Goal: Information Seeking & Learning: Learn about a topic

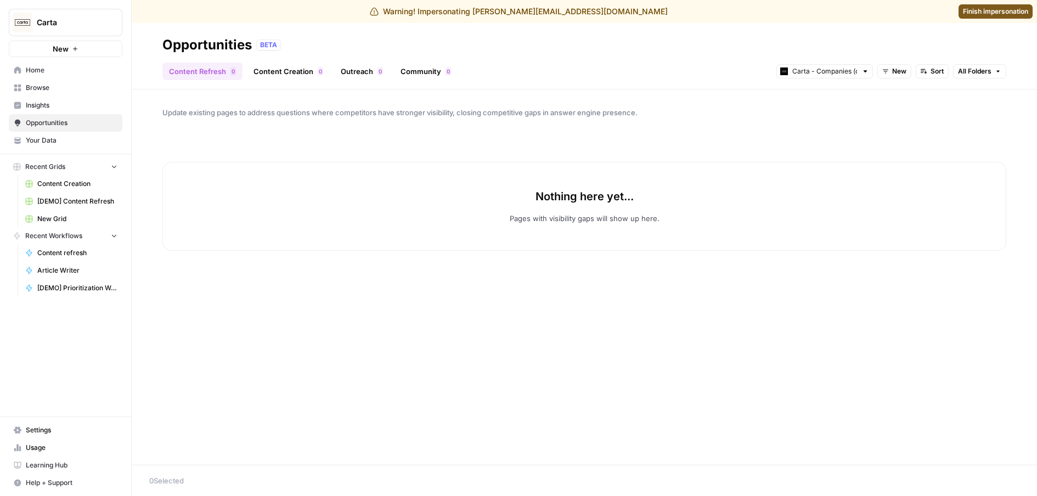
click at [94, 108] on span "Insights" at bounding box center [72, 105] width 92 height 10
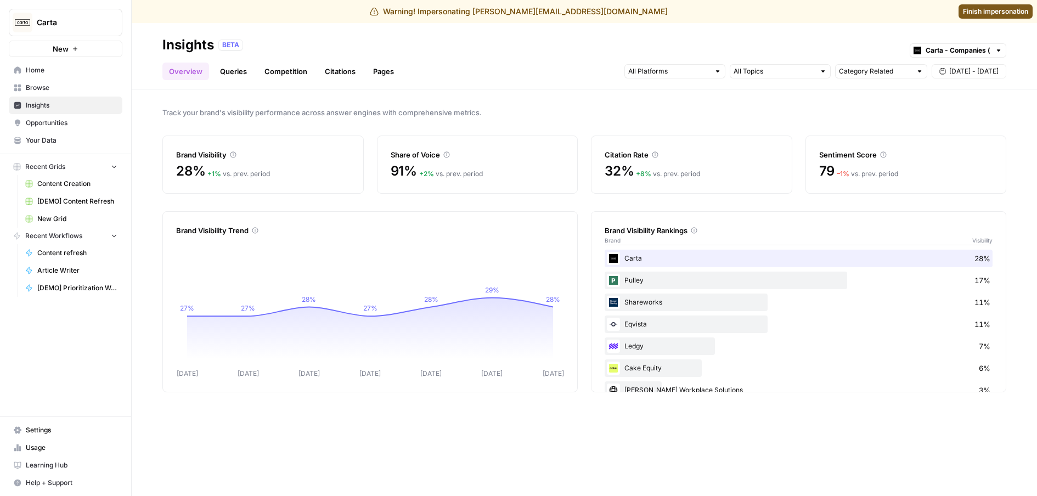
click at [325, 70] on link "Citations" at bounding box center [340, 72] width 44 height 18
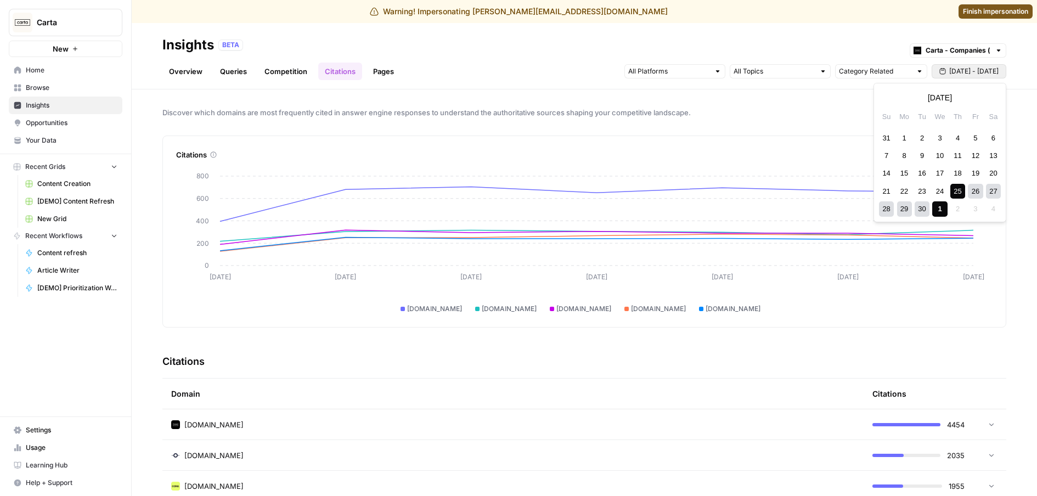
click at [970, 76] on span "[DATE] - [DATE]" at bounding box center [973, 71] width 49 height 10
click at [900, 135] on div "1" at bounding box center [904, 138] width 15 height 15
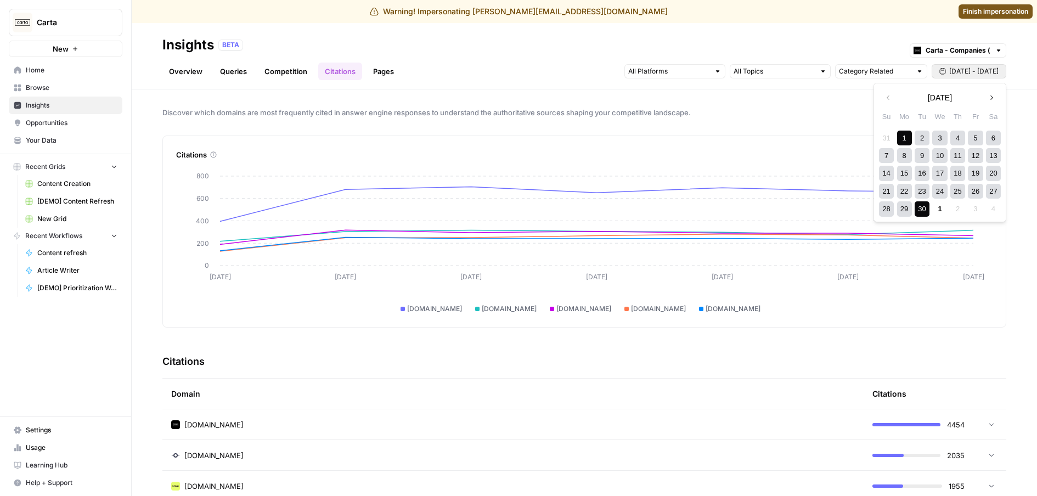
click at [924, 208] on div "30" at bounding box center [921, 208] width 15 height 15
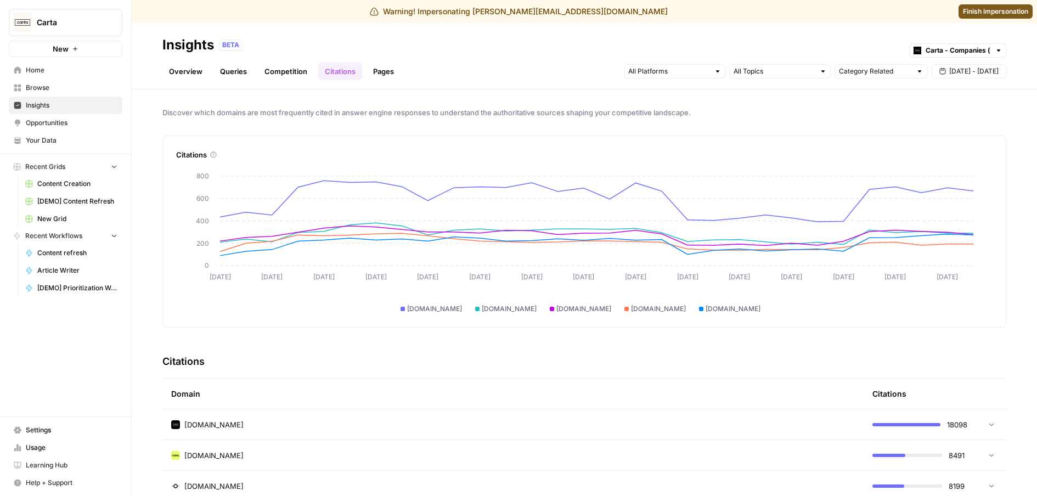
click at [452, 307] on span "[DOMAIN_NAME]" at bounding box center [434, 309] width 55 height 10
drag, startPoint x: 765, startPoint y: 308, endPoint x: 400, endPoint y: 303, distance: 364.3
click at [400, 303] on div "carta.com cakeequity.com eqvista.com investopedia.com qapita.com" at bounding box center [580, 303] width 786 height 21
click at [331, 302] on div "carta.com cakeequity.com eqvista.com investopedia.com qapita.com" at bounding box center [580, 303] width 786 height 21
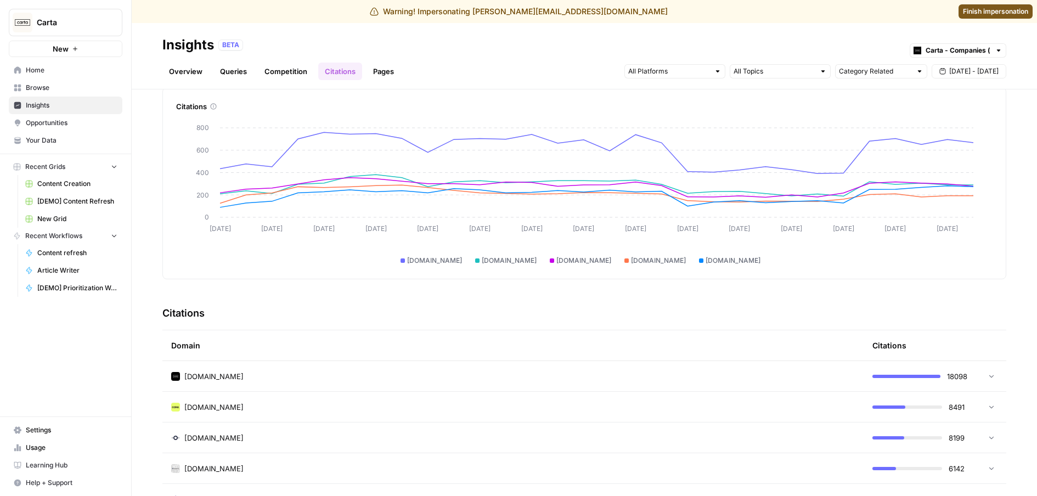
scroll to position [112, 0]
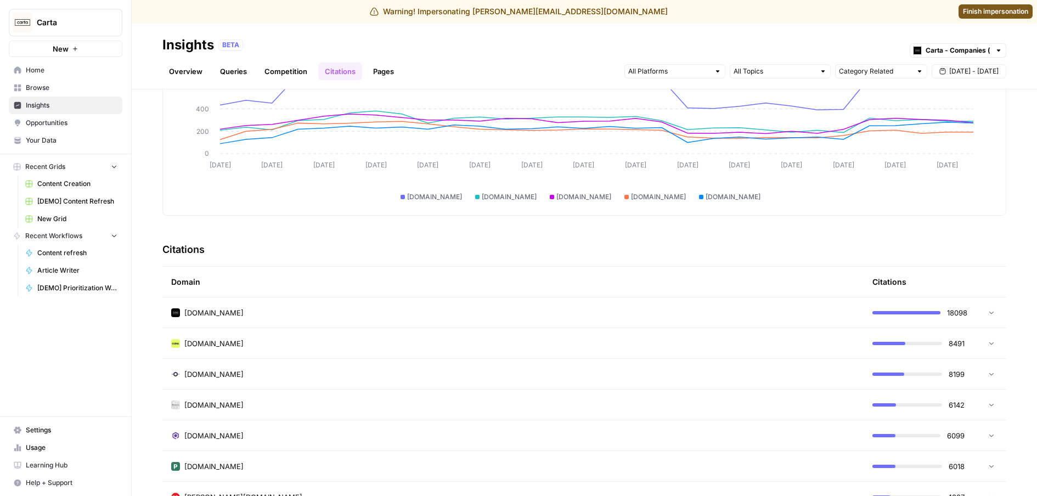
click at [390, 320] on td "[DOMAIN_NAME]" at bounding box center [512, 312] width 701 height 30
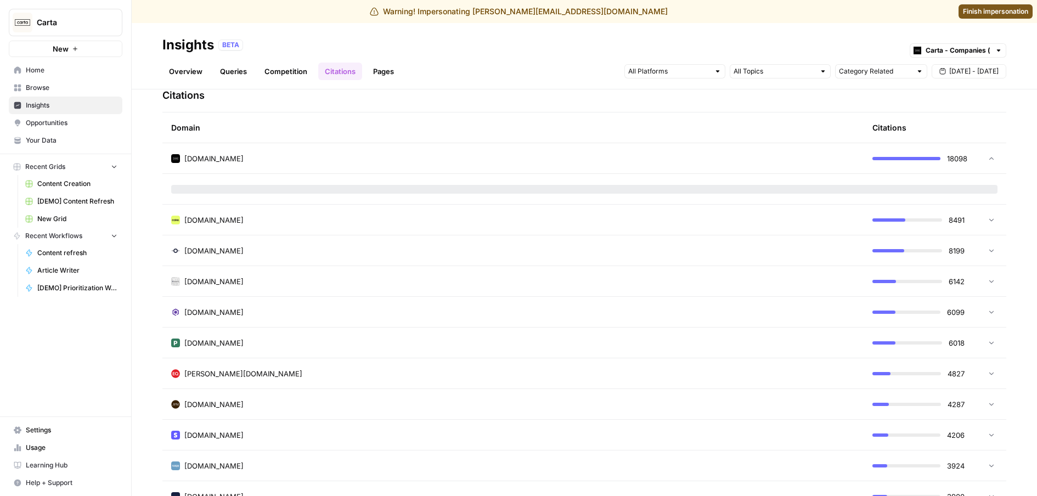
scroll to position [267, 0]
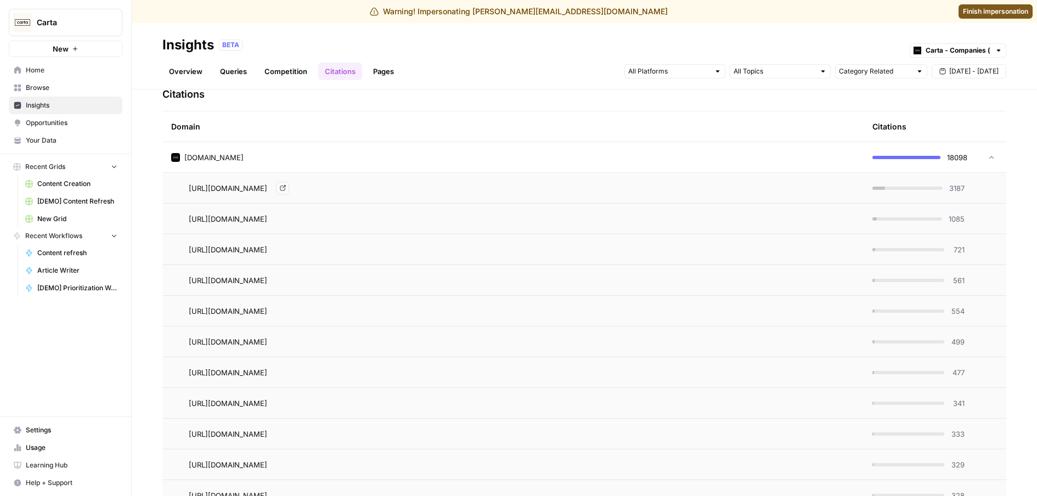
click at [267, 188] on span "https://carta.com/learn/startups/equity-management/cap-table/" at bounding box center [228, 188] width 78 height 11
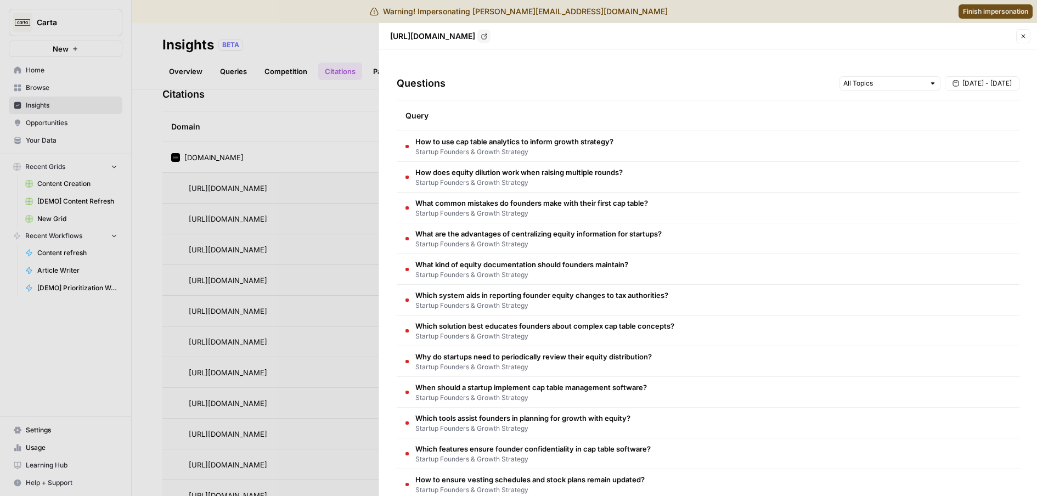
click at [505, 151] on span "Startup Founders & Growth Strategy" at bounding box center [514, 152] width 198 height 10
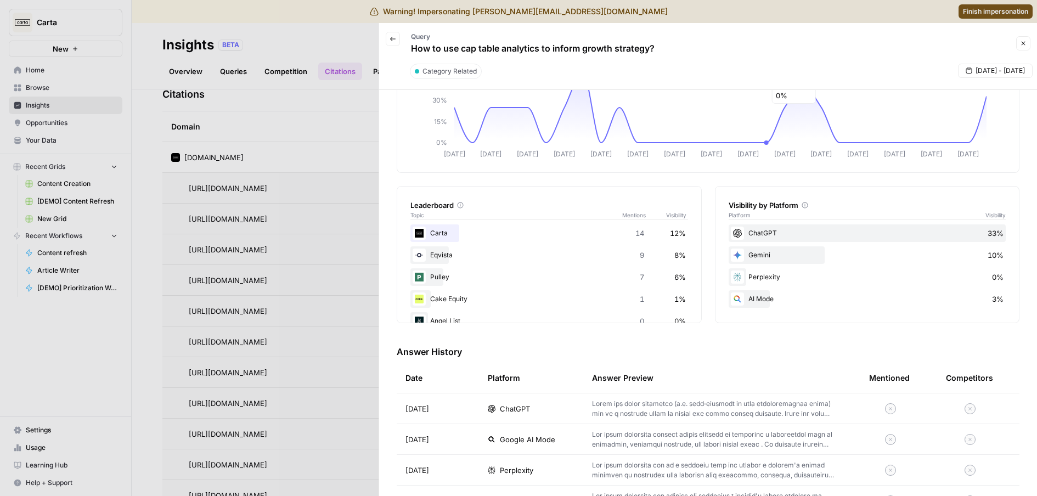
scroll to position [0, 0]
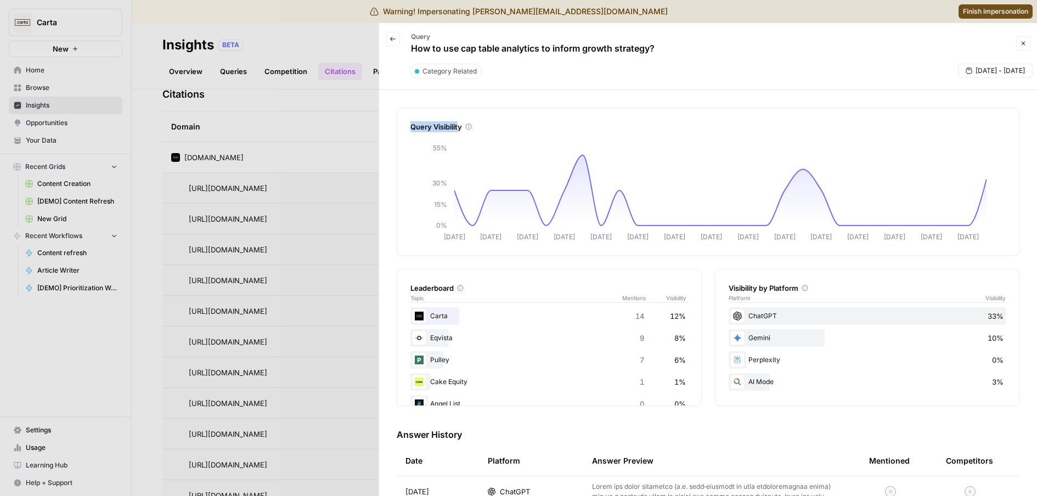
drag, startPoint x: 410, startPoint y: 125, endPoint x: 462, endPoint y: 123, distance: 52.1
click at [461, 123] on div "Query Visibility" at bounding box center [707, 126] width 595 height 11
click at [1025, 47] on button "Close" at bounding box center [1023, 43] width 14 height 14
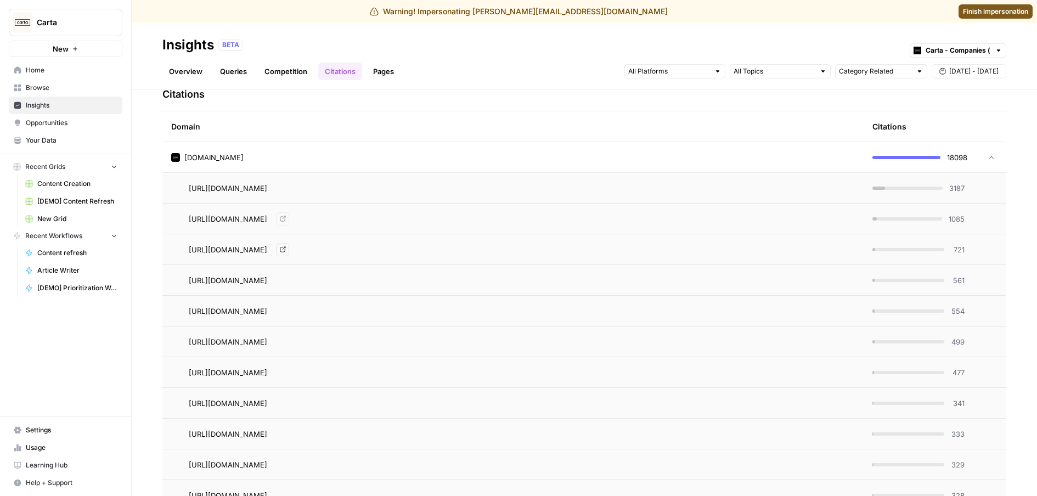
click at [537, 246] on div "https://carta.com/learn/startups/equity-management/share-dilution/ Go to page" at bounding box center [522, 249] width 666 height 13
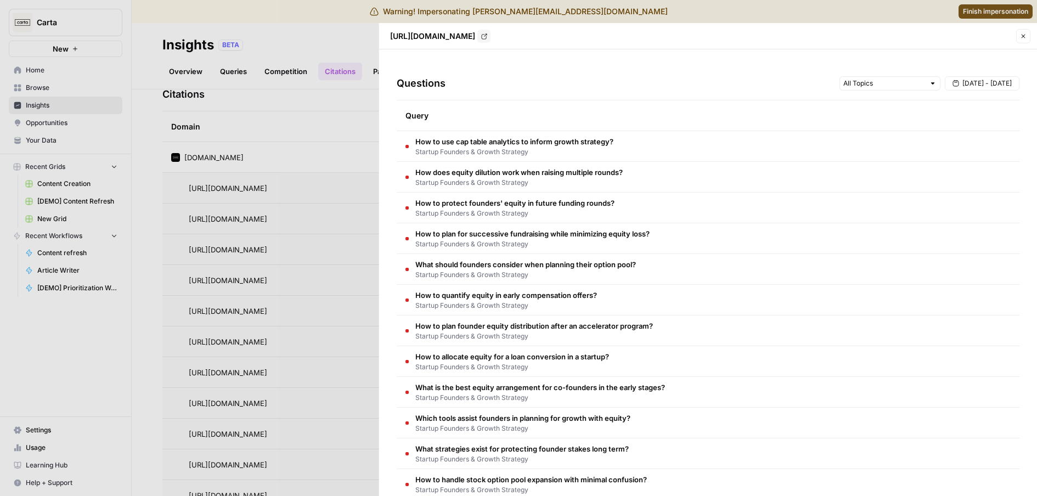
click at [515, 168] on span "How does equity dilution work when raising multiple rounds?" at bounding box center [518, 172] width 207 height 11
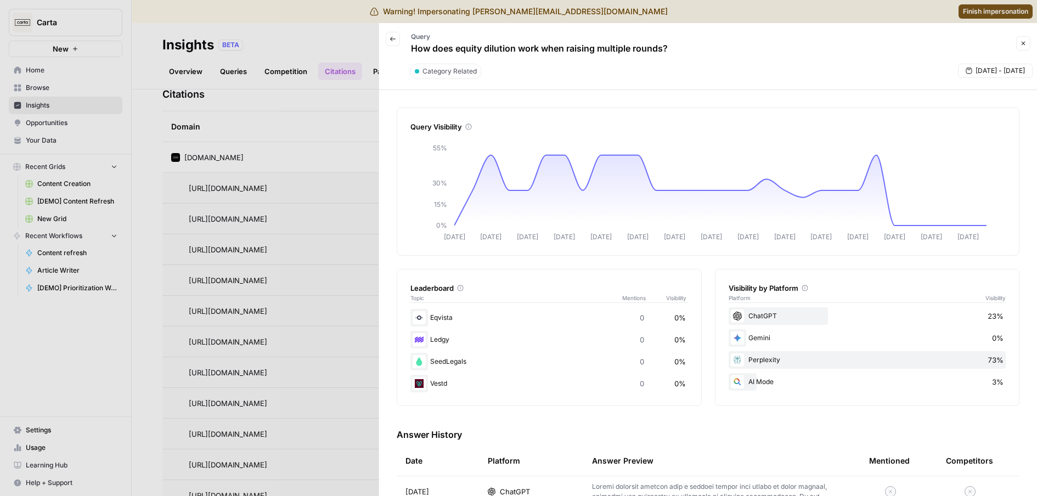
click at [1021, 40] on icon "button" at bounding box center [1023, 43] width 7 height 7
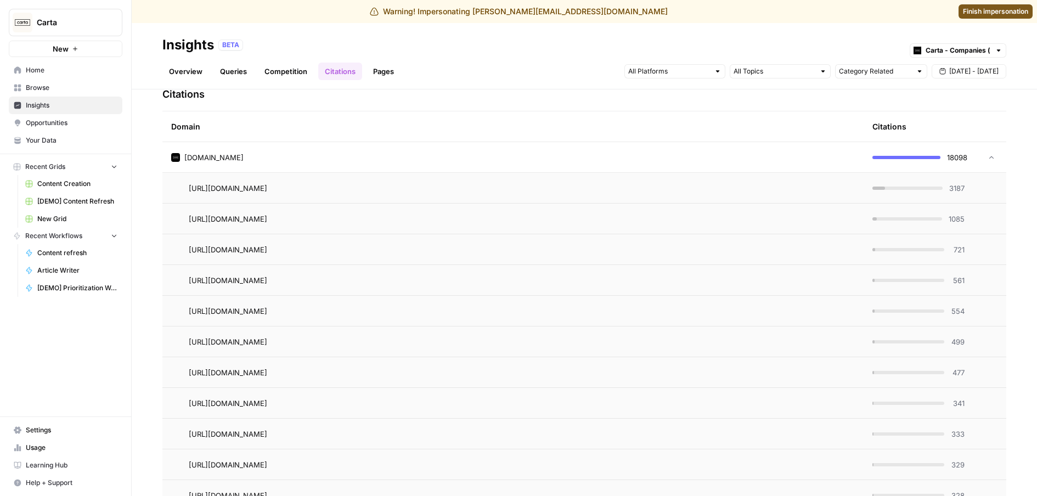
click at [389, 72] on link "Pages" at bounding box center [383, 72] width 34 height 18
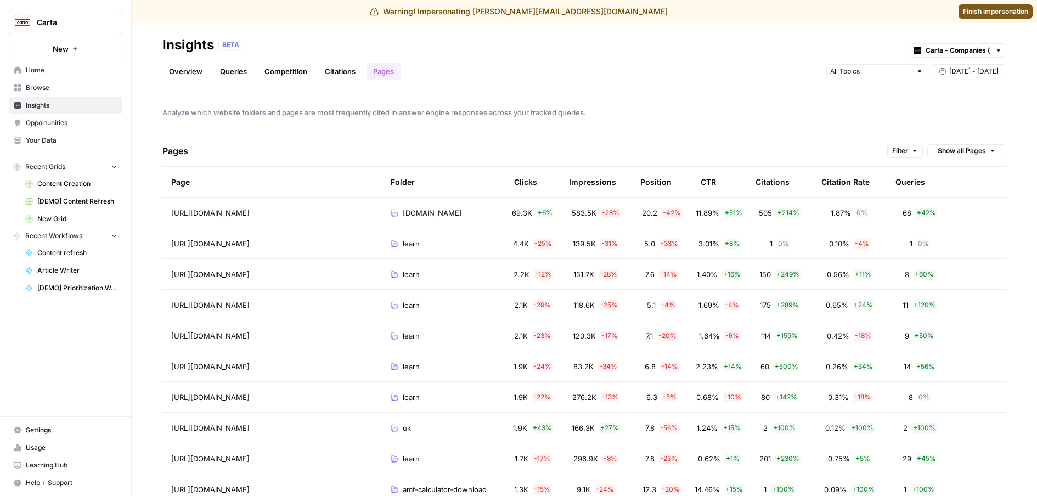
click at [319, 214] on div "https://carta.com/ Go to page" at bounding box center [272, 212] width 202 height 13
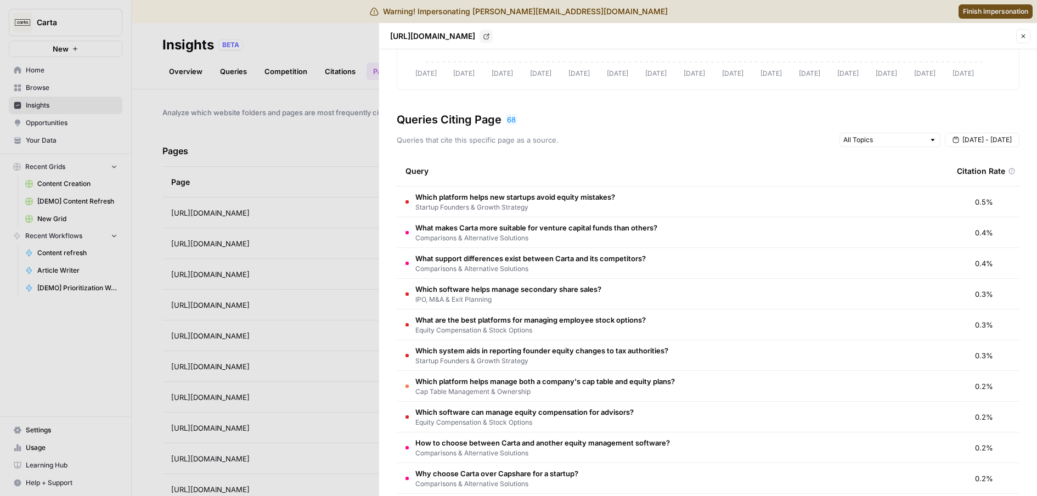
scroll to position [151, 0]
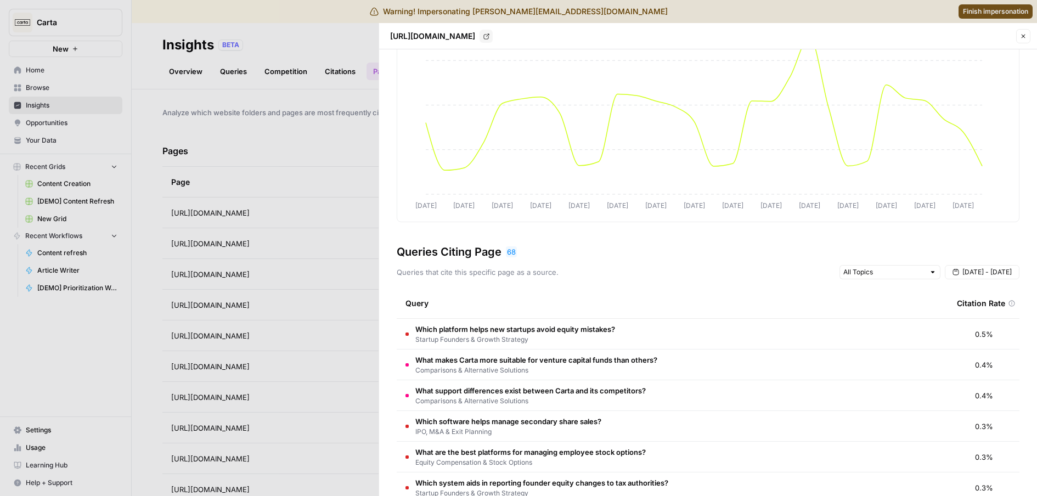
click at [622, 332] on td "Which platform helps new startups avoid equity mistakes? Startup Founders & Gro…" at bounding box center [672, 334] width 551 height 30
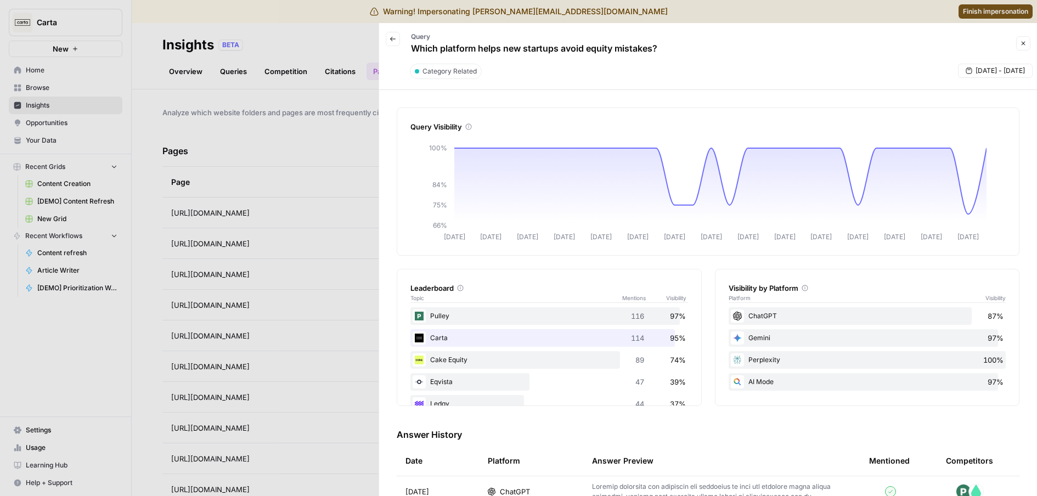
click at [393, 34] on button "Back" at bounding box center [393, 39] width 14 height 14
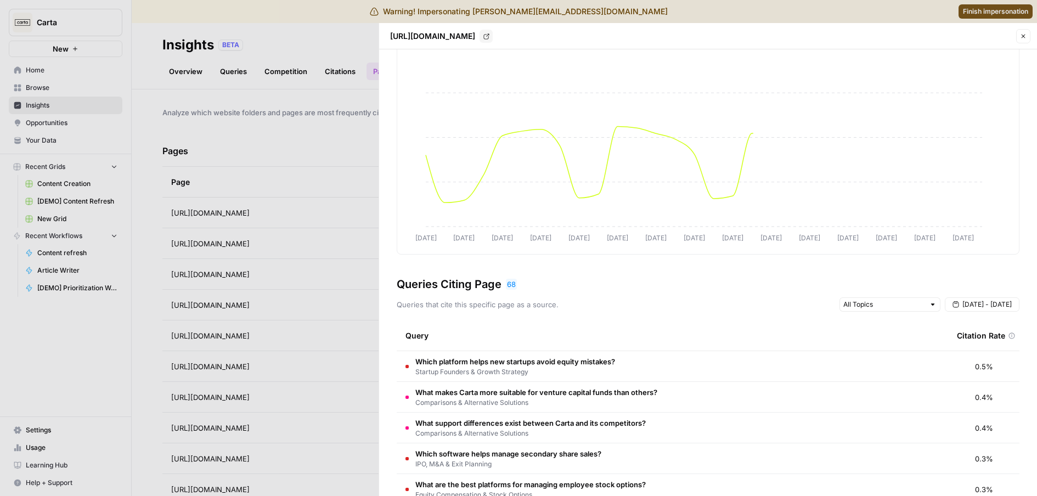
scroll to position [357, 0]
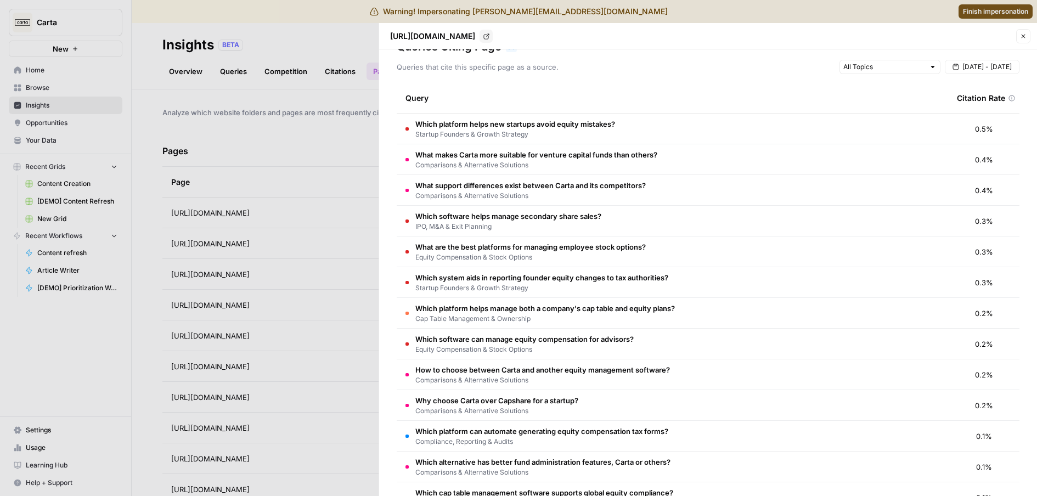
click at [539, 163] on span "Comparisons & Alternative Solutions" at bounding box center [536, 165] width 242 height 10
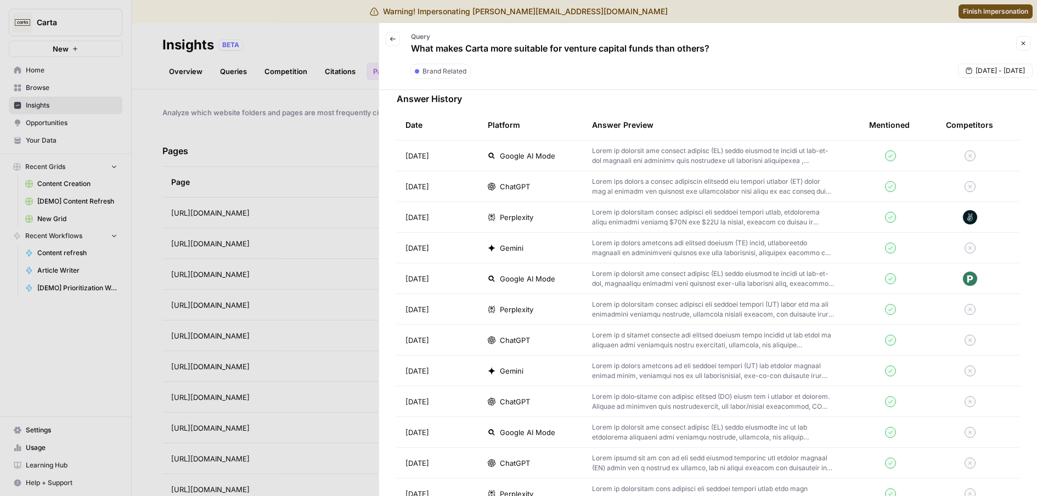
scroll to position [509, 0]
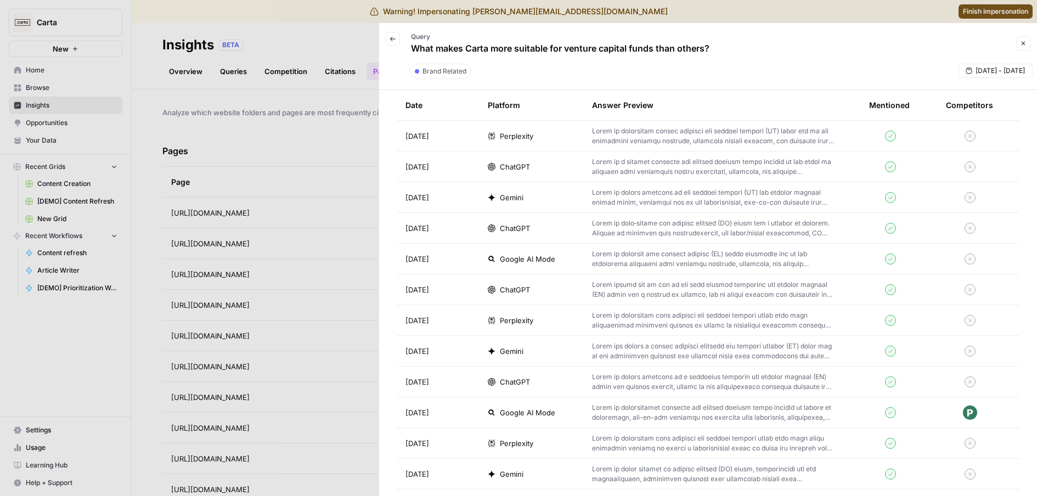
click at [525, 254] on span "Google AI Mode" at bounding box center [527, 258] width 55 height 11
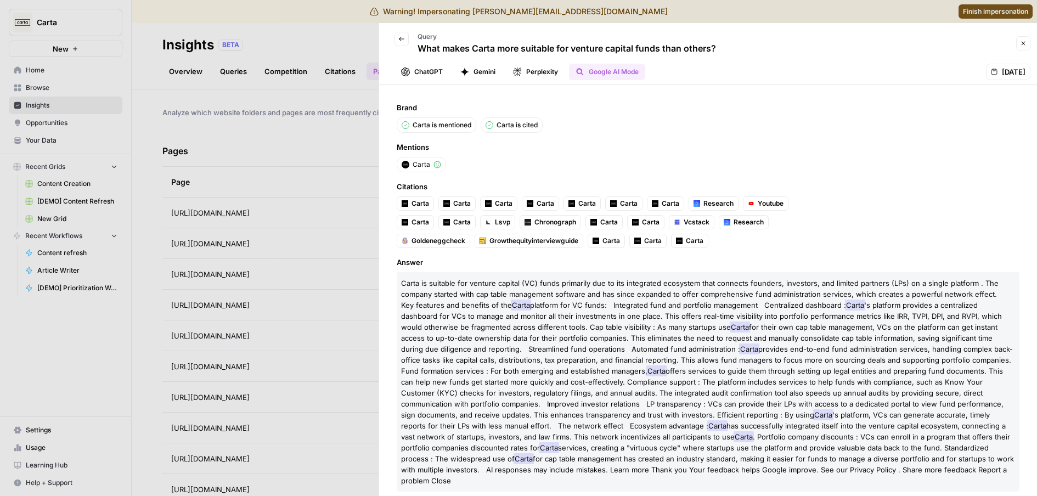
click at [400, 37] on icon "button" at bounding box center [401, 39] width 5 height 4
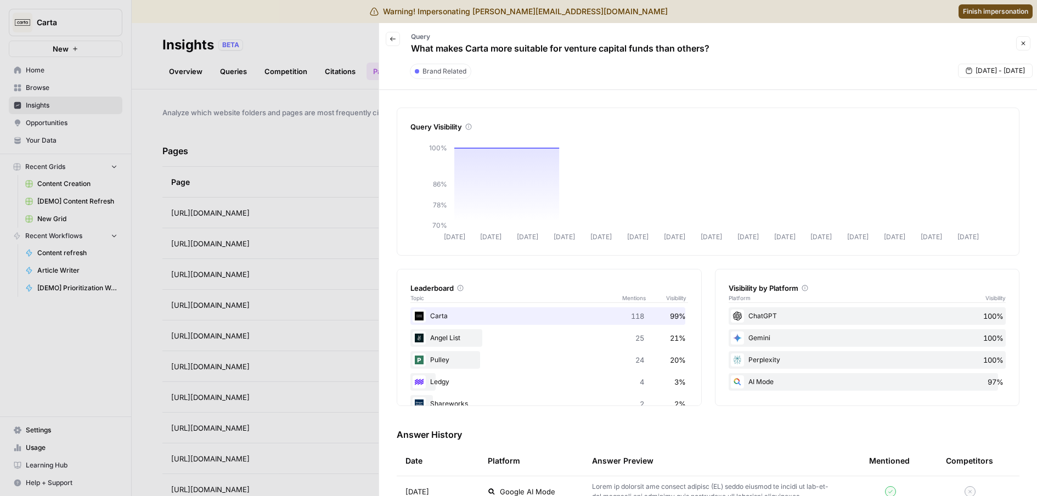
click at [400, 37] on div "Query What makes Carta more suitable for venture capital funds than others?" at bounding box center [560, 43] width 320 height 32
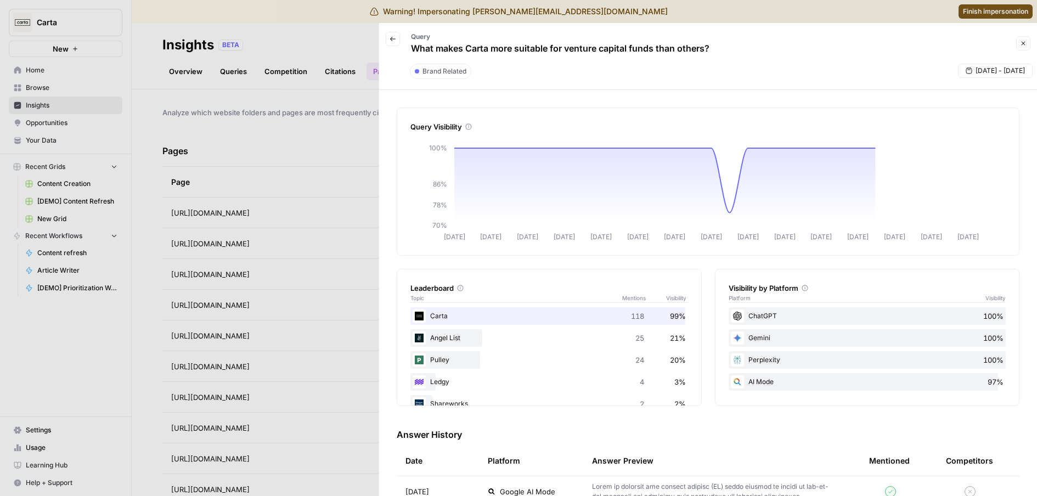
click at [397, 39] on button "Back" at bounding box center [393, 39] width 14 height 14
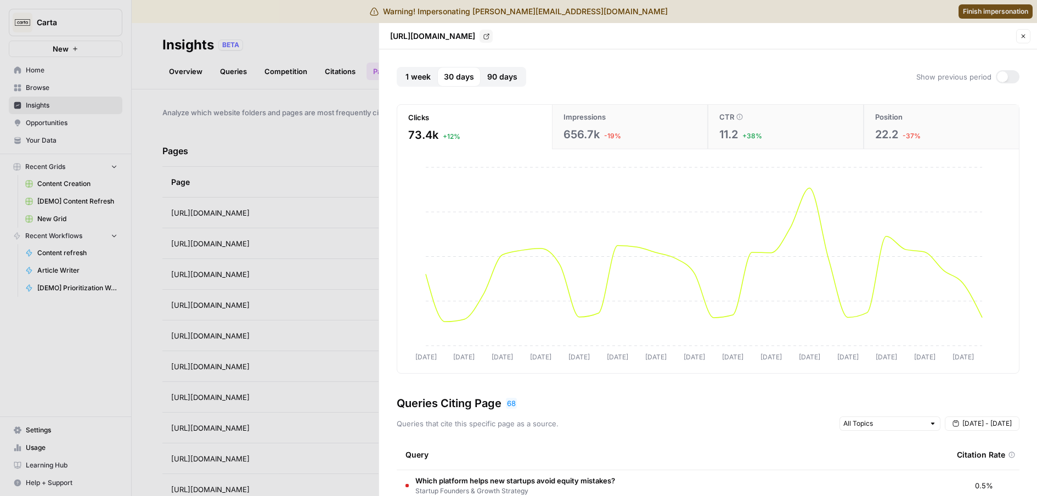
click at [487, 82] on span "90 days" at bounding box center [502, 76] width 30 height 11
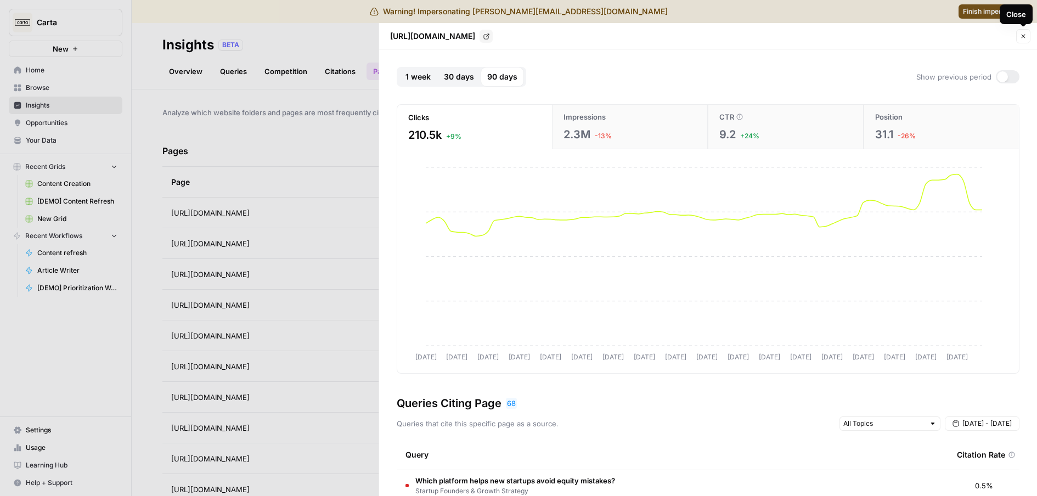
click at [1019, 37] on button "Close" at bounding box center [1023, 36] width 14 height 14
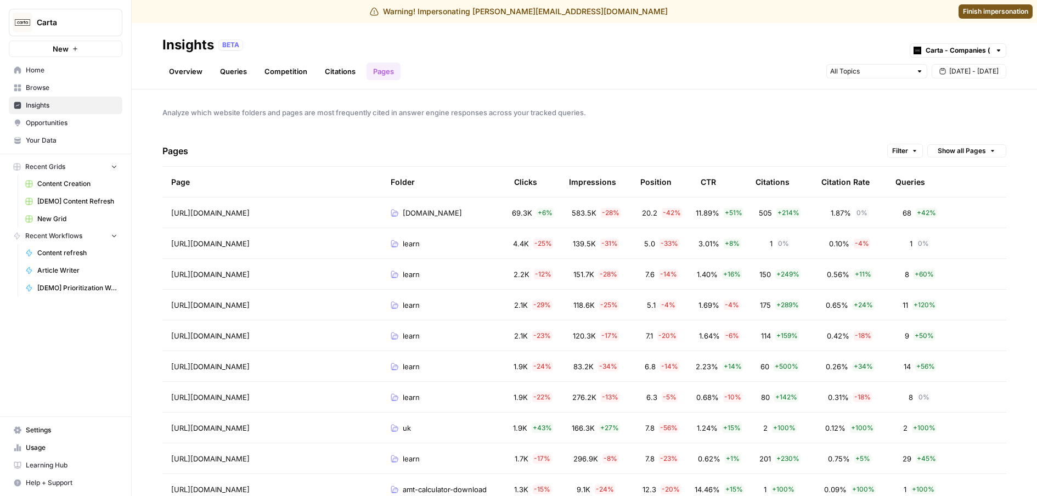
click at [425, 321] on td "learn" at bounding box center [443, 335] width 123 height 30
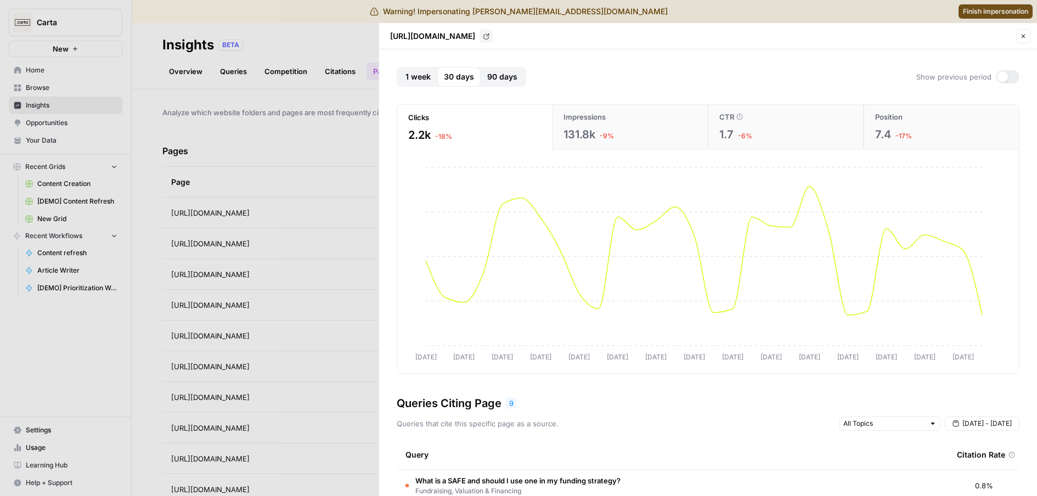
click at [512, 86] on button "90 days" at bounding box center [502, 77] width 43 height 20
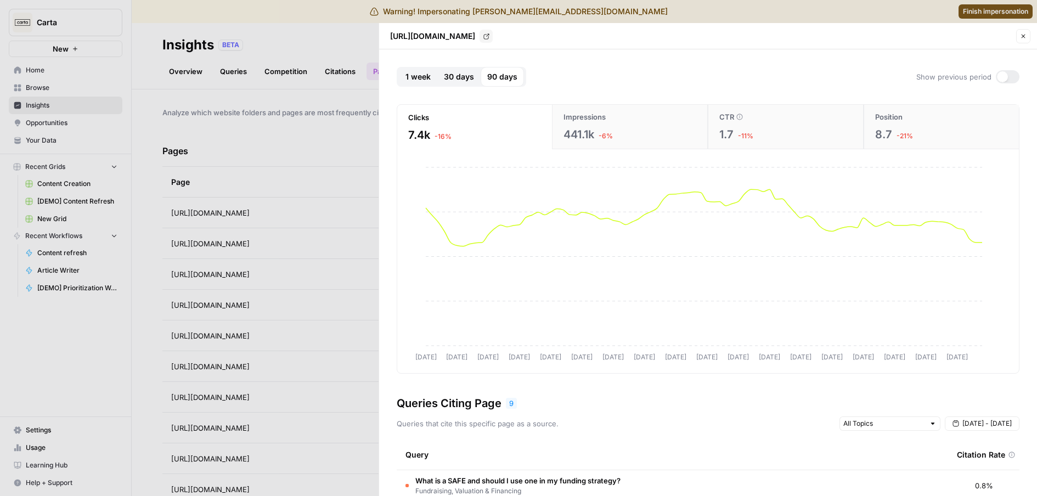
click at [461, 80] on span "30 days" at bounding box center [459, 76] width 30 height 11
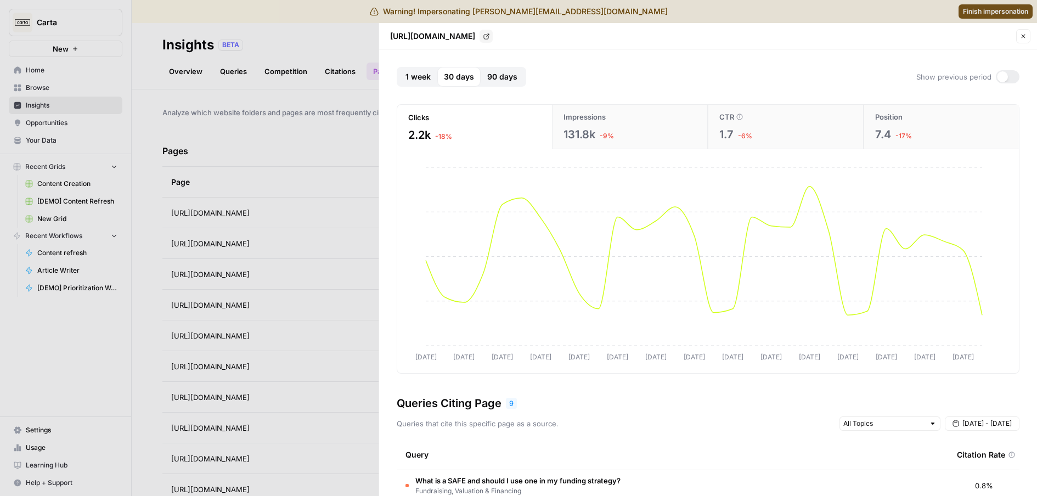
click at [1021, 37] on icon "button" at bounding box center [1023, 36] width 7 height 7
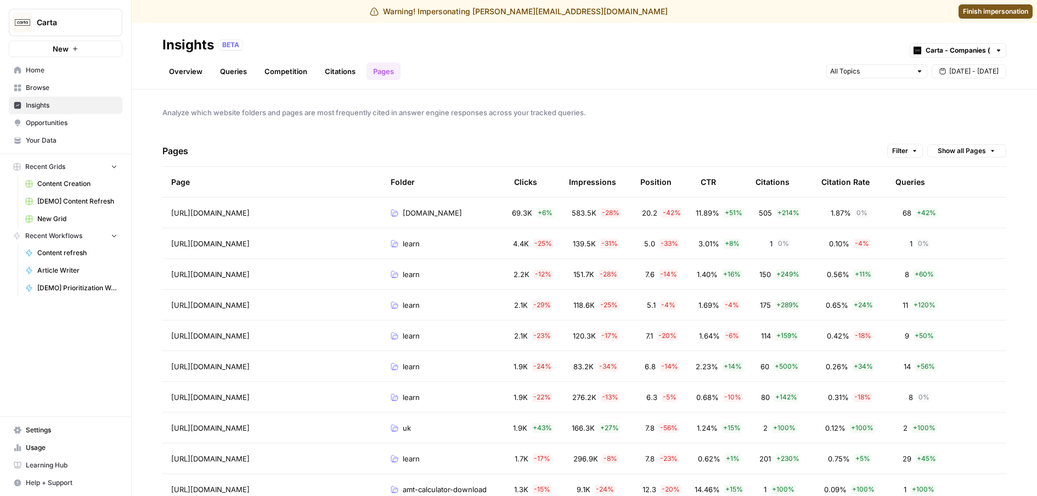
click at [336, 71] on link "Citations" at bounding box center [340, 72] width 44 height 18
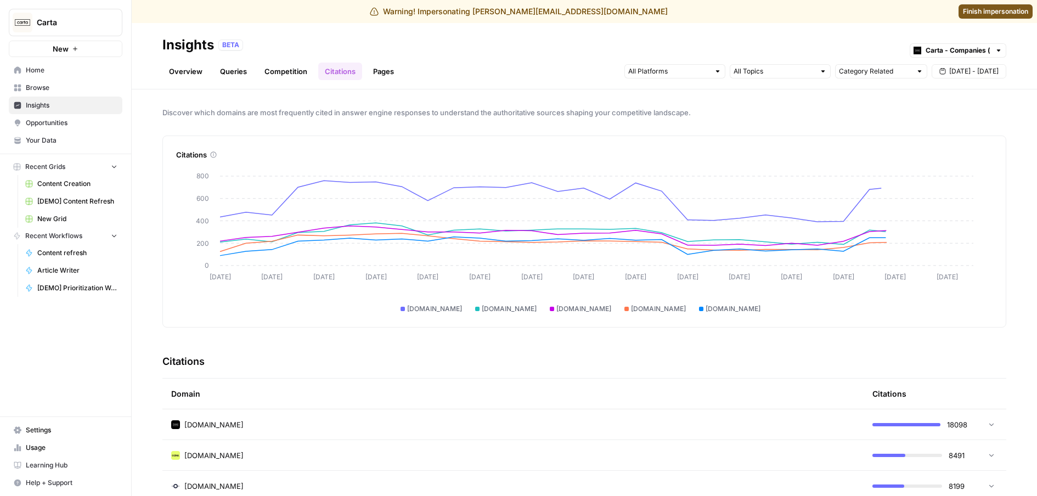
click at [279, 76] on link "Competition" at bounding box center [286, 72] width 56 height 18
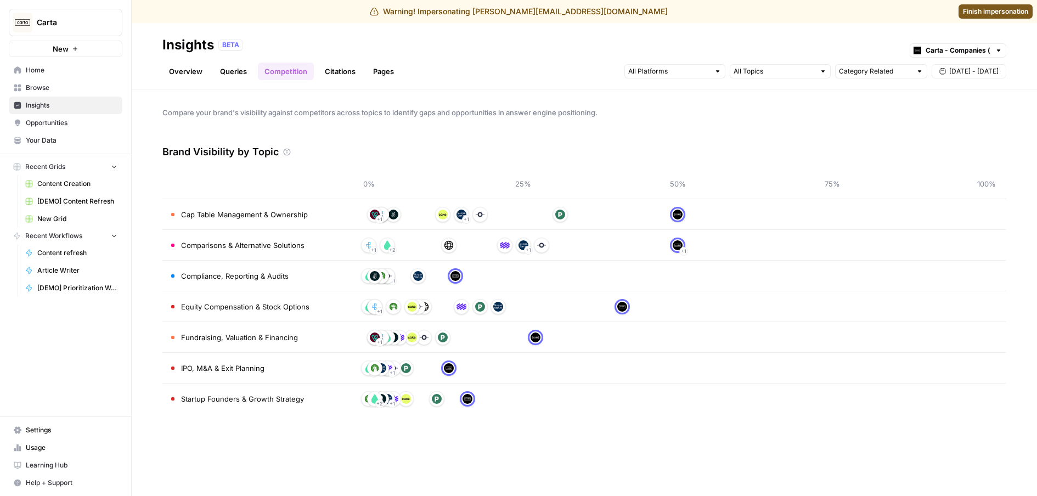
click at [238, 72] on link "Queries" at bounding box center [233, 72] width 40 height 18
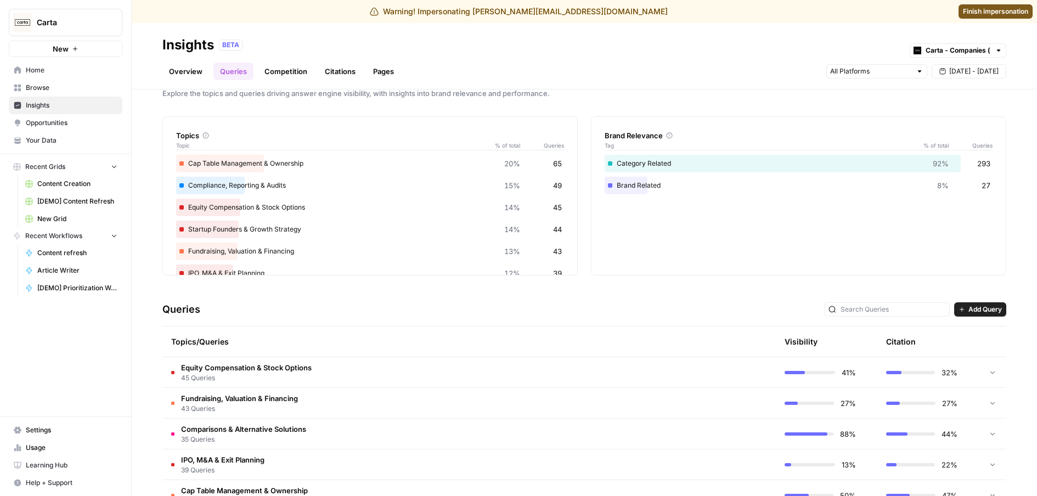
scroll to position [20, 0]
click at [343, 375] on td "Equity Compensation & Stock Options 45 Queries" at bounding box center [416, 372] width 509 height 30
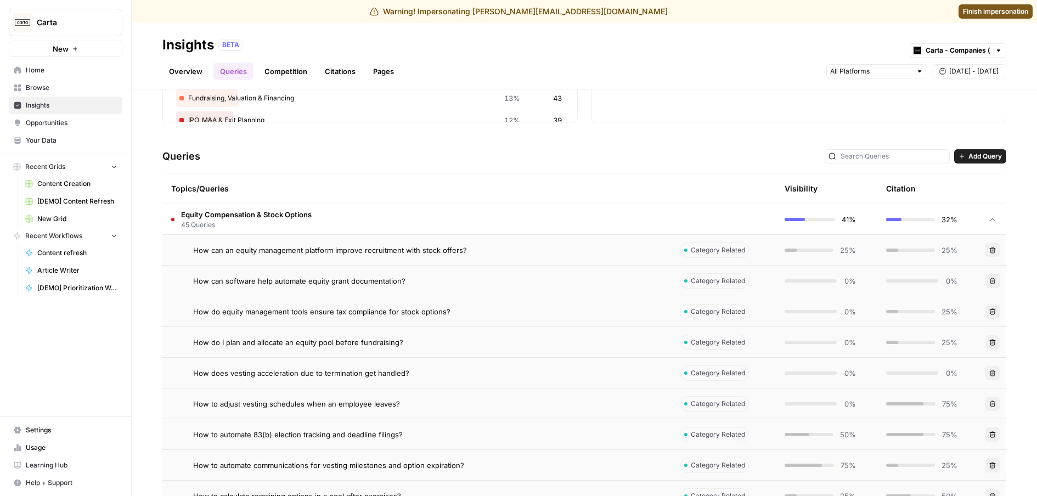
scroll to position [95, 0]
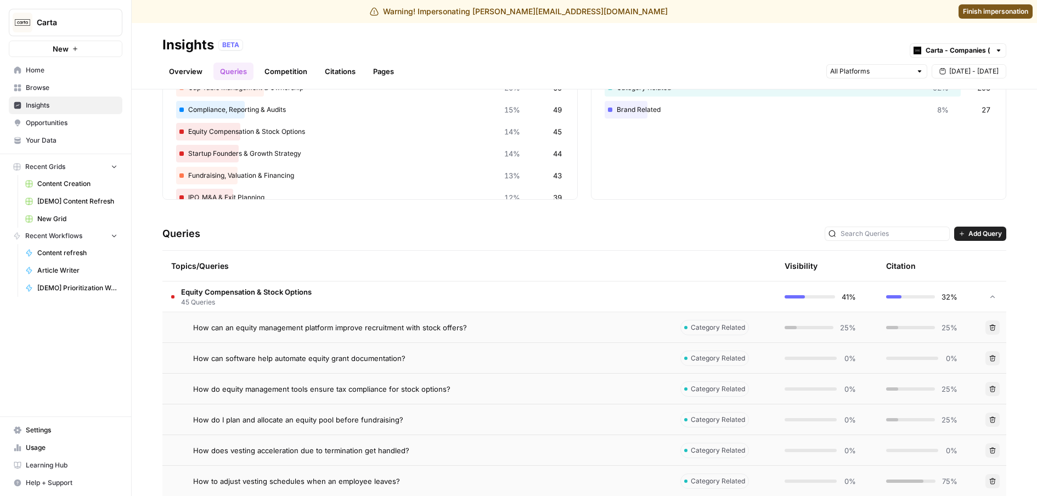
click at [313, 318] on td "How can an equity management platform improve recruitment with stock offers?" at bounding box center [416, 327] width 509 height 30
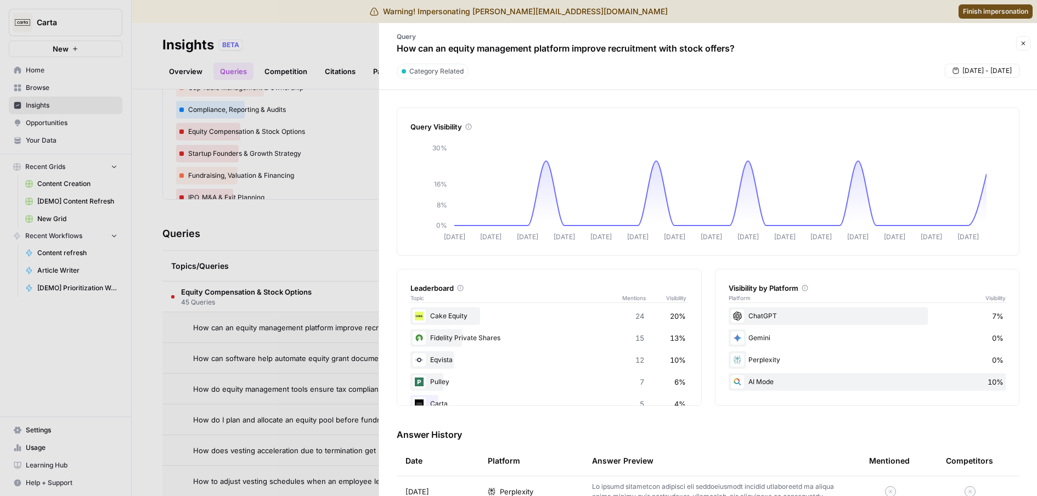
click at [1025, 45] on icon "button" at bounding box center [1023, 43] width 7 height 7
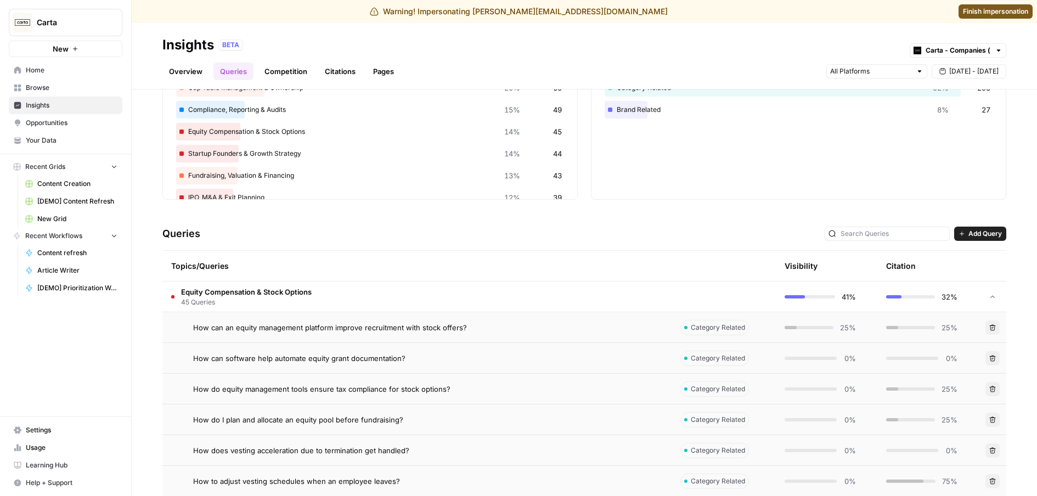
click at [301, 65] on link "Competition" at bounding box center [286, 72] width 56 height 18
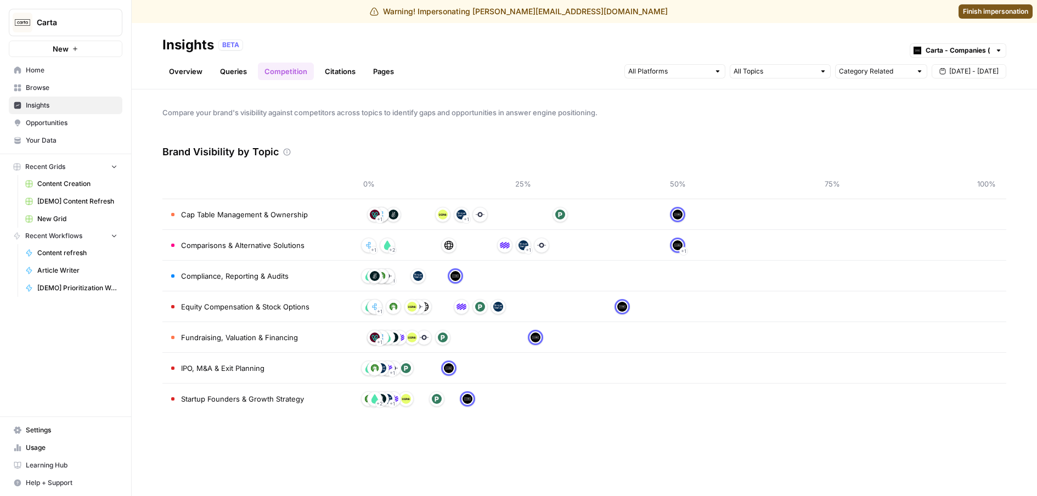
click at [343, 70] on link "Citations" at bounding box center [340, 72] width 44 height 18
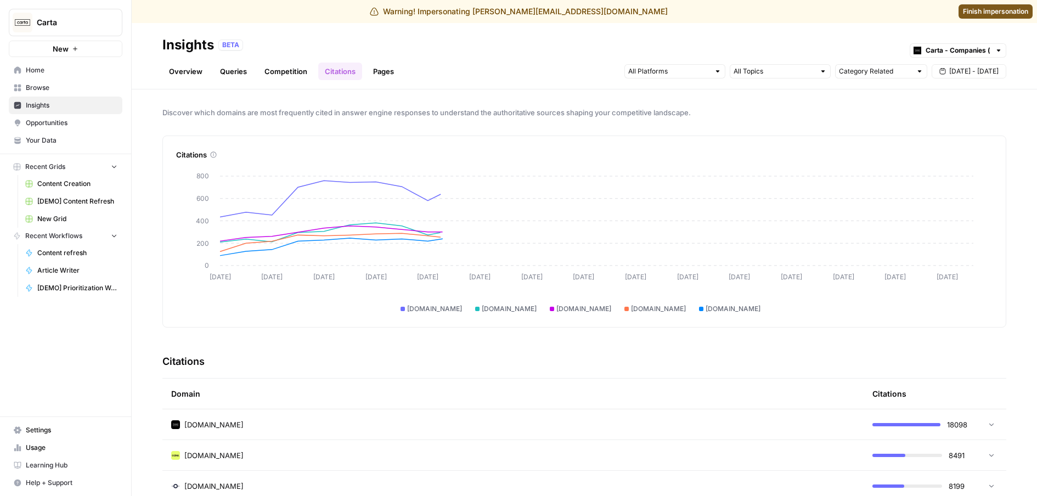
click at [395, 68] on link "Pages" at bounding box center [383, 72] width 34 height 18
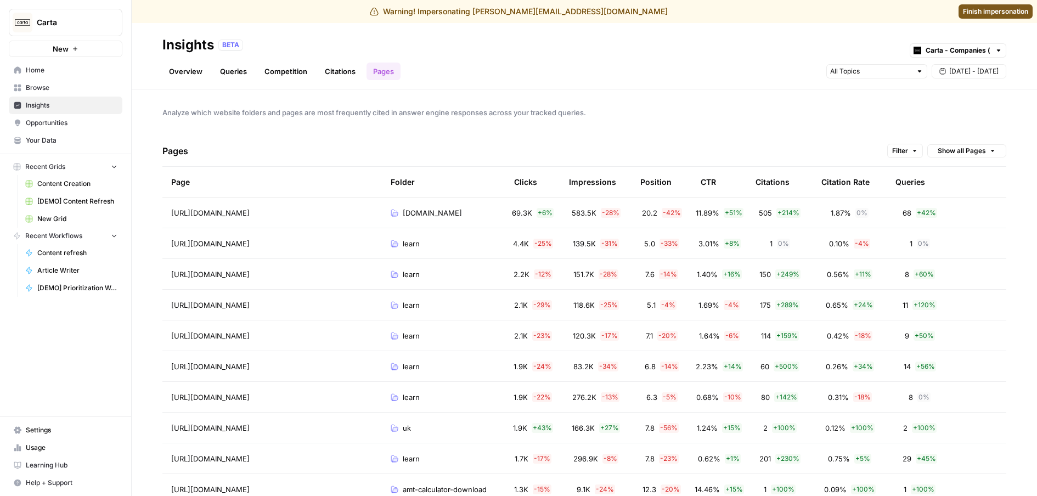
click at [328, 69] on link "Citations" at bounding box center [340, 72] width 44 height 18
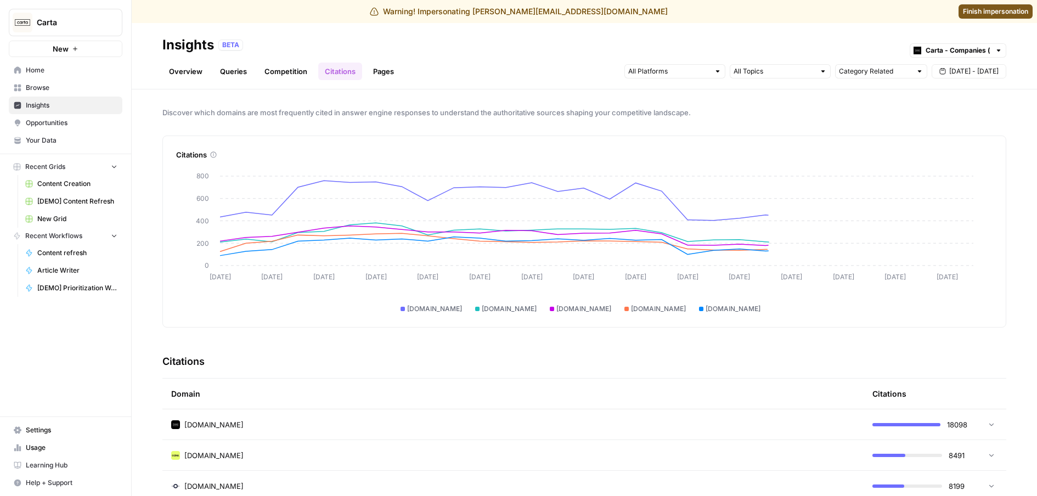
click at [297, 67] on link "Competition" at bounding box center [286, 72] width 56 height 18
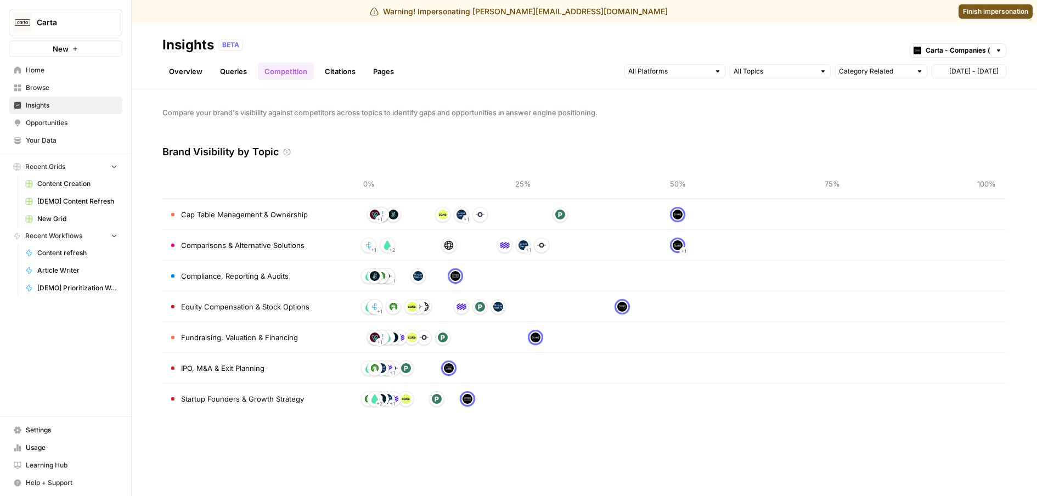
click at [234, 73] on link "Queries" at bounding box center [233, 72] width 40 height 18
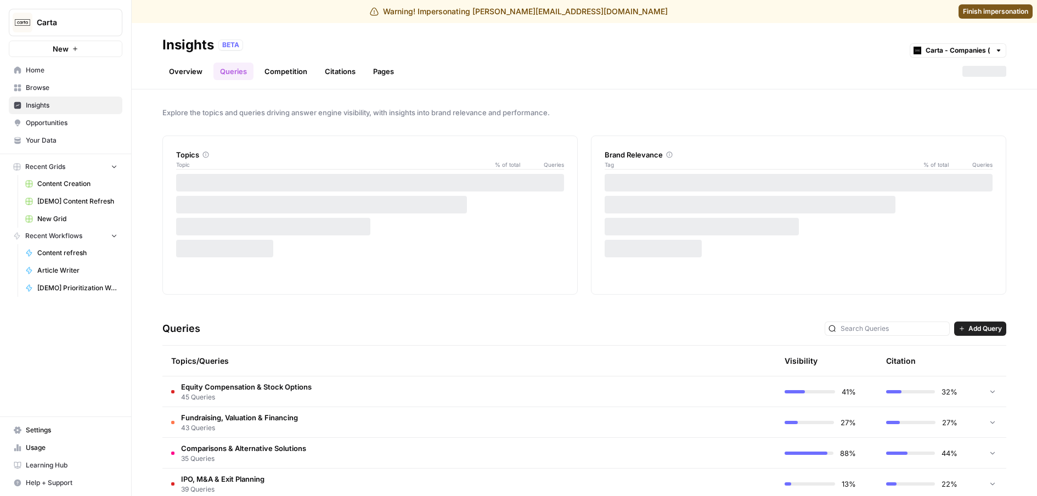
click at [189, 70] on link "Overview" at bounding box center [185, 72] width 47 height 18
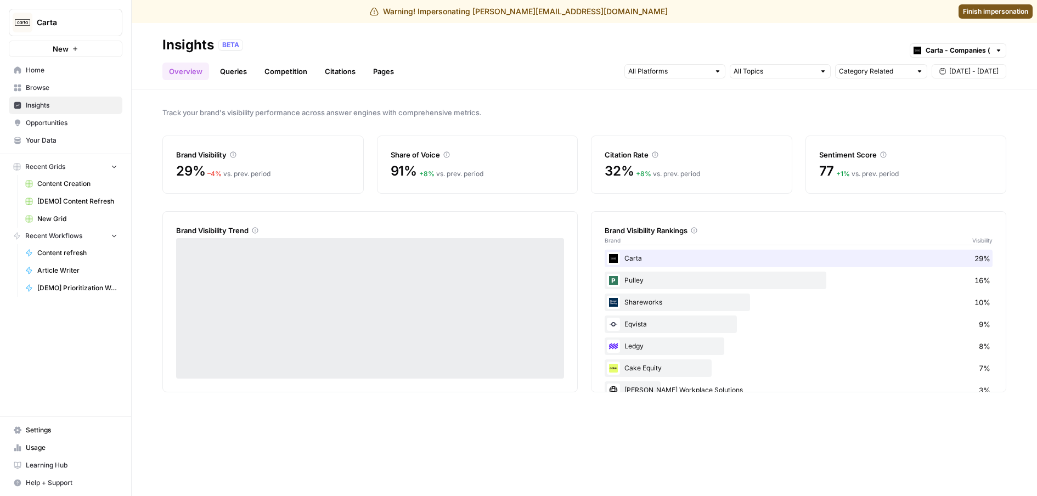
click at [217, 79] on link "Queries" at bounding box center [233, 72] width 40 height 18
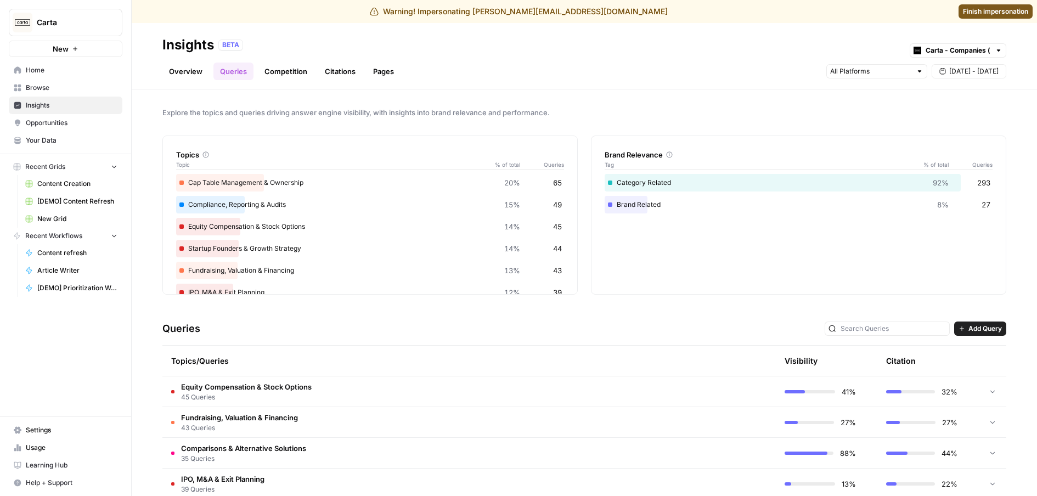
click at [292, 72] on link "Competition" at bounding box center [286, 72] width 56 height 18
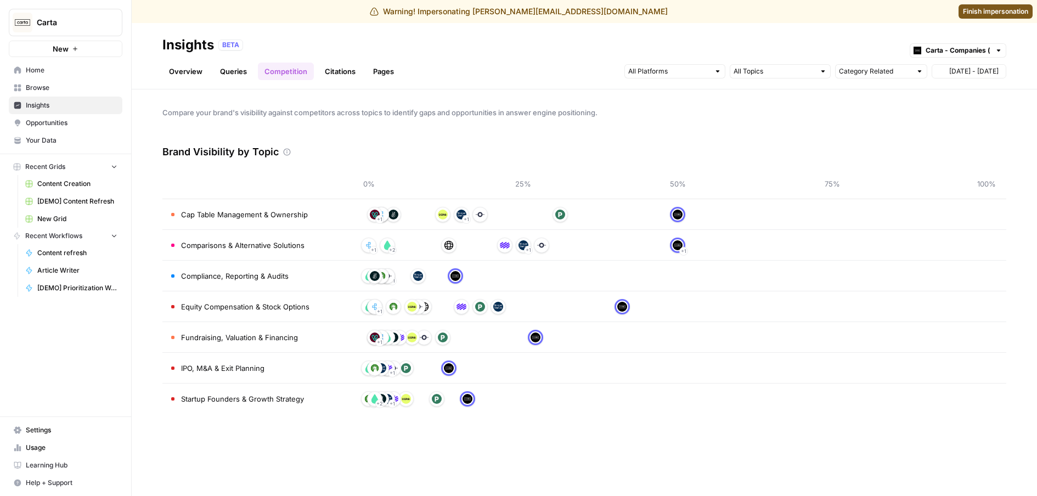
click at [319, 68] on link "Citations" at bounding box center [340, 72] width 44 height 18
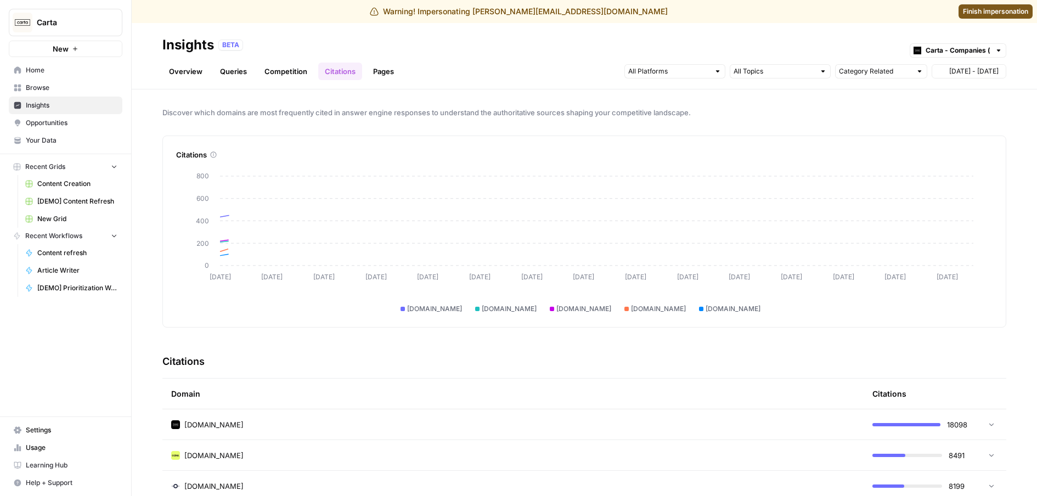
click at [375, 71] on link "Pages" at bounding box center [383, 72] width 34 height 18
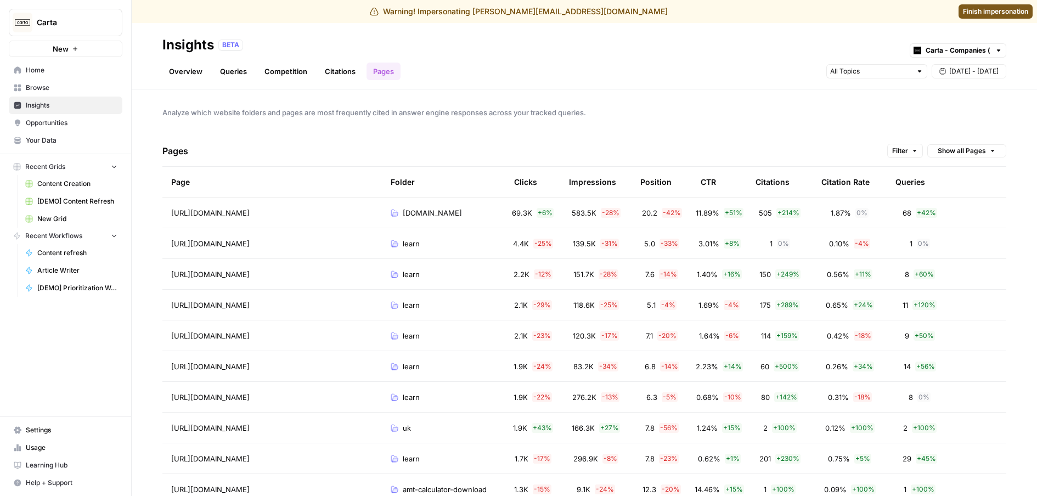
click at [352, 75] on link "Citations" at bounding box center [340, 72] width 44 height 18
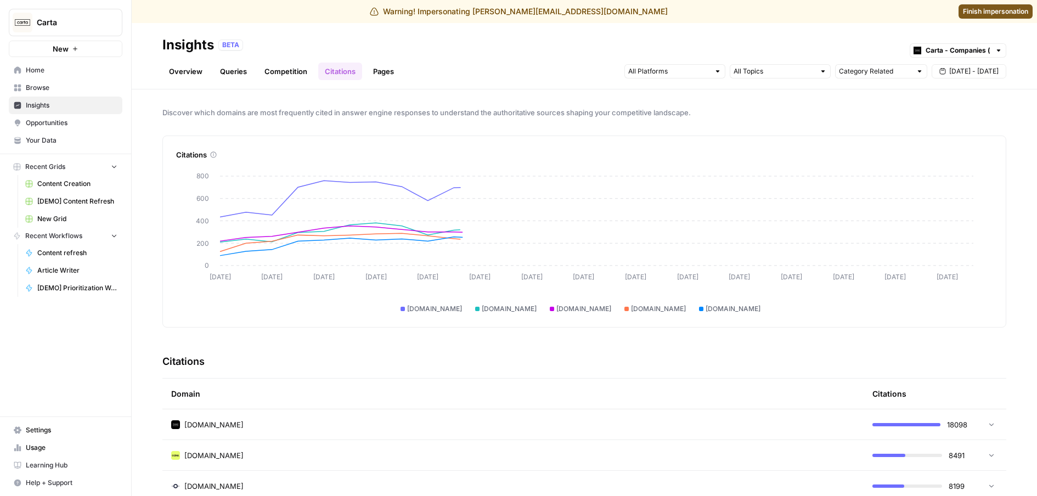
click at [263, 77] on link "Competition" at bounding box center [286, 72] width 56 height 18
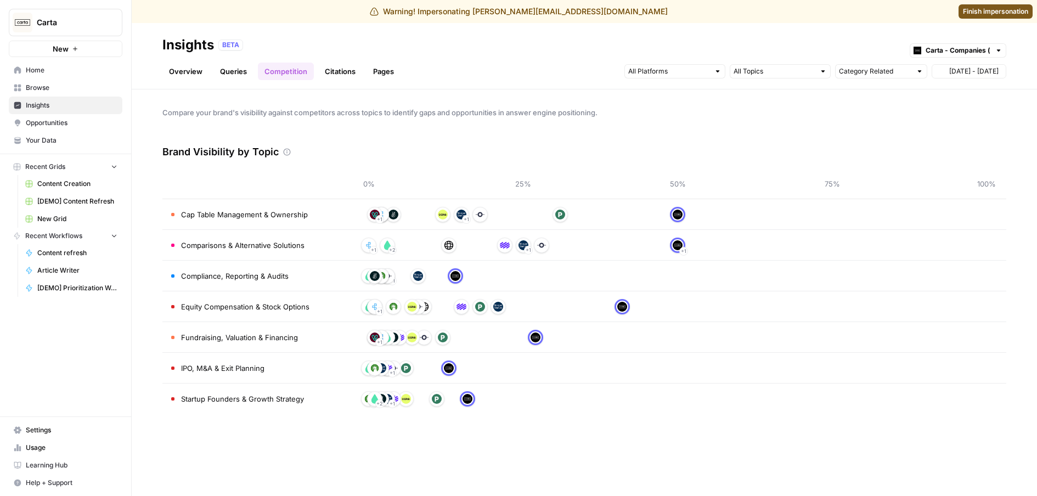
click at [221, 75] on link "Queries" at bounding box center [233, 72] width 40 height 18
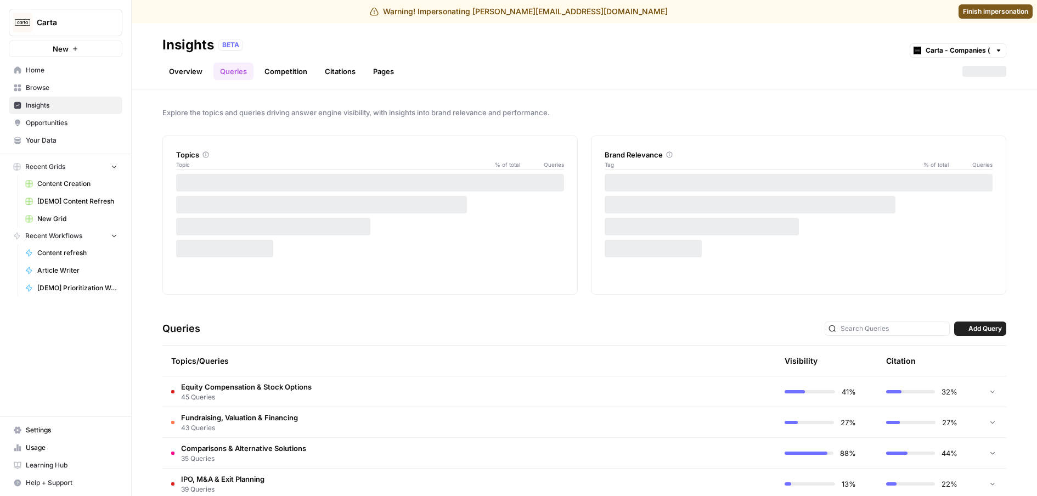
click at [168, 71] on link "Overview" at bounding box center [185, 72] width 47 height 18
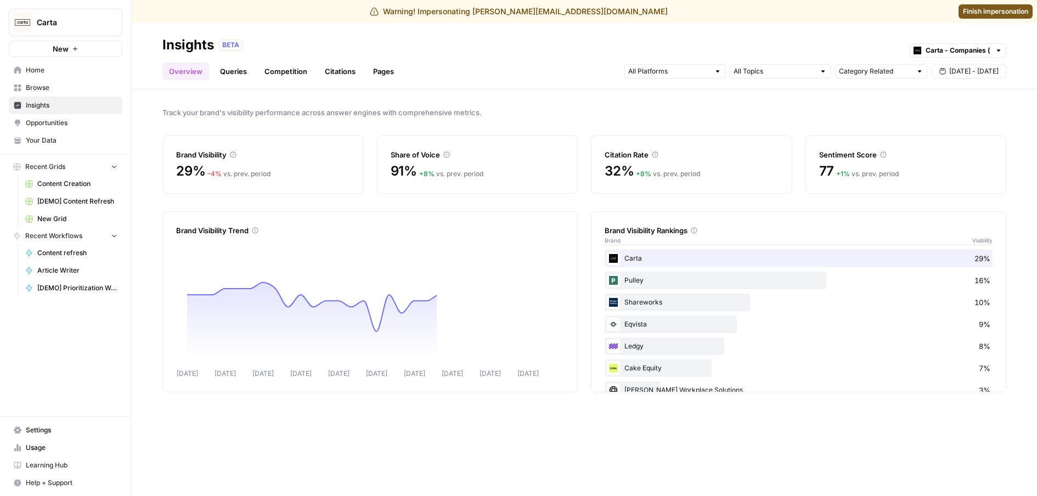
click at [80, 123] on span "Opportunities" at bounding box center [72, 123] width 92 height 10
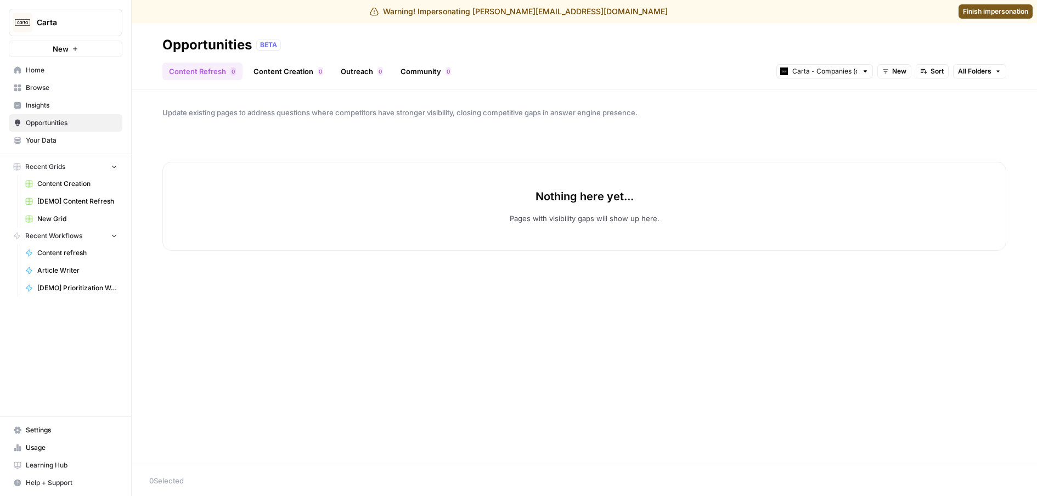
click at [76, 112] on link "Insights" at bounding box center [66, 106] width 114 height 18
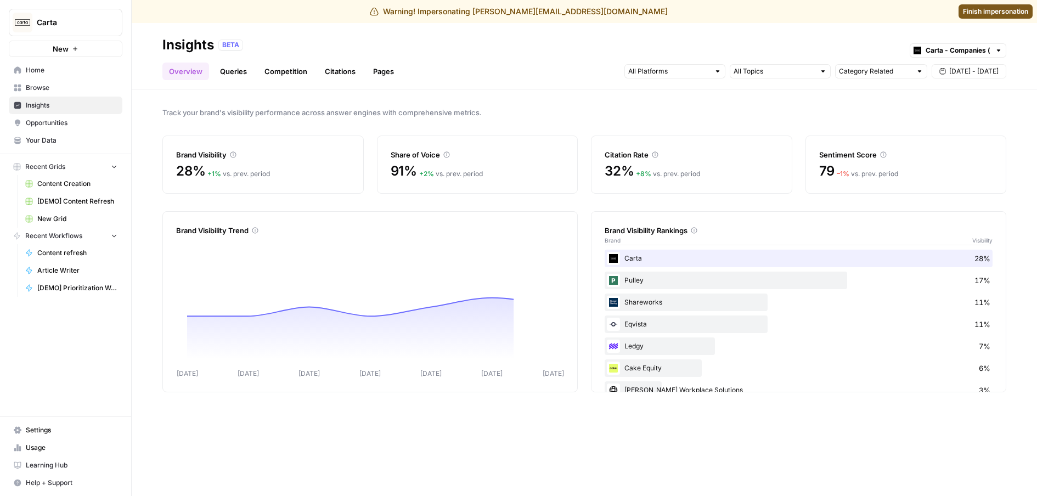
click at [242, 66] on link "Queries" at bounding box center [233, 72] width 40 height 18
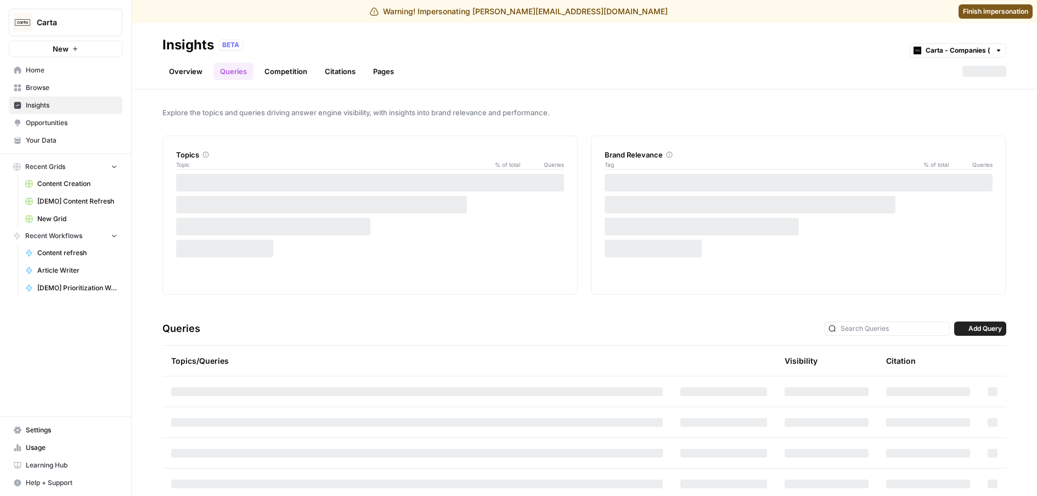
click at [284, 69] on link "Competition" at bounding box center [286, 72] width 56 height 18
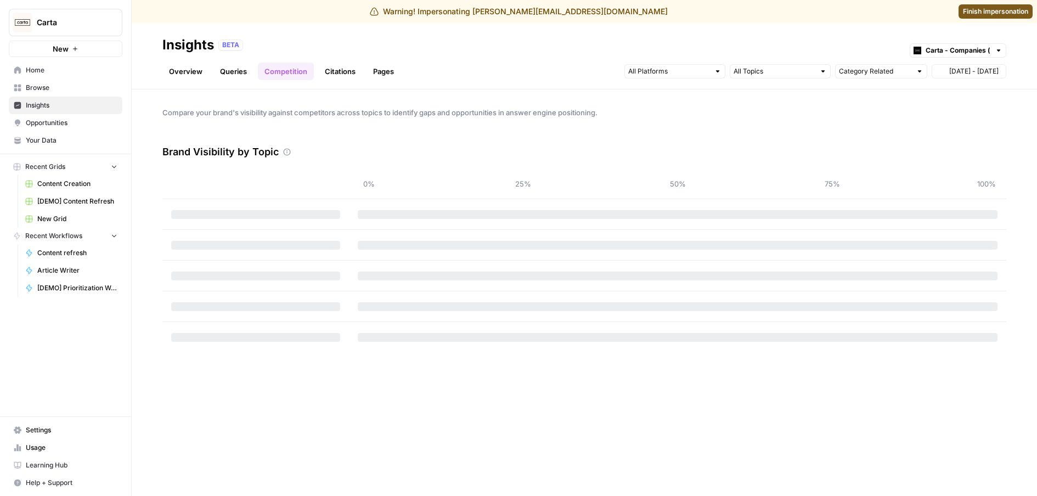
click at [341, 72] on link "Citations" at bounding box center [340, 72] width 44 height 18
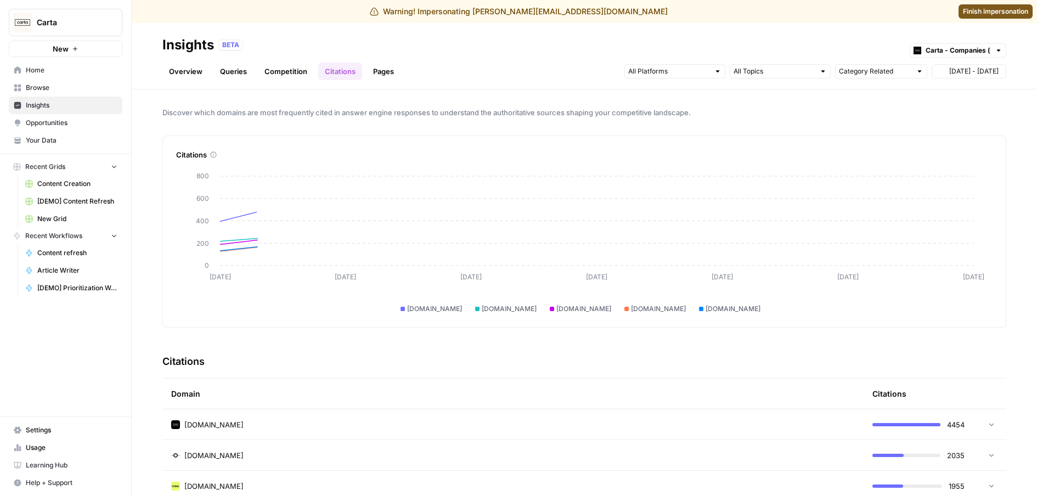
click at [384, 74] on link "Pages" at bounding box center [383, 72] width 34 height 18
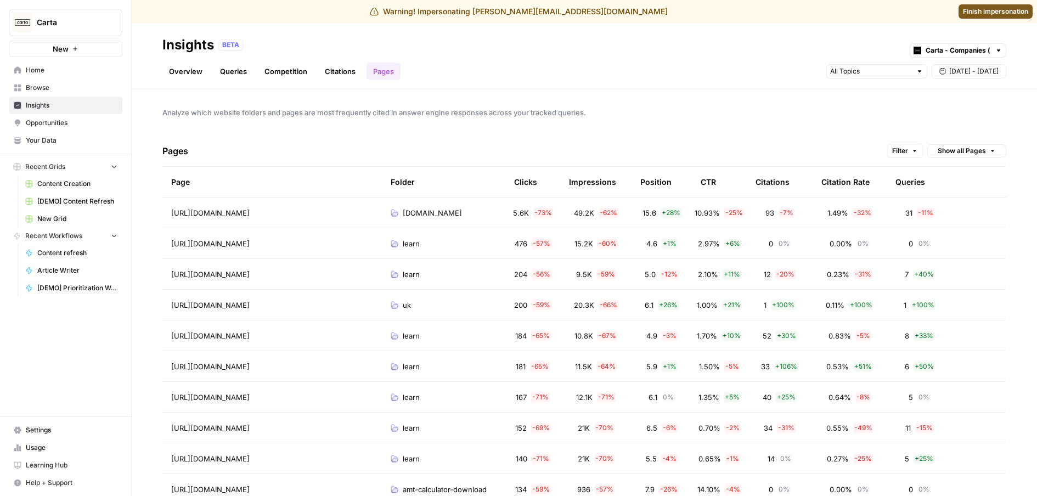
click at [331, 73] on link "Citations" at bounding box center [340, 72] width 44 height 18
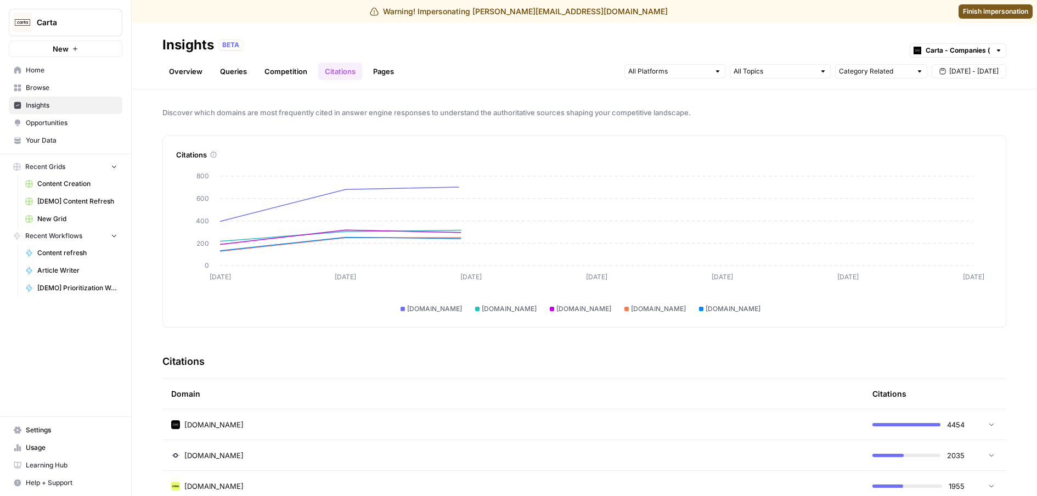
click at [296, 77] on link "Competition" at bounding box center [286, 72] width 56 height 18
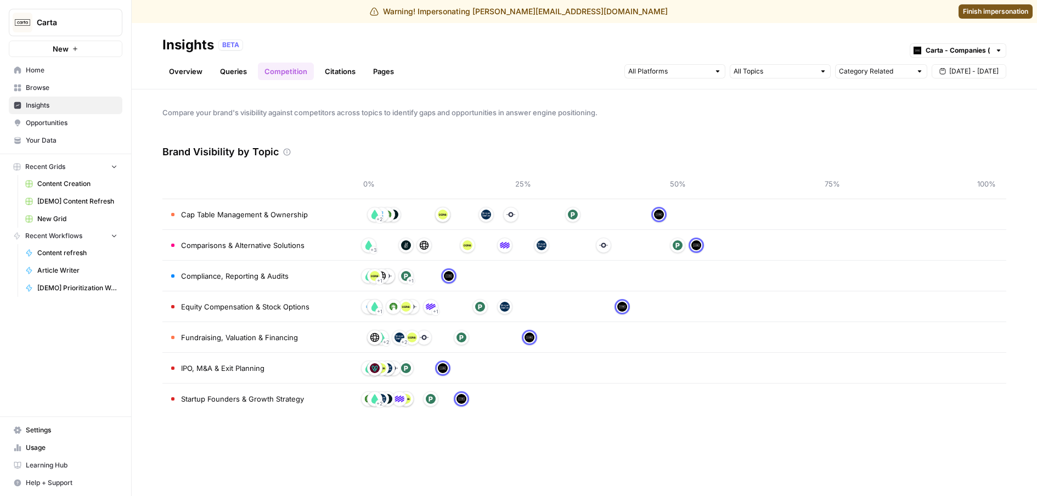
click at [226, 76] on link "Queries" at bounding box center [233, 72] width 40 height 18
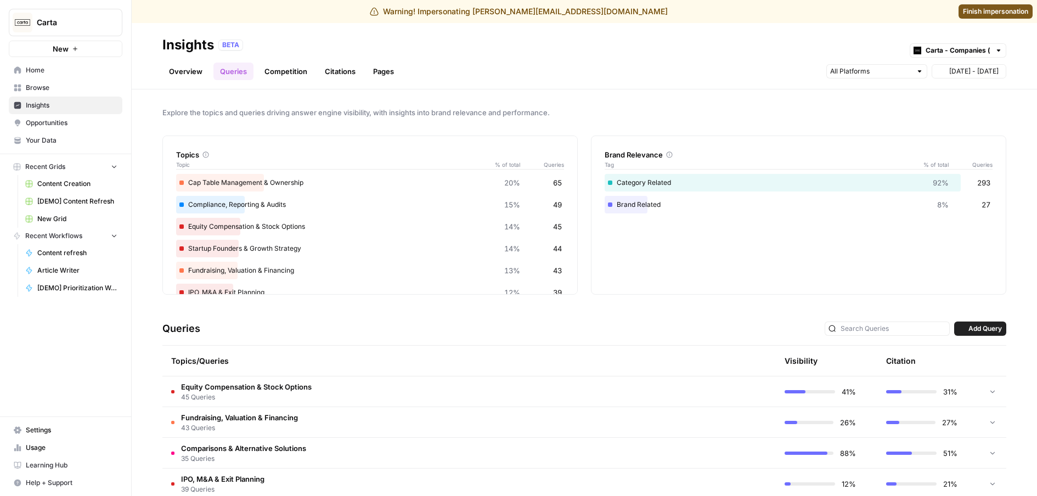
click at [188, 76] on link "Overview" at bounding box center [185, 72] width 47 height 18
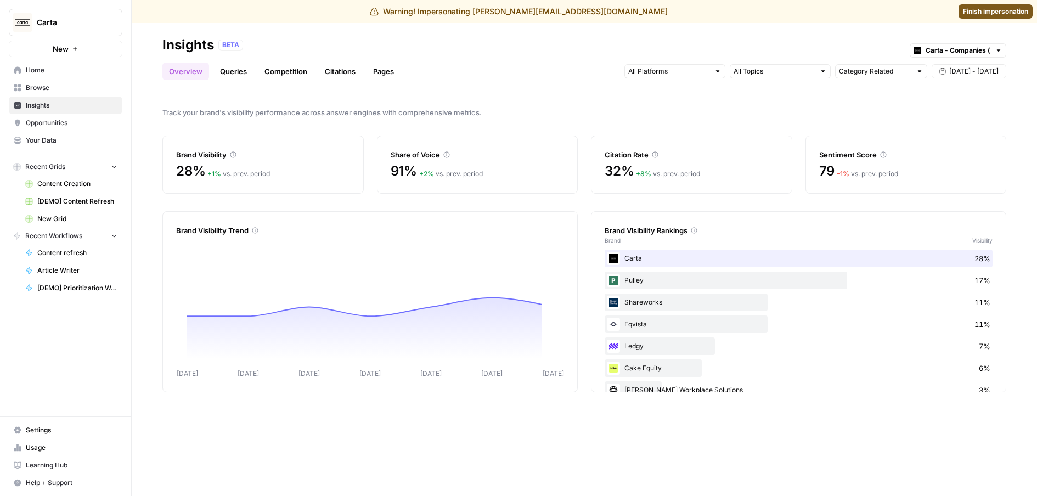
click at [93, 84] on span "Browse" at bounding box center [72, 88] width 92 height 10
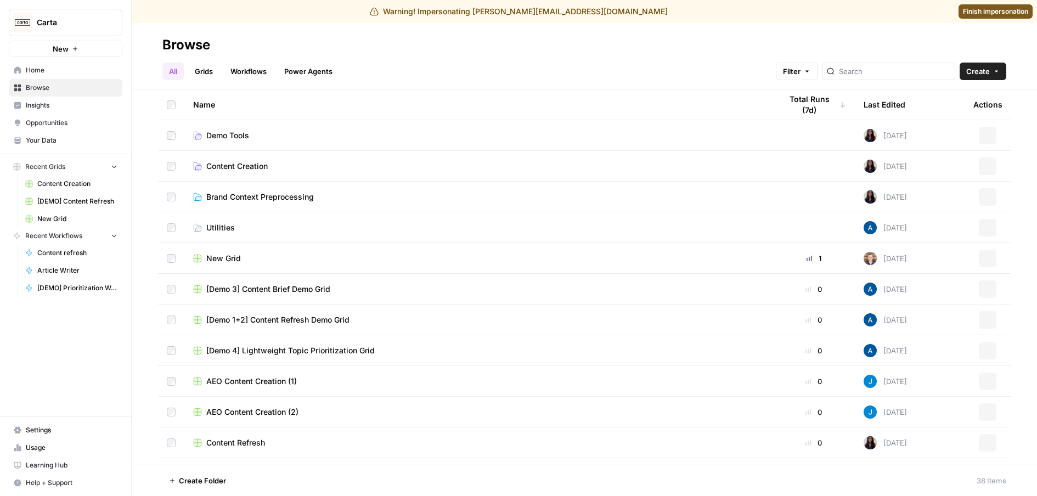
click at [105, 102] on span "Insights" at bounding box center [72, 105] width 92 height 10
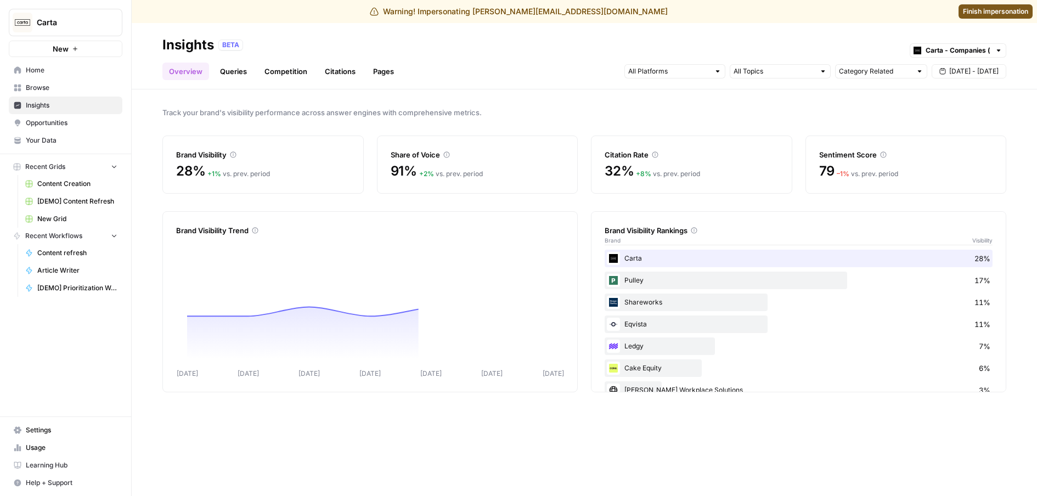
click at [244, 72] on link "Queries" at bounding box center [233, 72] width 40 height 18
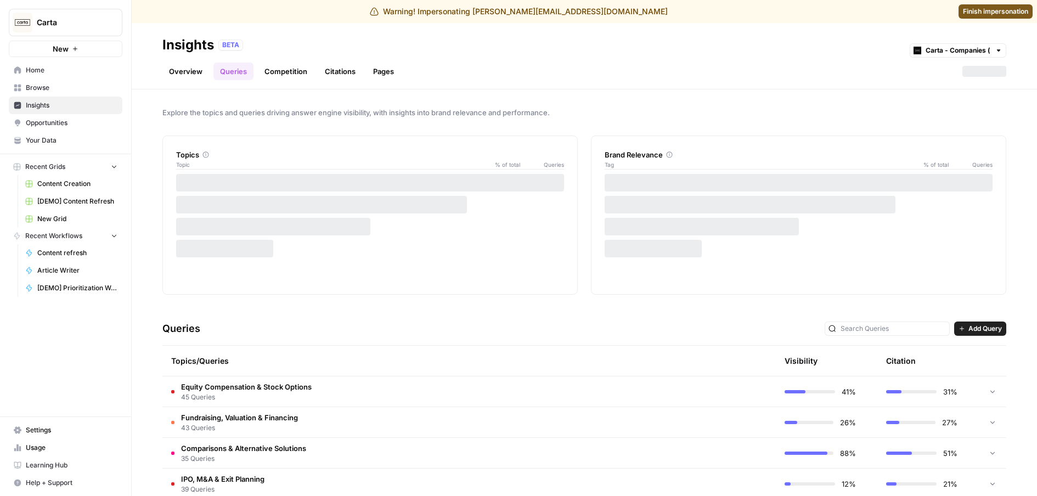
click at [309, 72] on link "Competition" at bounding box center [286, 72] width 56 height 18
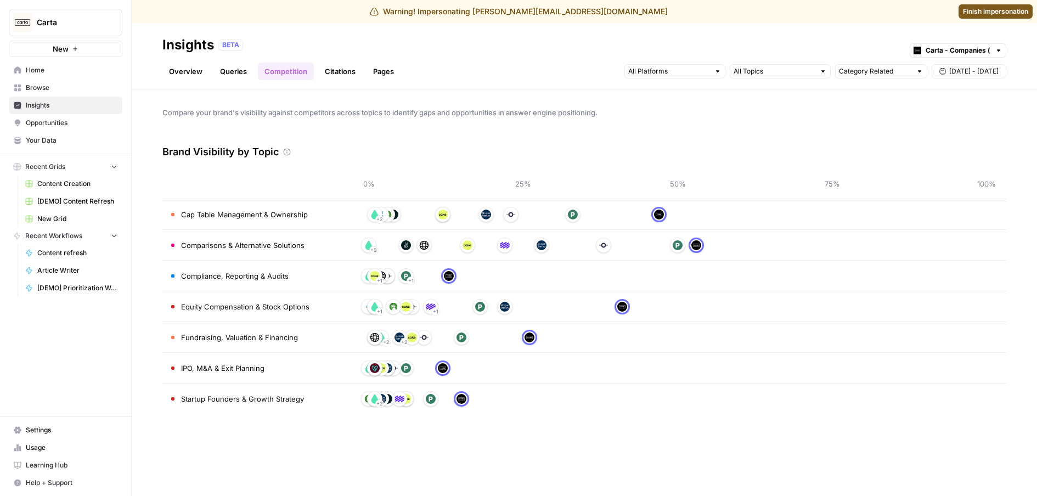
click at [344, 72] on link "Citations" at bounding box center [340, 72] width 44 height 18
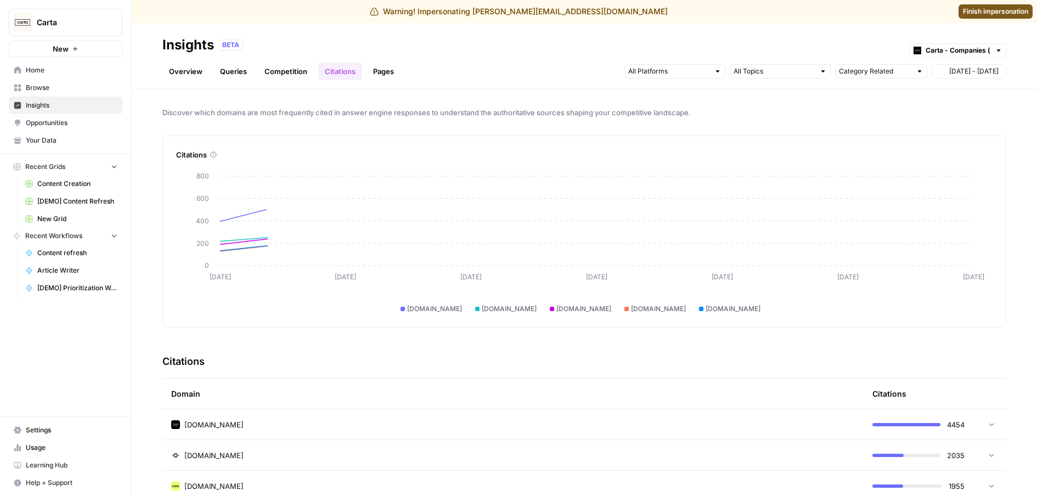
click at [384, 69] on link "Pages" at bounding box center [383, 72] width 34 height 18
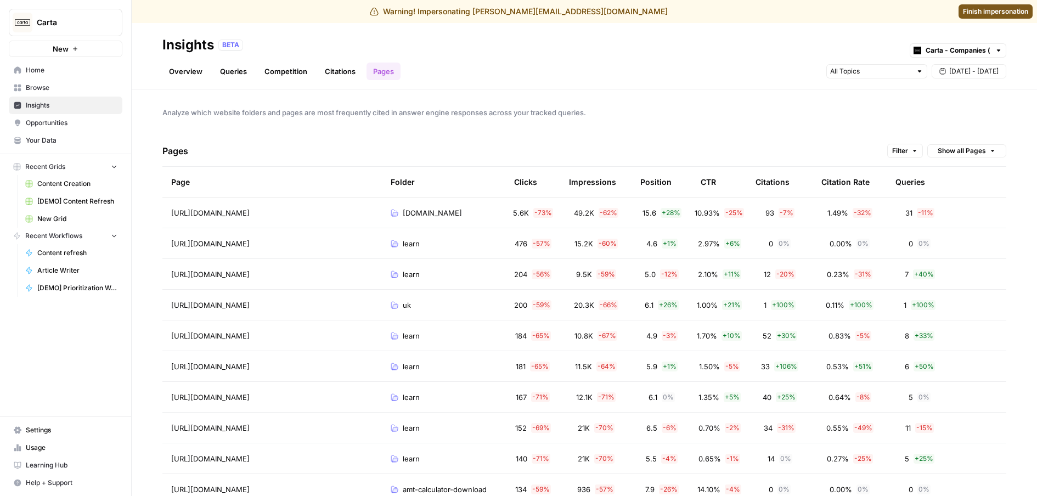
click at [187, 75] on link "Overview" at bounding box center [185, 72] width 47 height 18
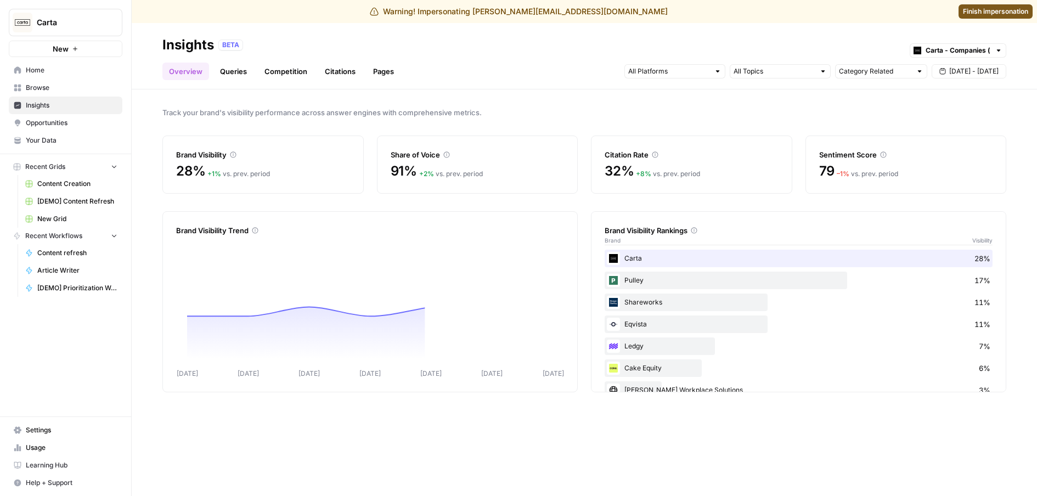
click at [387, 70] on link "Pages" at bounding box center [383, 72] width 34 height 18
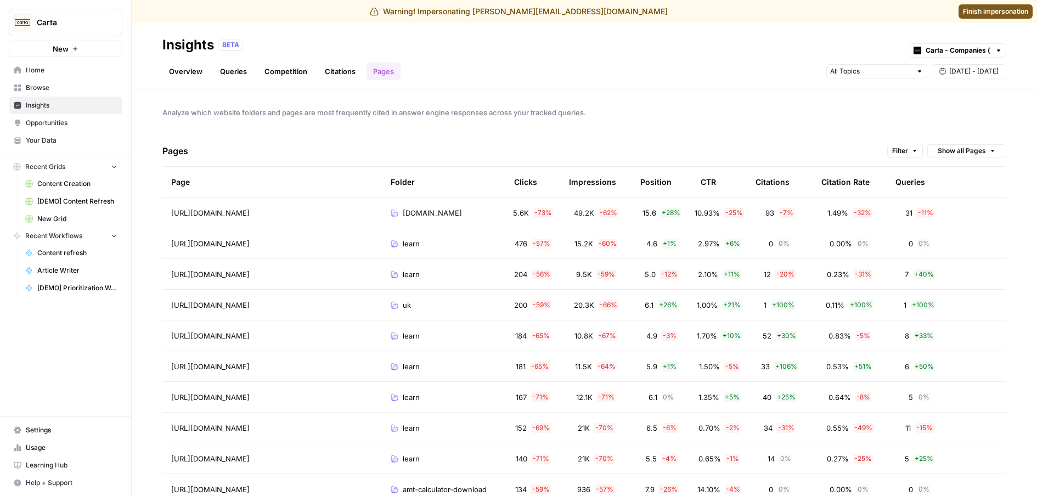
click at [193, 80] on header "Insights BETA Carta - Companies (cap table) Overview Queries Competition Citati…" at bounding box center [584, 56] width 905 height 66
click at [191, 71] on link "Overview" at bounding box center [185, 72] width 47 height 18
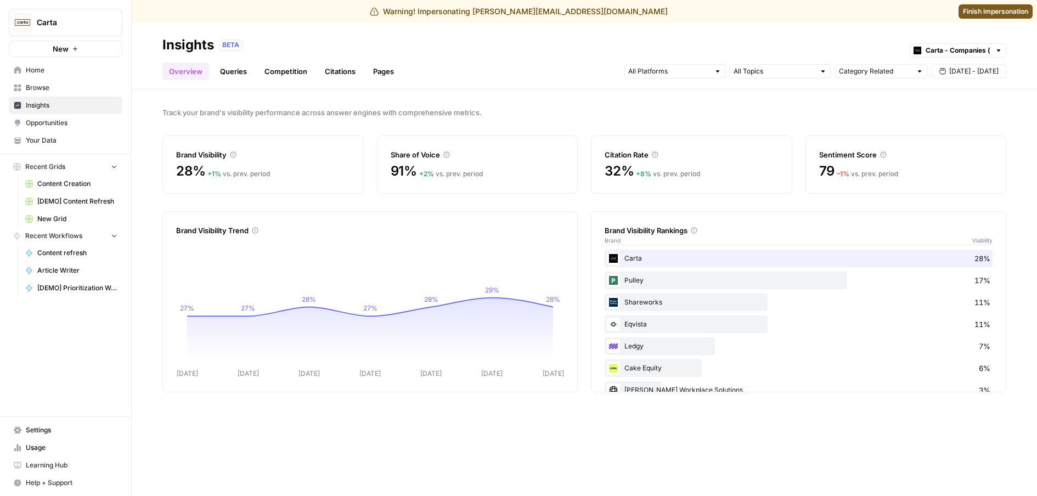
click at [392, 72] on link "Pages" at bounding box center [383, 72] width 34 height 18
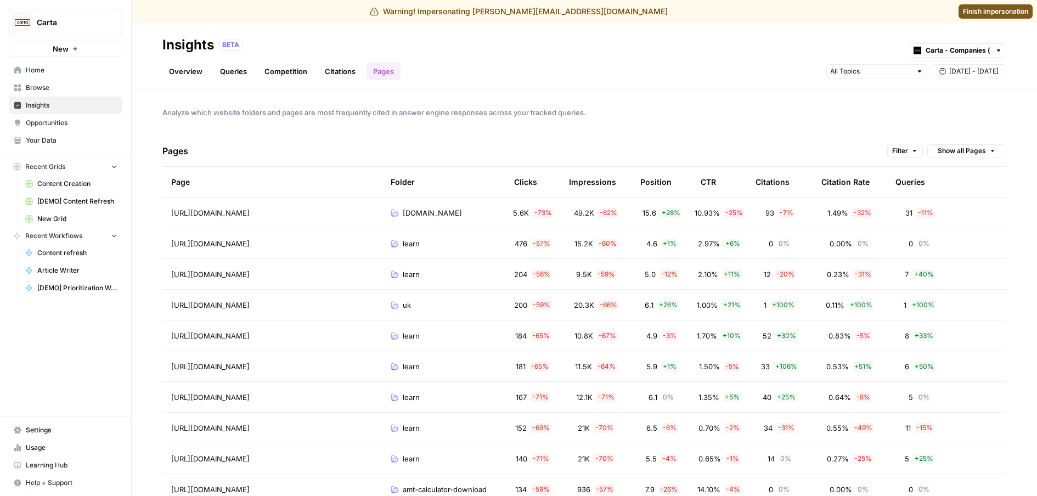
click at [149, 69] on header "Insights BETA Carta - Companies (cap table) Overview Queries Competition Citati…" at bounding box center [584, 56] width 905 height 66
click at [172, 73] on link "Overview" at bounding box center [185, 72] width 47 height 18
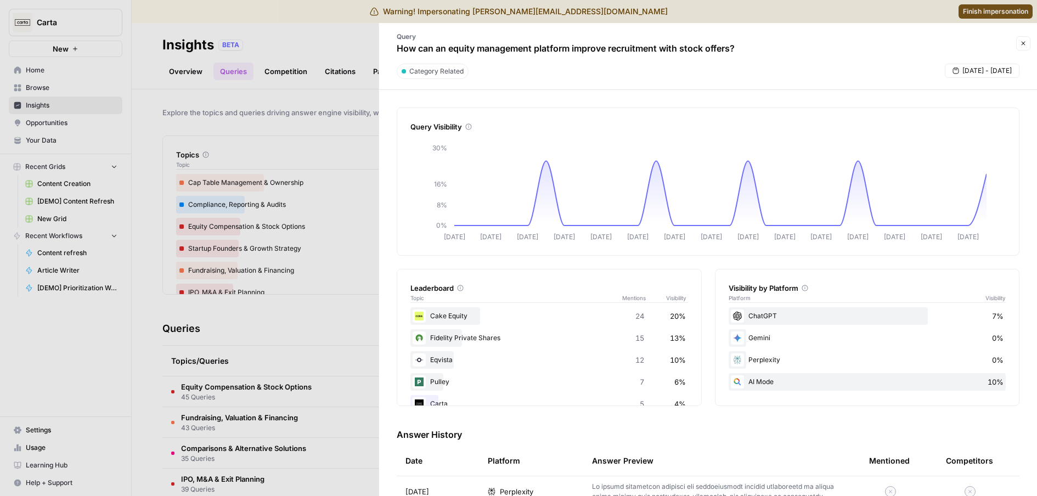
click at [446, 50] on p "How can an equity management platform improve recruitment with stock offers?" at bounding box center [566, 48] width 338 height 13
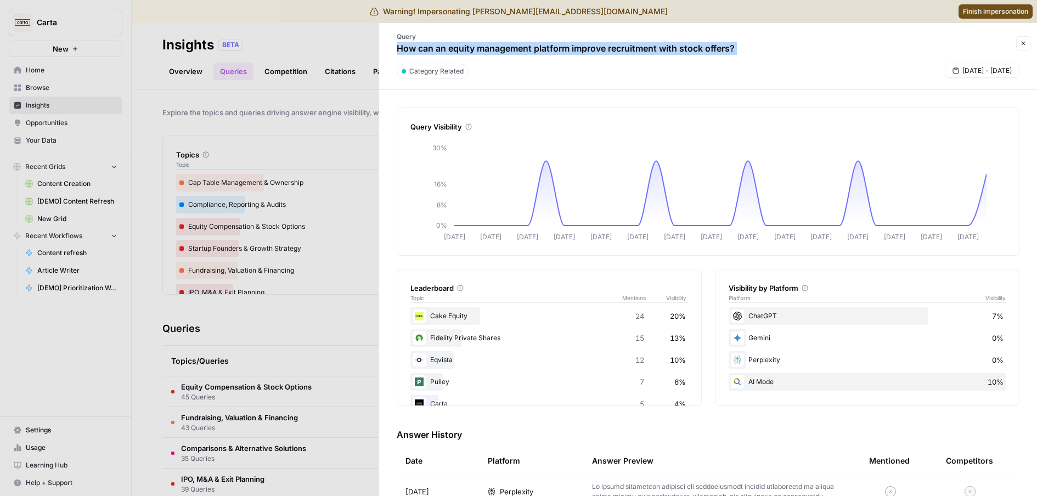
click at [577, 44] on p "How can an equity management platform improve recruitment with stock offers?" at bounding box center [566, 48] width 338 height 13
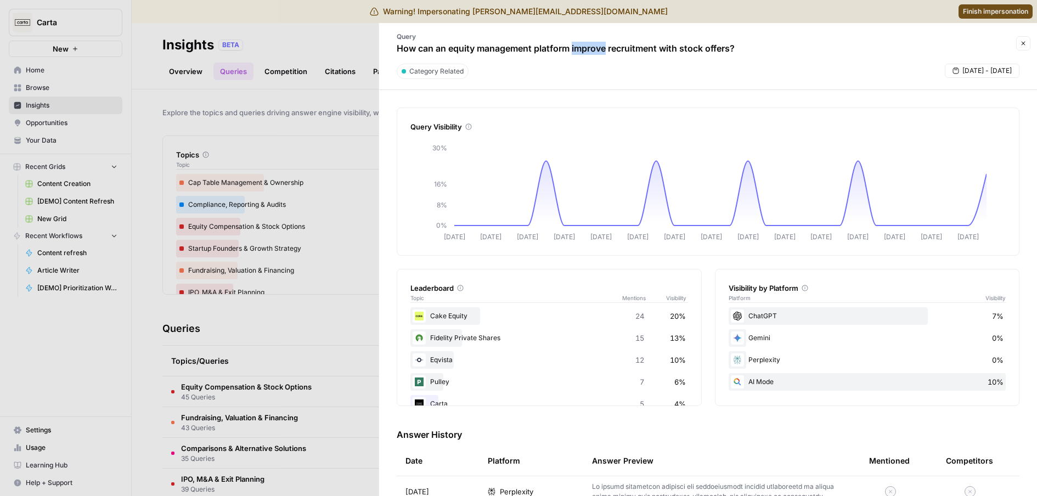
click at [577, 44] on p "How can an equity management platform improve recruitment with stock offers?" at bounding box center [566, 48] width 338 height 13
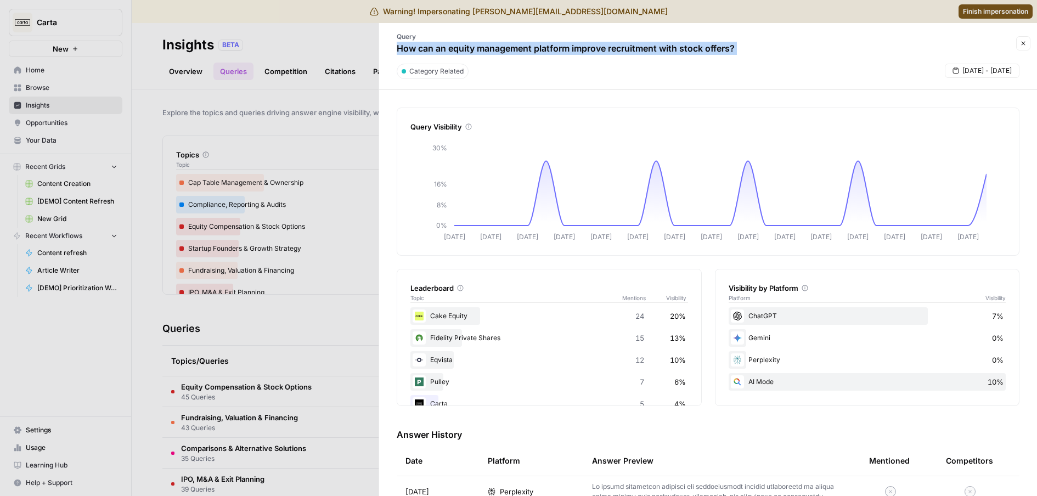
click at [577, 44] on p "How can an equity management platform improve recruitment with stock offers?" at bounding box center [566, 48] width 338 height 13
click at [644, 51] on p "How can an equity management platform improve recruitment with stock offers?" at bounding box center [566, 48] width 338 height 13
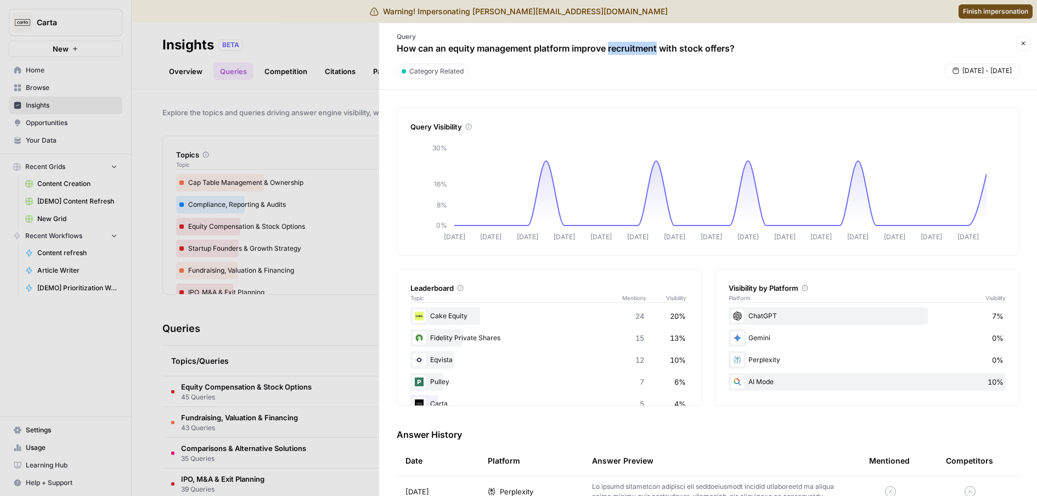
click at [644, 51] on p "How can an equity management platform improve recruitment with stock offers?" at bounding box center [566, 48] width 338 height 13
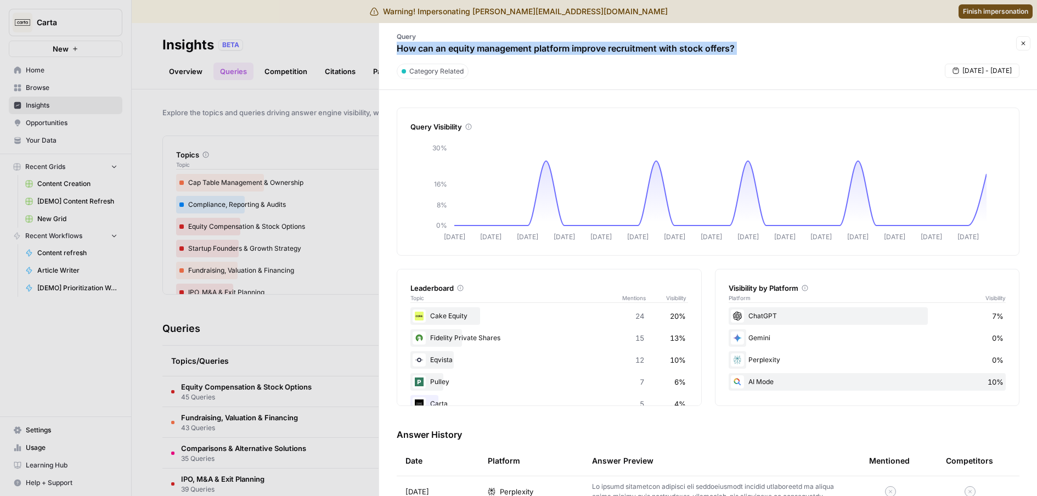
click at [644, 51] on p "How can an equity management platform improve recruitment with stock offers?" at bounding box center [566, 48] width 338 height 13
click at [558, 50] on p "How can an equity management platform improve recruitment with stock offers?" at bounding box center [566, 48] width 338 height 13
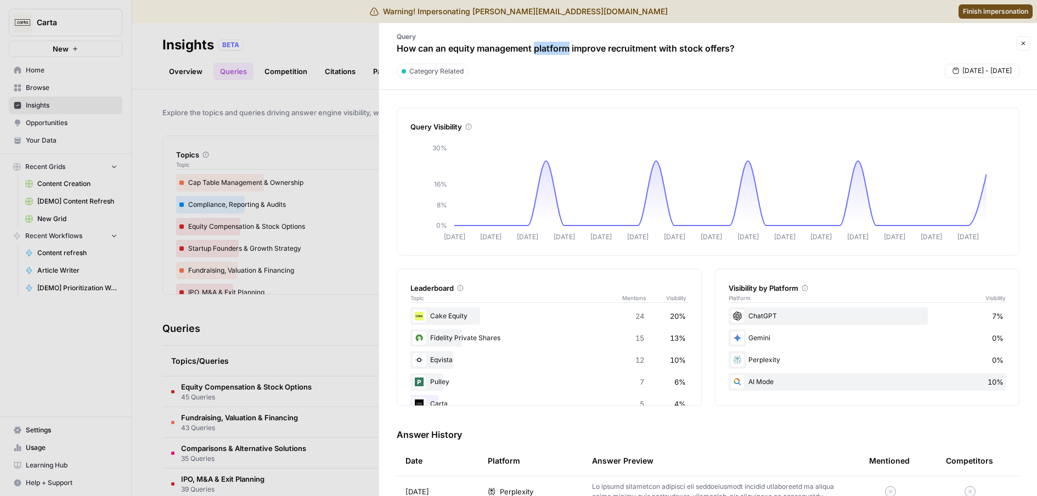
click at [558, 50] on p "How can an equity management platform improve recruitment with stock offers?" at bounding box center [566, 48] width 338 height 13
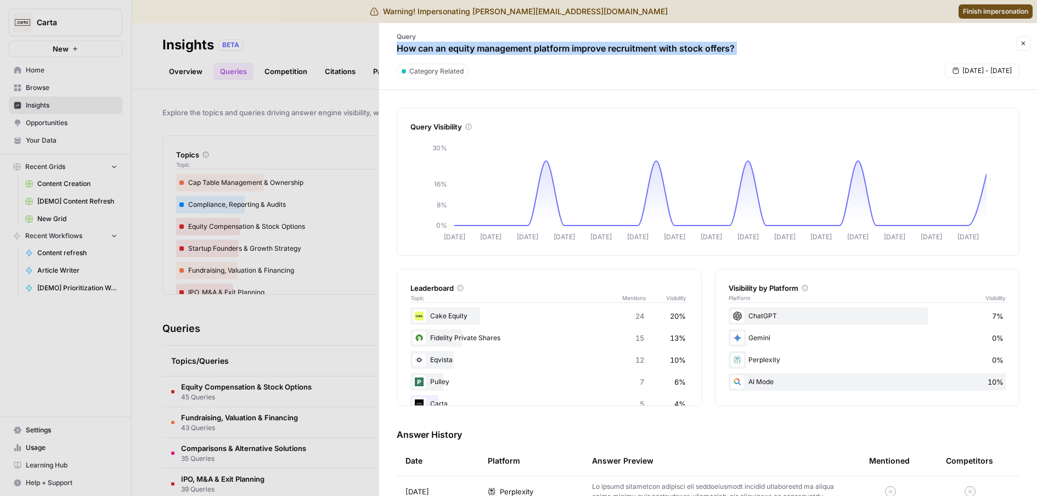
click at [558, 50] on p "How can an equity management platform improve recruitment with stock offers?" at bounding box center [566, 48] width 338 height 13
click at [581, 47] on p "How can an equity management platform improve recruitment with stock offers?" at bounding box center [566, 48] width 338 height 13
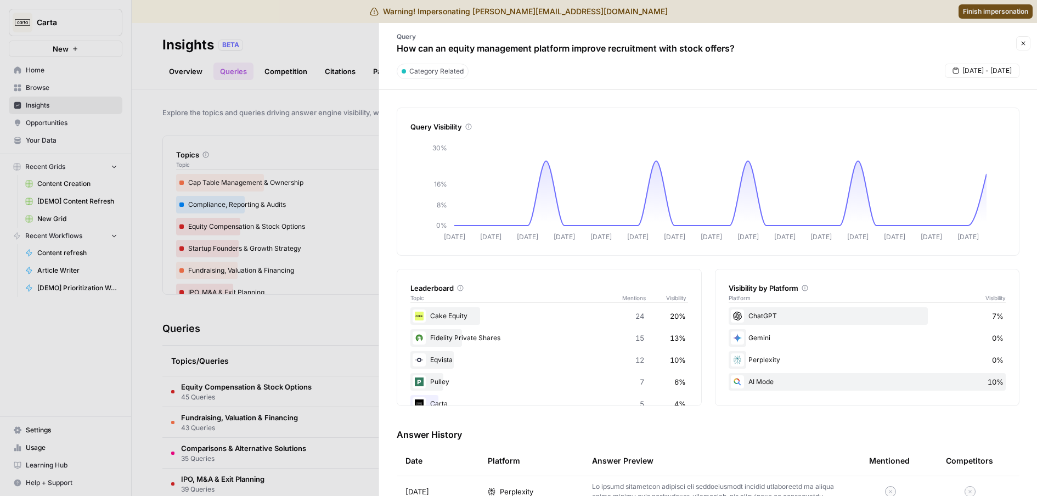
click at [580, 48] on p "How can an equity management platform improve recruitment with stock offers?" at bounding box center [566, 48] width 338 height 13
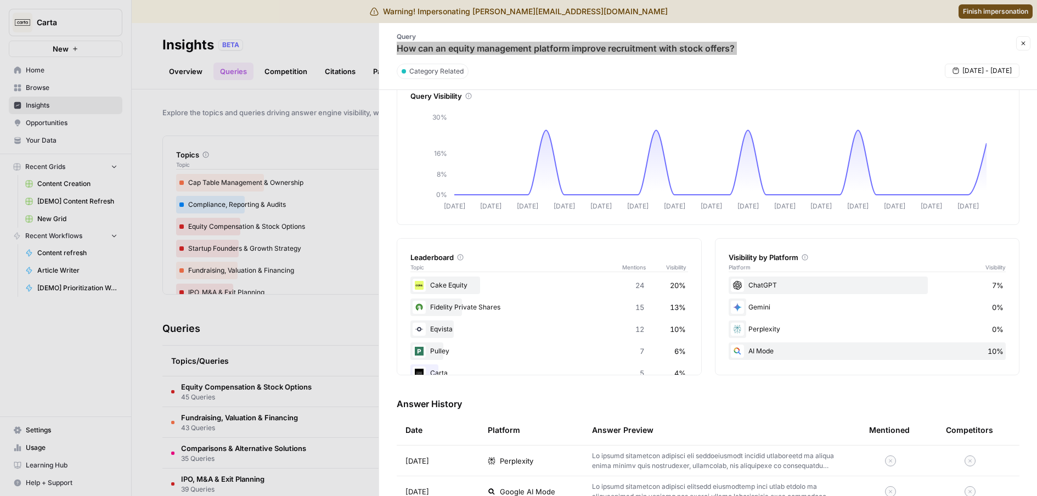
scroll to position [91, 0]
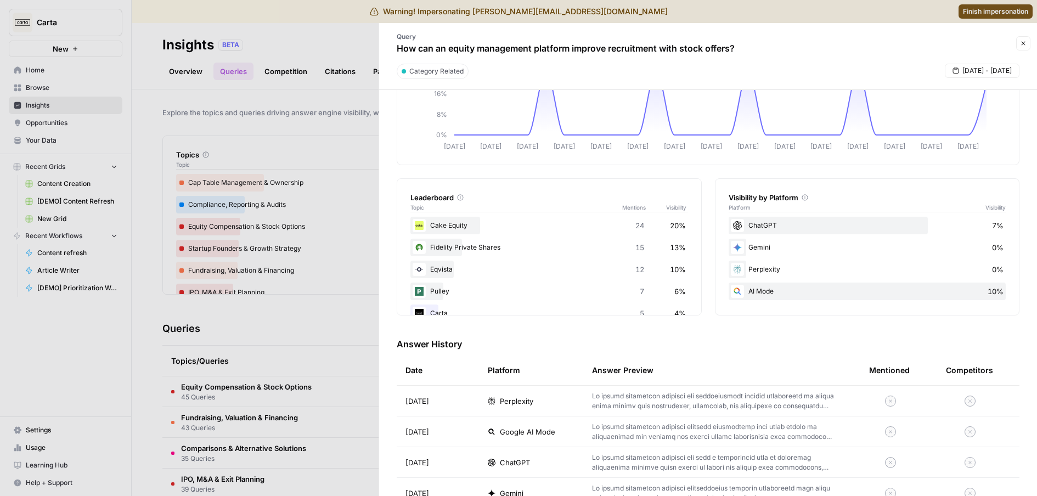
click at [776, 247] on div "Gemini 0%" at bounding box center [867, 248] width 278 height 18
click at [751, 246] on div "Gemini 0%" at bounding box center [867, 248] width 278 height 18
click at [755, 261] on div "Perplexity 0%" at bounding box center [867, 270] width 278 height 18
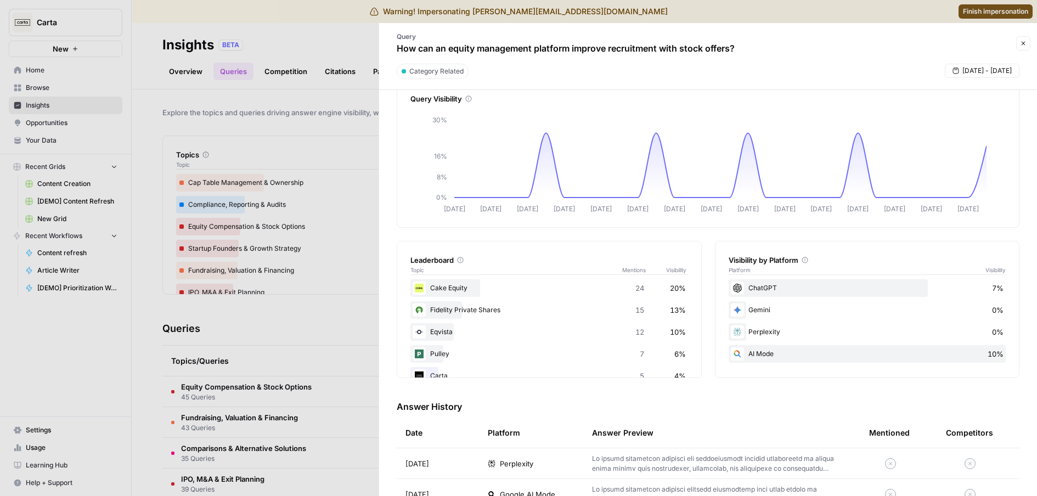
scroll to position [0, 0]
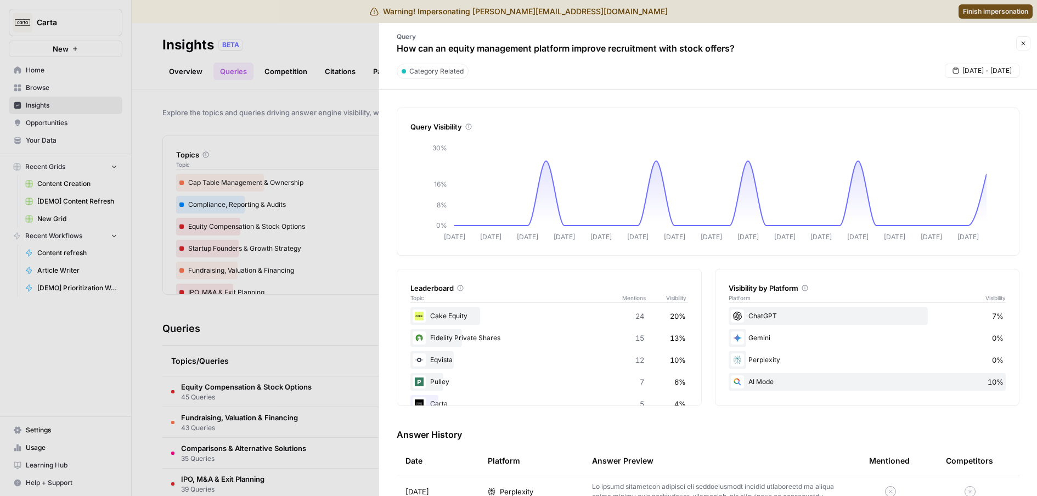
click at [1024, 41] on icon "button" at bounding box center [1023, 43] width 7 height 7
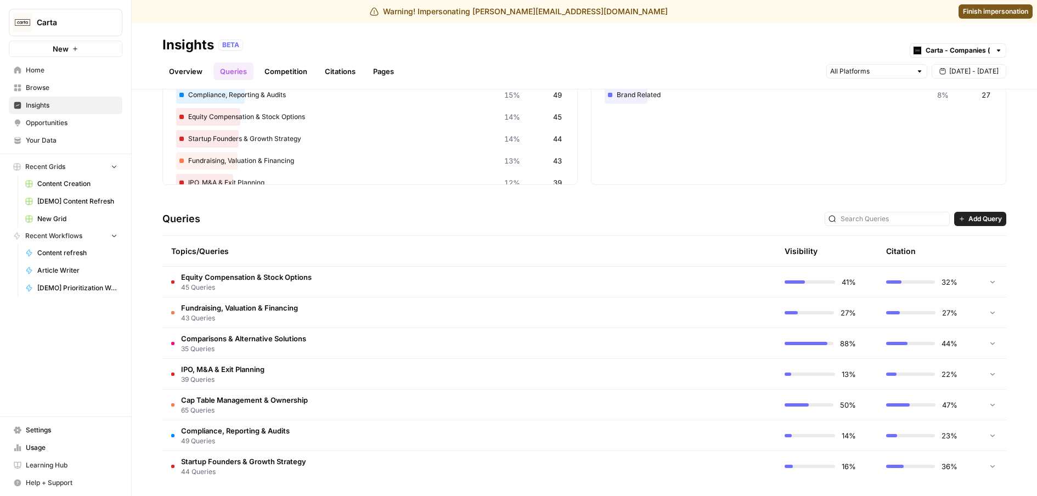
scroll to position [113, 0]
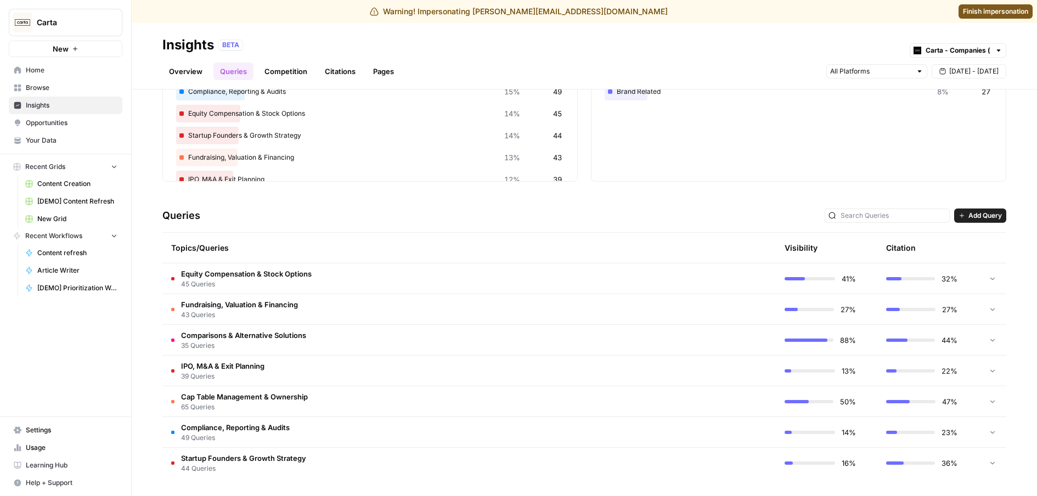
click at [619, 367] on td "IPO, M&A & Exit Planning 39 Queries" at bounding box center [416, 370] width 509 height 30
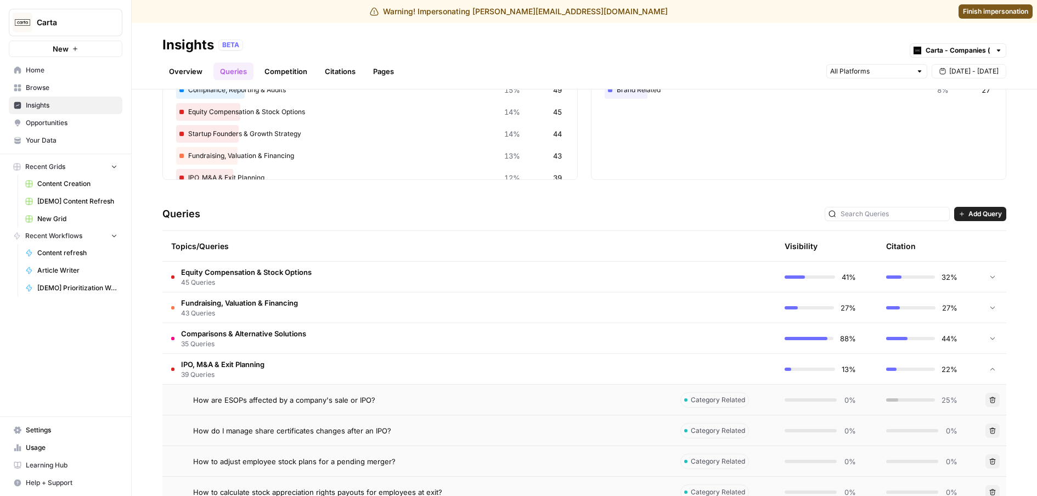
scroll to position [115, 0]
click at [589, 410] on td "How are ESOPs affected by a company's sale or IPO?" at bounding box center [416, 399] width 509 height 30
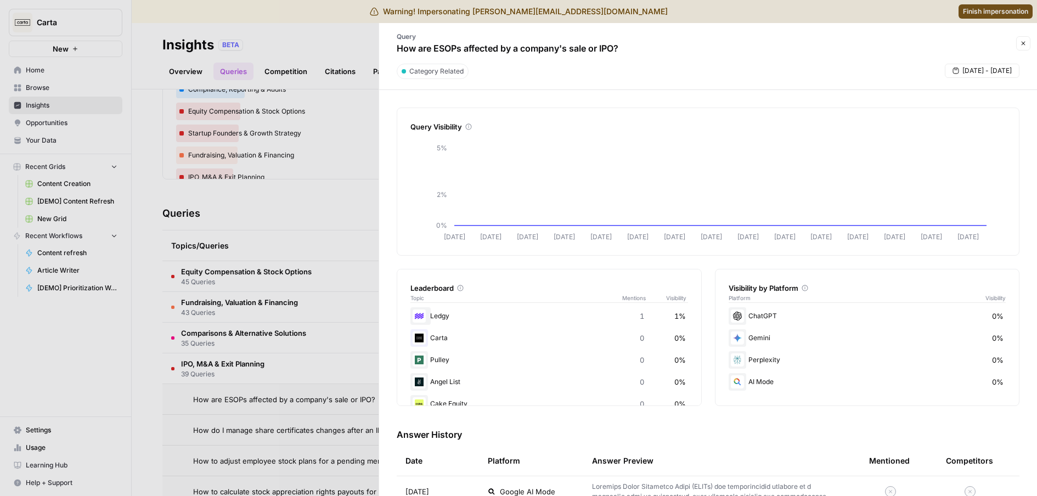
click at [1024, 41] on icon "button" at bounding box center [1023, 43] width 7 height 7
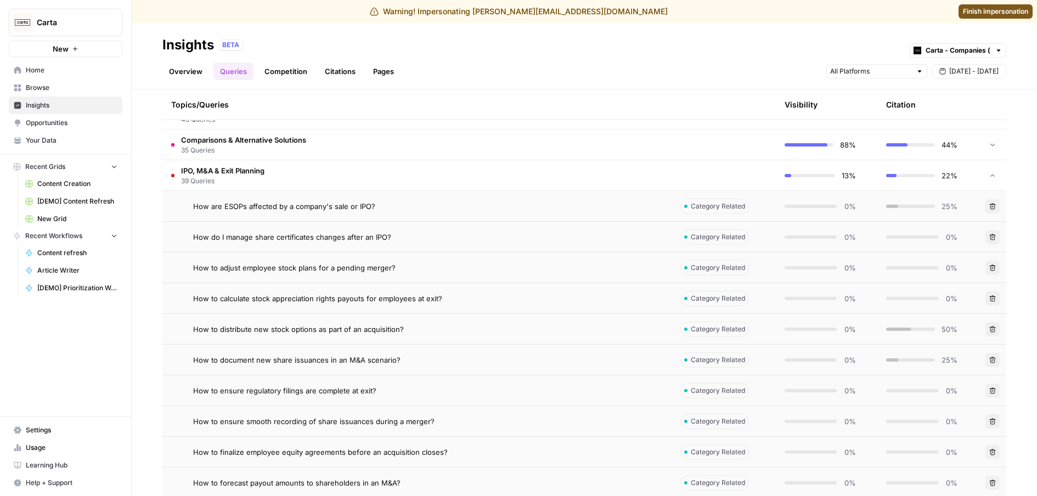
scroll to position [303, 0]
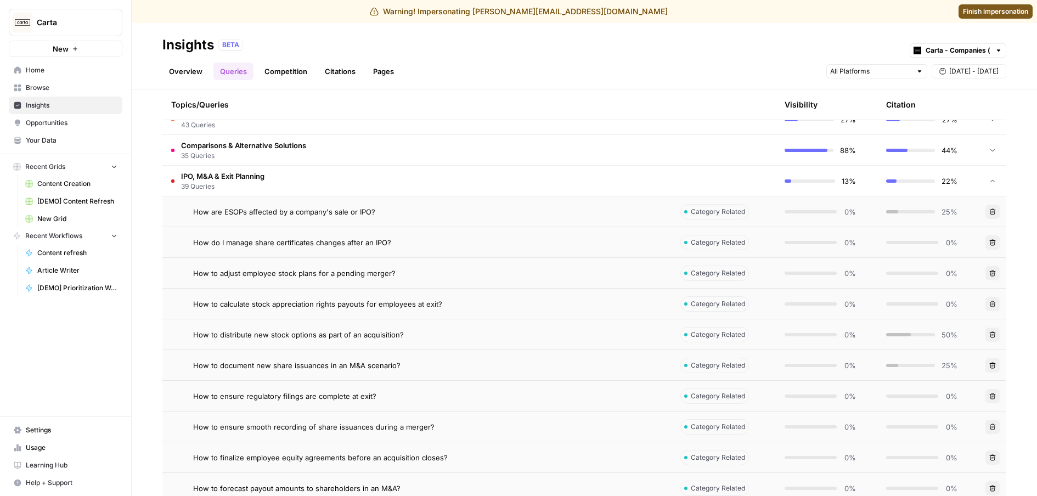
click at [562, 163] on td "Comparisons & Alternative Solutions 35 Queries" at bounding box center [416, 150] width 509 height 30
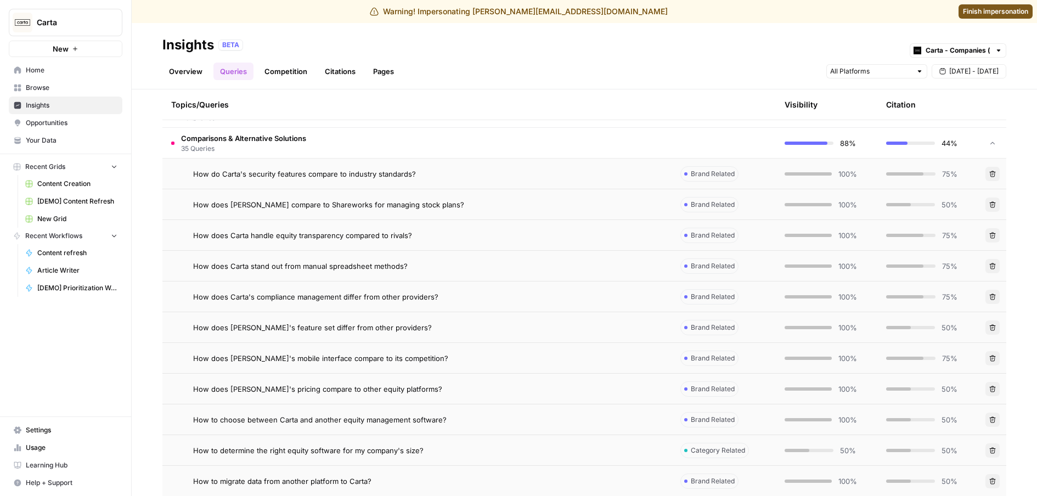
scroll to position [308, 0]
click at [434, 449] on div "How to determine the right equity software for my company's size?" at bounding box center [428, 452] width 470 height 11
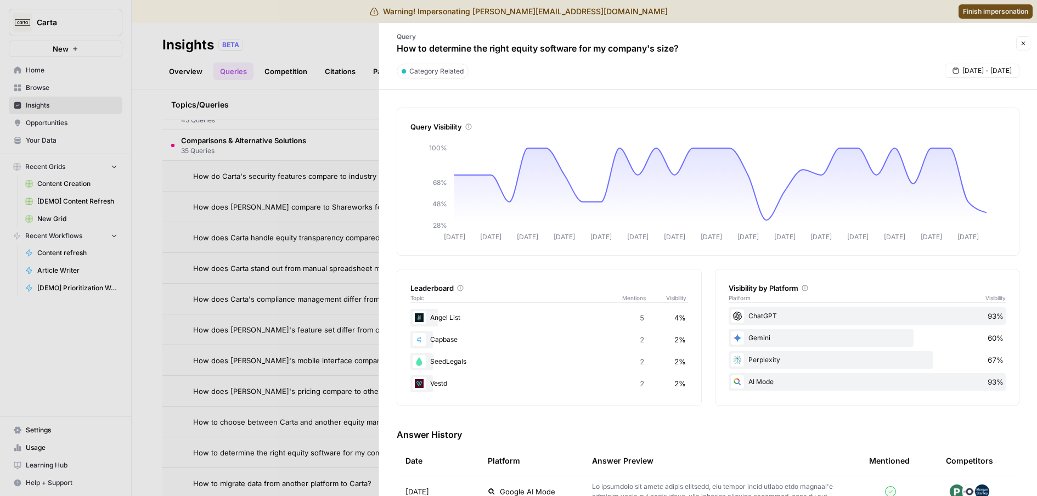
drag, startPoint x: 443, startPoint y: 48, endPoint x: 669, endPoint y: 50, distance: 226.0
click at [669, 50] on p "How to determine the right equity software for my company's size?" at bounding box center [538, 48] width 282 height 13
drag, startPoint x: 671, startPoint y: 51, endPoint x: 663, endPoint y: 55, distance: 9.1
click at [671, 51] on p "How to determine the right equity software for my company's size?" at bounding box center [538, 48] width 282 height 13
click at [1018, 39] on button "Close" at bounding box center [1023, 43] width 14 height 14
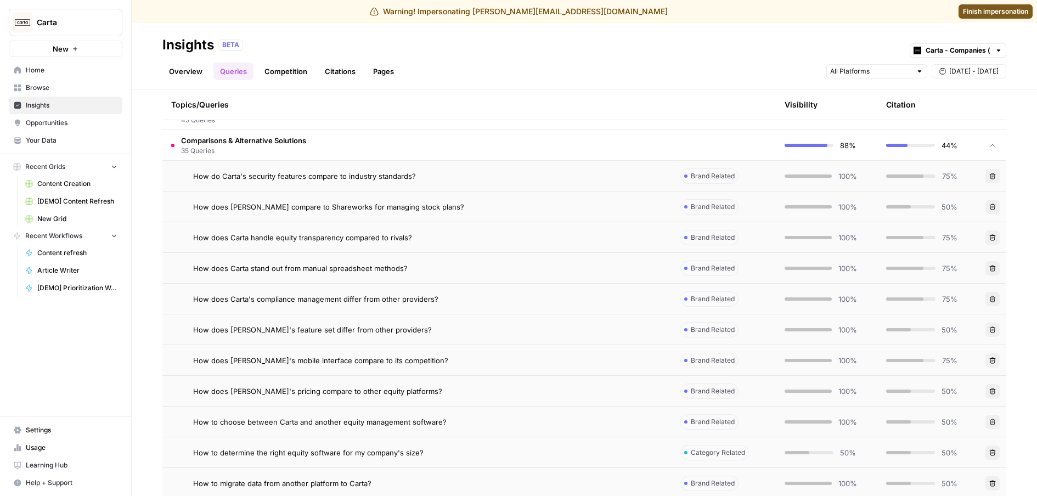
click at [200, 68] on link "Overview" at bounding box center [185, 72] width 47 height 18
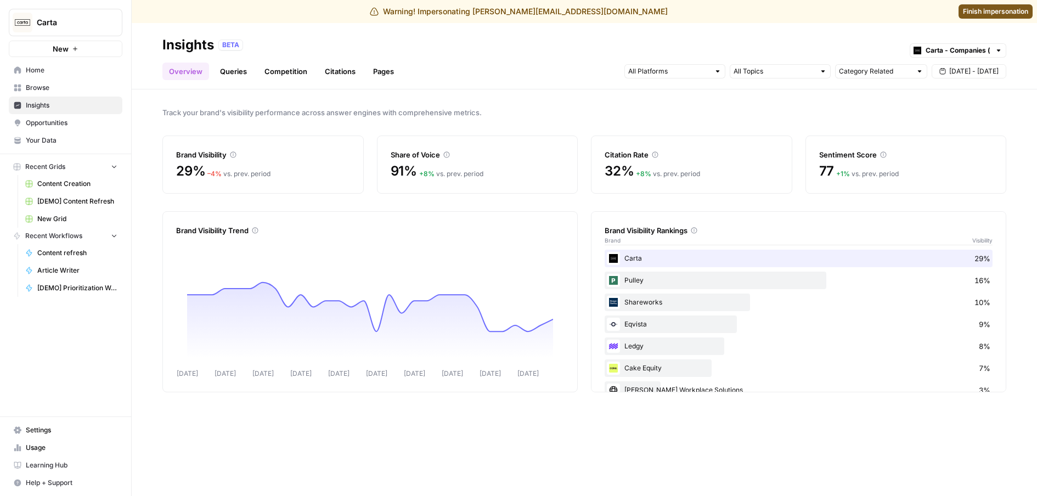
drag, startPoint x: 177, startPoint y: 231, endPoint x: 241, endPoint y: 235, distance: 64.8
click at [241, 235] on div "Brand Visibility Trend" at bounding box center [370, 230] width 388 height 11
drag, startPoint x: 383, startPoint y: 158, endPoint x: 541, endPoint y: 156, distance: 157.4
click at [446, 157] on div "Share of Voice 91% + 8 % vs. prev. period" at bounding box center [477, 164] width 201 height 58
drag, startPoint x: 639, startPoint y: 155, endPoint x: 726, endPoint y: 172, distance: 89.4
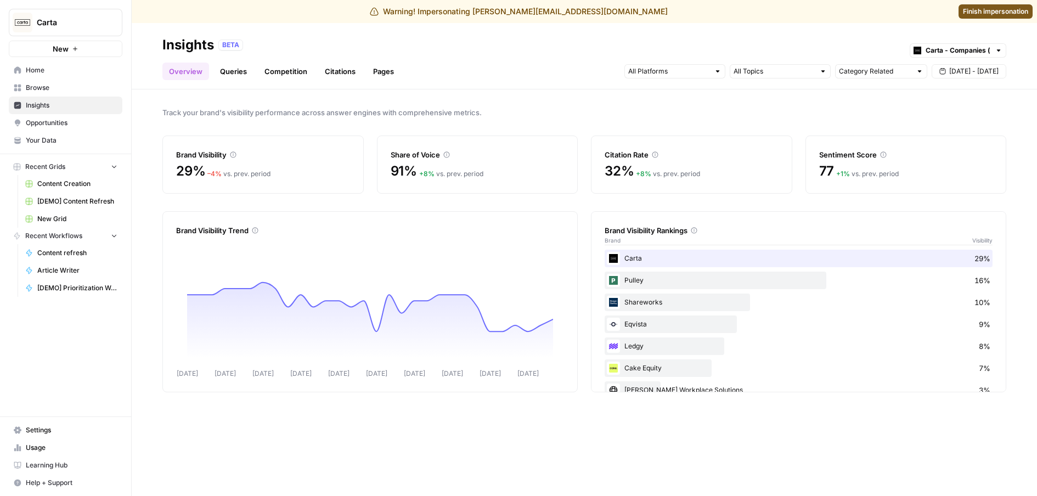
click at [726, 172] on div "Brand Visibility 29% – 4 % vs. prev. period Share of Voice 91% + 8 % vs. prev. …" at bounding box center [584, 164] width 844 height 58
click at [726, 172] on div "32% + 8 % vs. prev. period" at bounding box center [691, 171] width 174 height 18
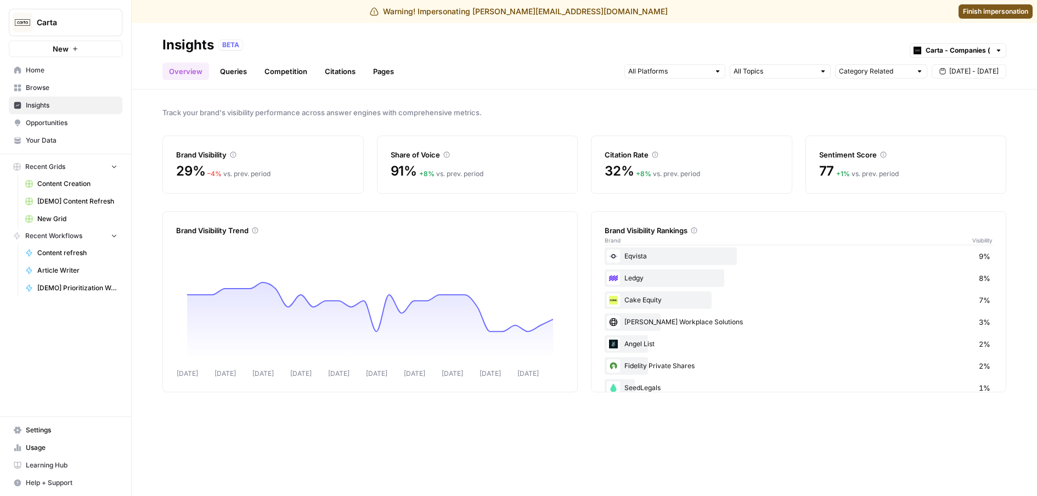
scroll to position [130, 0]
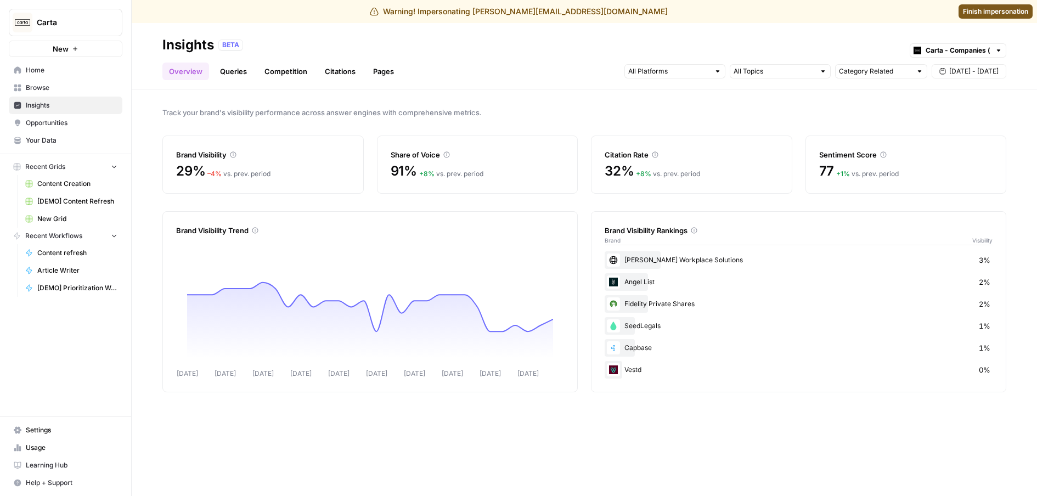
click at [234, 78] on link "Queries" at bounding box center [233, 72] width 40 height 18
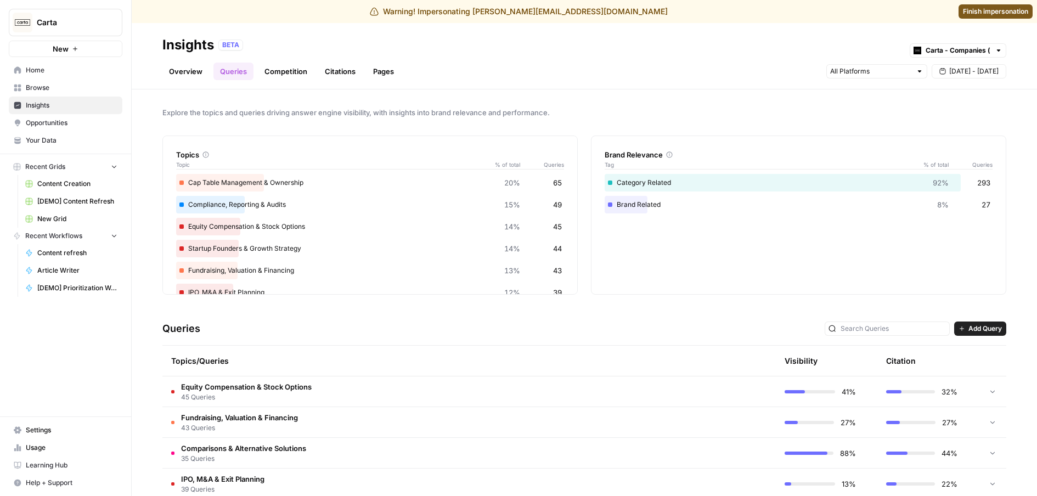
click at [176, 72] on link "Overview" at bounding box center [185, 72] width 47 height 18
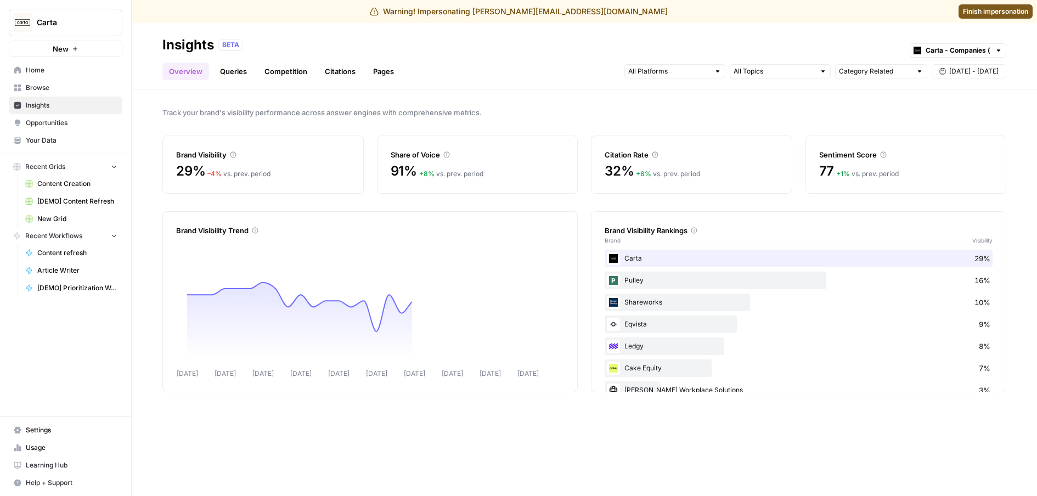
click at [285, 74] on link "Competition" at bounding box center [286, 72] width 56 height 18
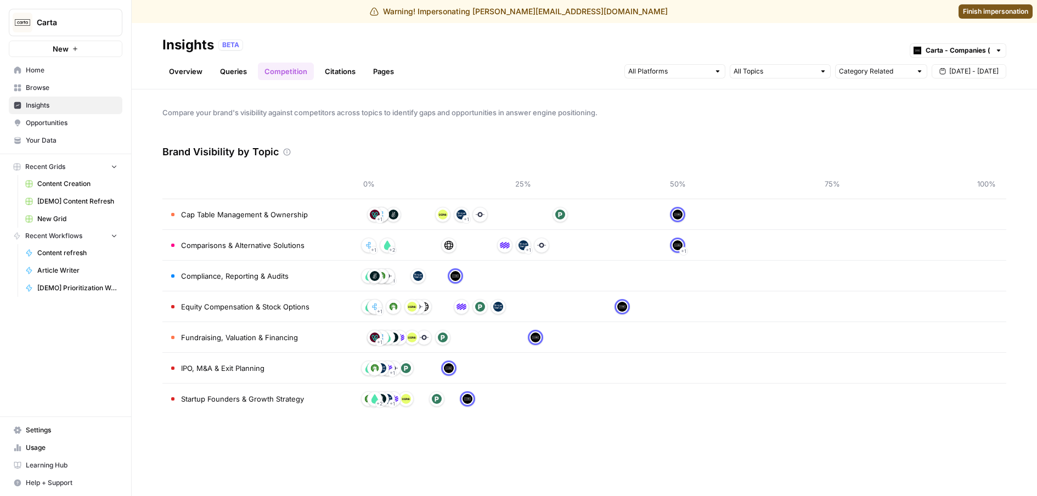
click at [351, 68] on link "Citations" at bounding box center [340, 72] width 44 height 18
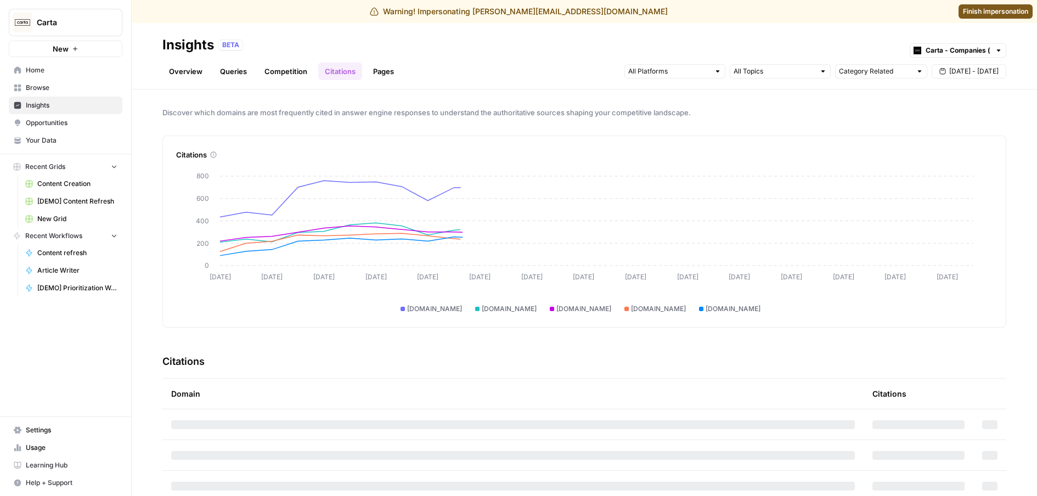
click at [284, 73] on link "Competition" at bounding box center [286, 72] width 56 height 18
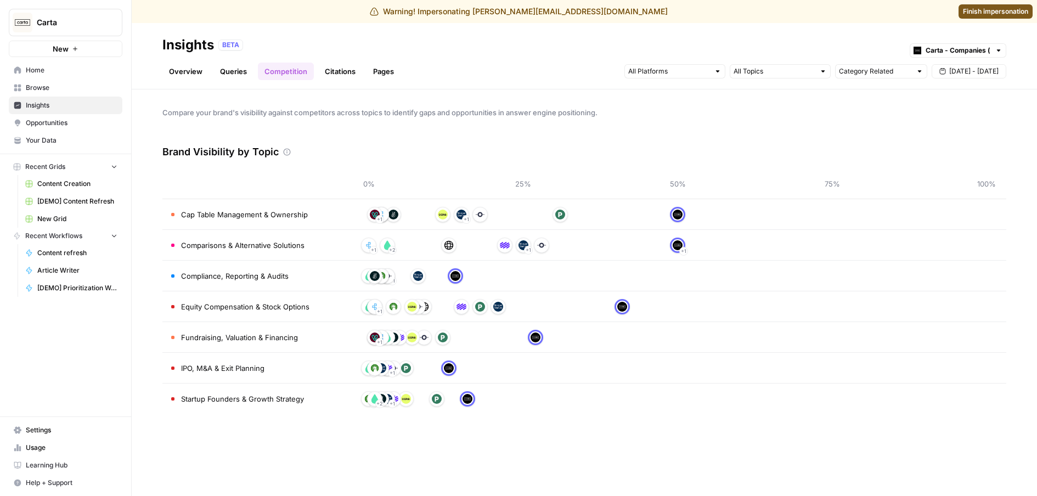
click at [210, 242] on span "Comparisons & Alternative Solutions" at bounding box center [242, 245] width 123 height 11
click at [266, 252] on td "Comparisons & Alternative Solutions" at bounding box center [255, 245] width 187 height 30
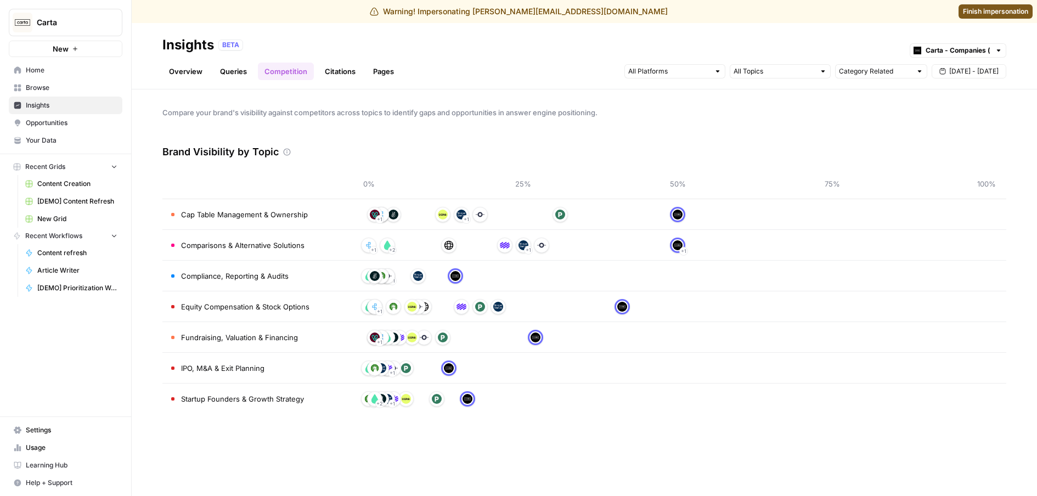
click at [235, 69] on link "Queries" at bounding box center [233, 72] width 40 height 18
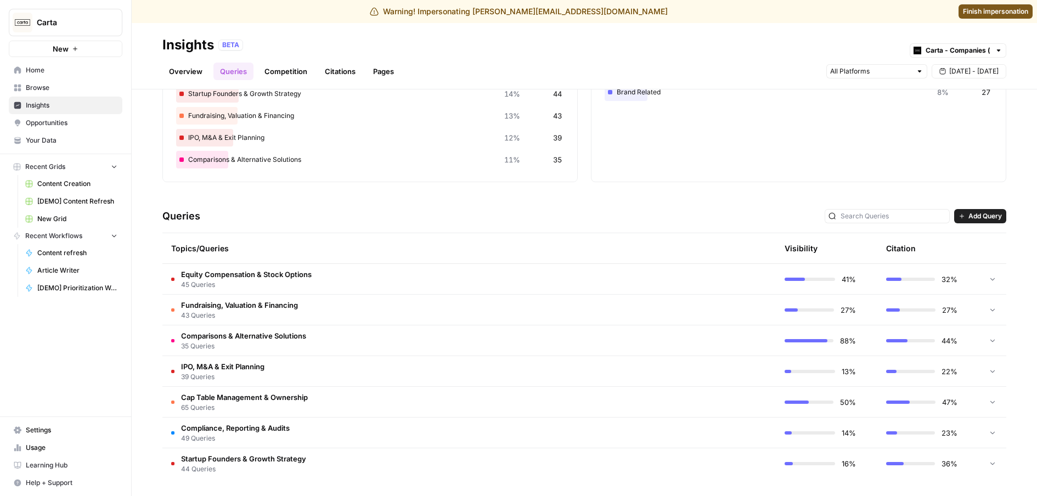
scroll to position [113, 0]
click at [291, 339] on span "Comparisons & Alternative Solutions" at bounding box center [243, 335] width 125 height 11
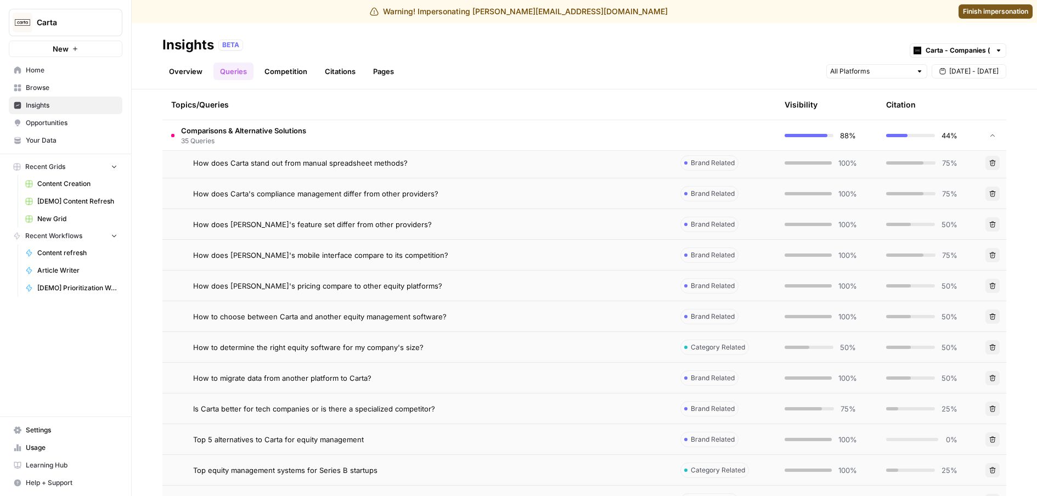
scroll to position [414, 0]
click at [313, 351] on span "How to determine the right equity software for my company's size?" at bounding box center [308, 346] width 230 height 11
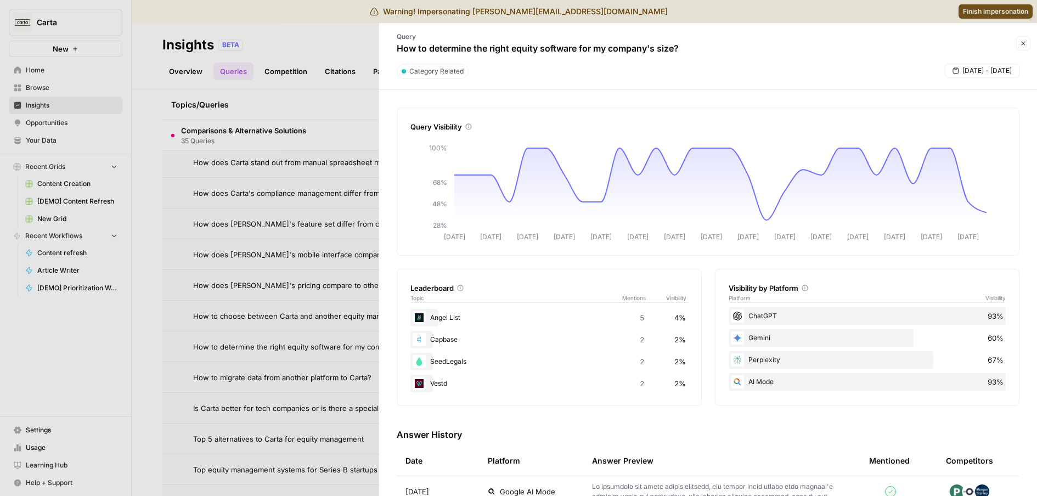
click at [1027, 41] on button "Close" at bounding box center [1023, 43] width 14 height 14
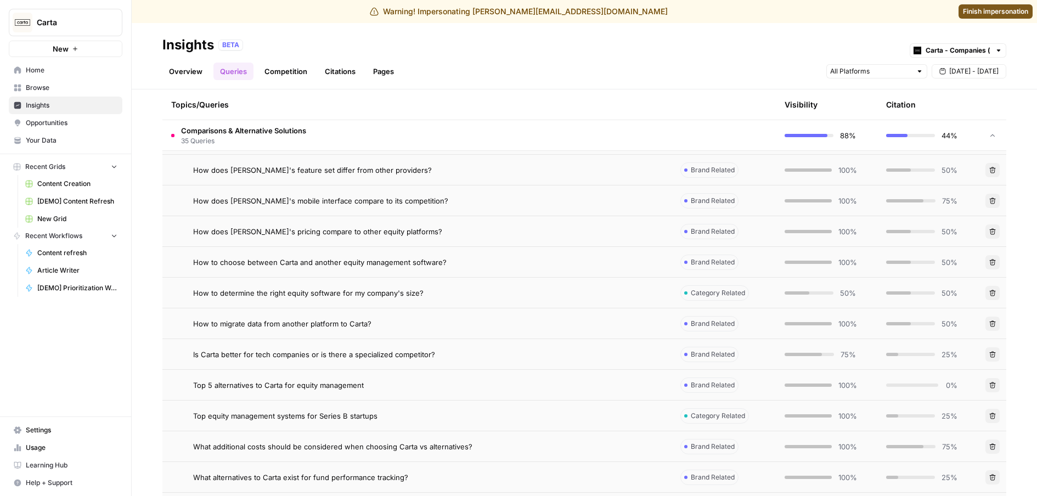
scroll to position [485, 0]
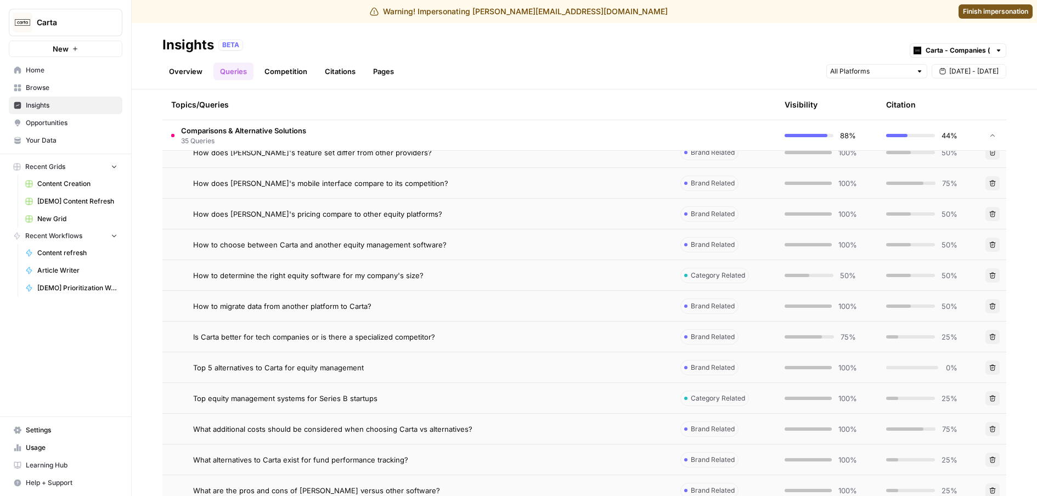
click at [495, 403] on div "Top equity management systems for Series B startups" at bounding box center [428, 398] width 470 height 11
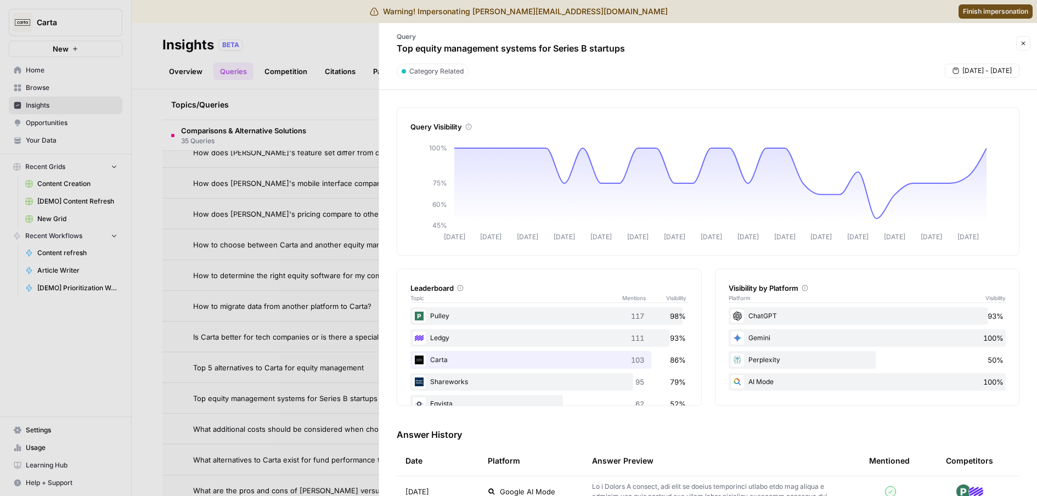
drag, startPoint x: 658, startPoint y: 50, endPoint x: 393, endPoint y: 53, distance: 265.5
click at [393, 53] on div "Query Top equity management systems for Series B startups" at bounding box center [699, 43] width 627 height 32
copy p "Top equity management systems for Series B startups"
click at [251, 171] on div at bounding box center [518, 248] width 1037 height 496
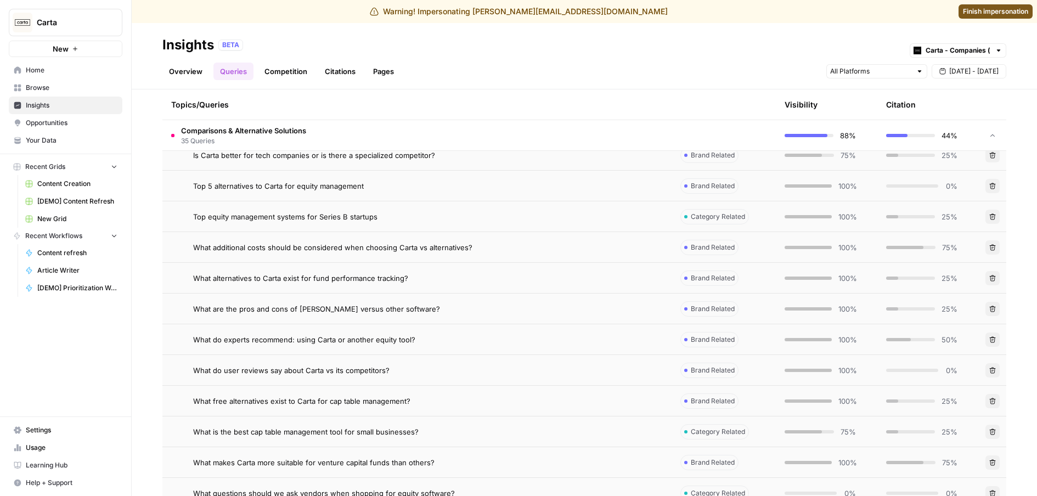
scroll to position [728, 0]
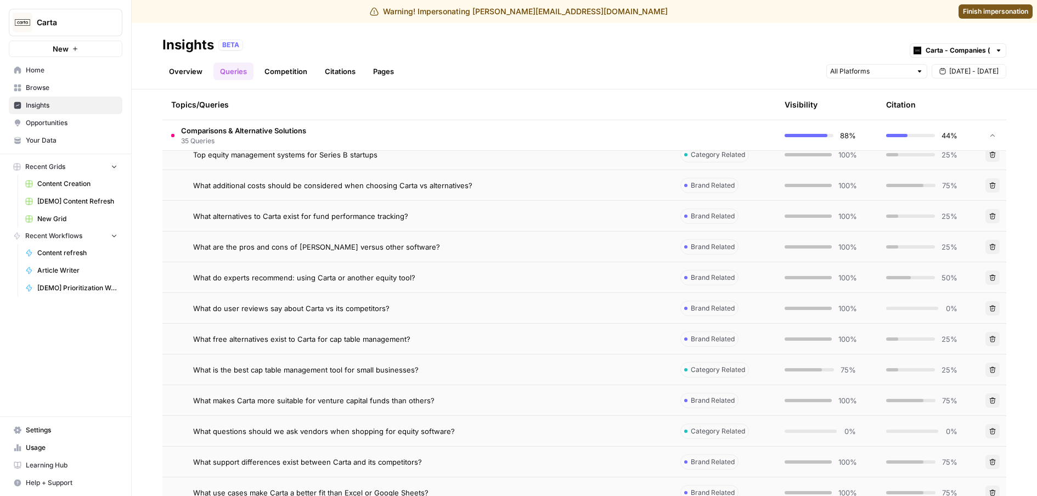
click at [550, 430] on div "What questions should we ask vendors when shopping for equity software?" at bounding box center [428, 431] width 470 height 11
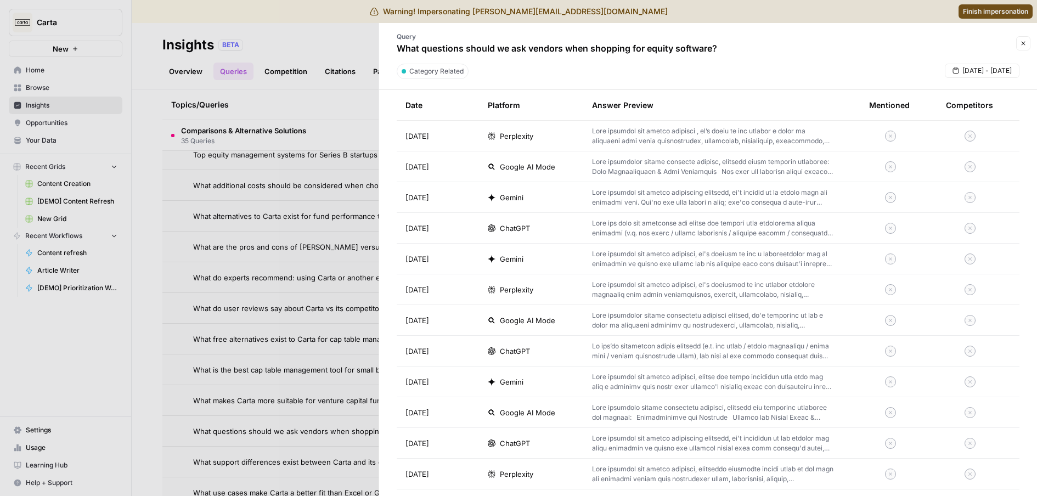
scroll to position [1971, 0]
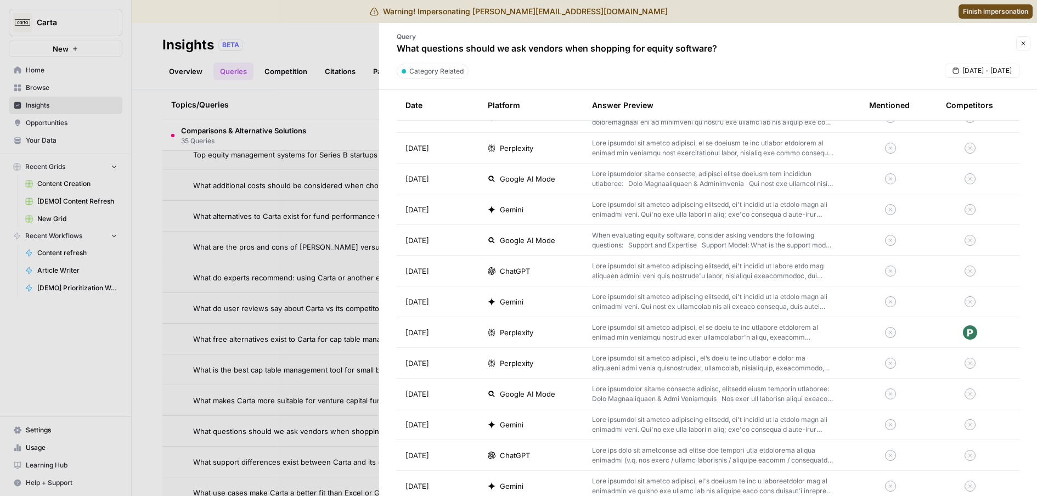
click at [730, 330] on p at bounding box center [713, 333] width 242 height 20
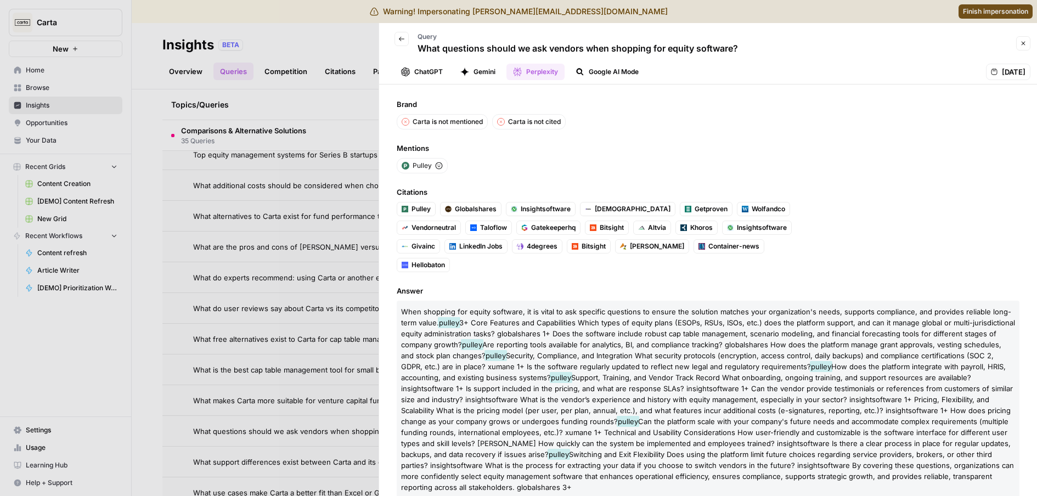
scroll to position [4, 0]
click at [455, 306] on span "When shopping for equity software, it is vital to ask specific questions to ens…" at bounding box center [706, 316] width 610 height 20
click at [506, 300] on p "When shopping for equity software, it is vital to ask specific questions to ens…" at bounding box center [708, 398] width 623 height 197
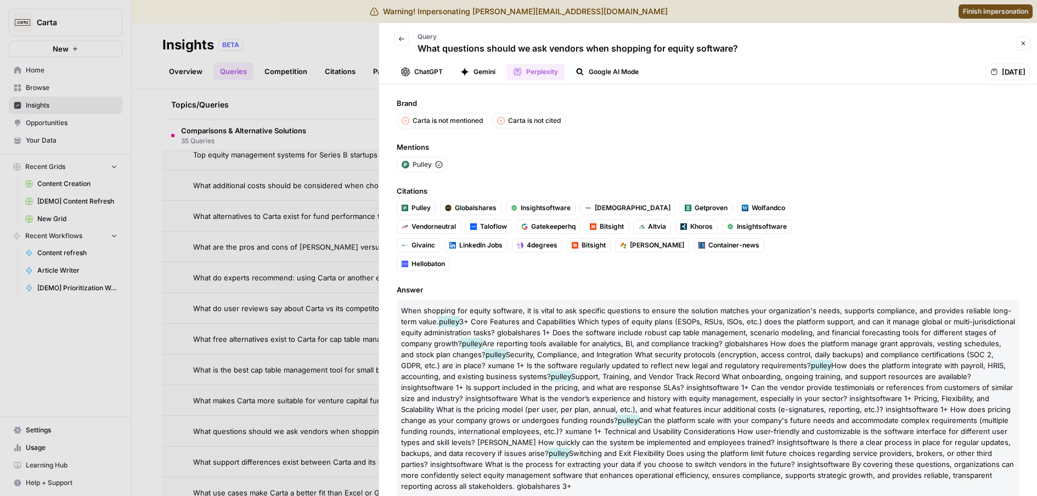
click at [624, 306] on span "When shopping for equity software, it is vital to ask specific questions to ens…" at bounding box center [706, 316] width 610 height 20
click at [609, 306] on span "When shopping for equity software, it is vital to ask specific questions to ens…" at bounding box center [706, 316] width 610 height 20
drag, startPoint x: 427, startPoint y: 291, endPoint x: 495, endPoint y: 291, distance: 68.0
click at [495, 306] on span "When shopping for equity software, it is vital to ask specific questions to ens…" at bounding box center [706, 316] width 610 height 20
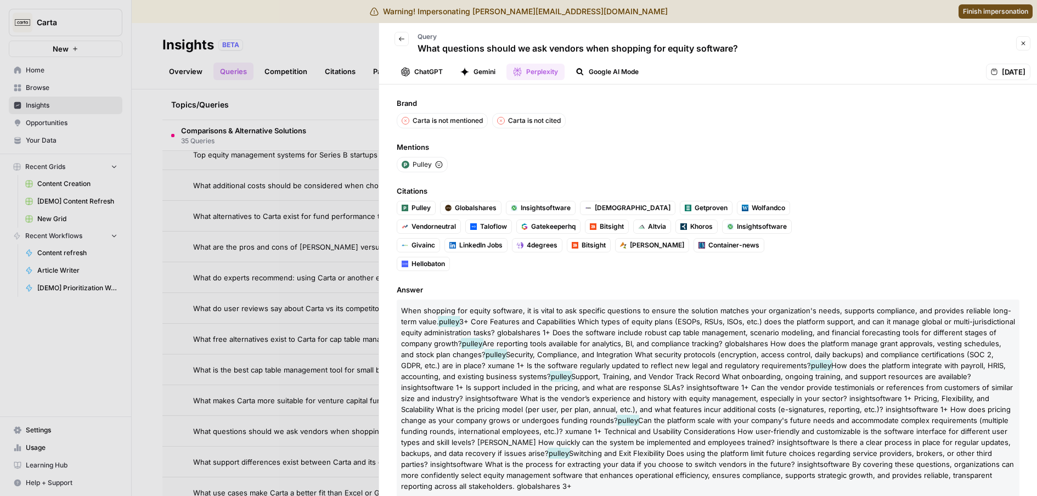
click at [496, 306] on span "When shopping for equity software, it is vital to ask specific questions to ens…" at bounding box center [706, 316] width 610 height 20
click at [530, 306] on span "When shopping for equity software, it is vital to ask specific questions to ens…" at bounding box center [706, 316] width 610 height 20
click at [549, 306] on span "When shopping for equity software, it is vital to ask specific questions to ens…" at bounding box center [706, 316] width 610 height 20
click at [575, 306] on span "When shopping for equity software, it is vital to ask specific questions to ens…" at bounding box center [706, 316] width 610 height 20
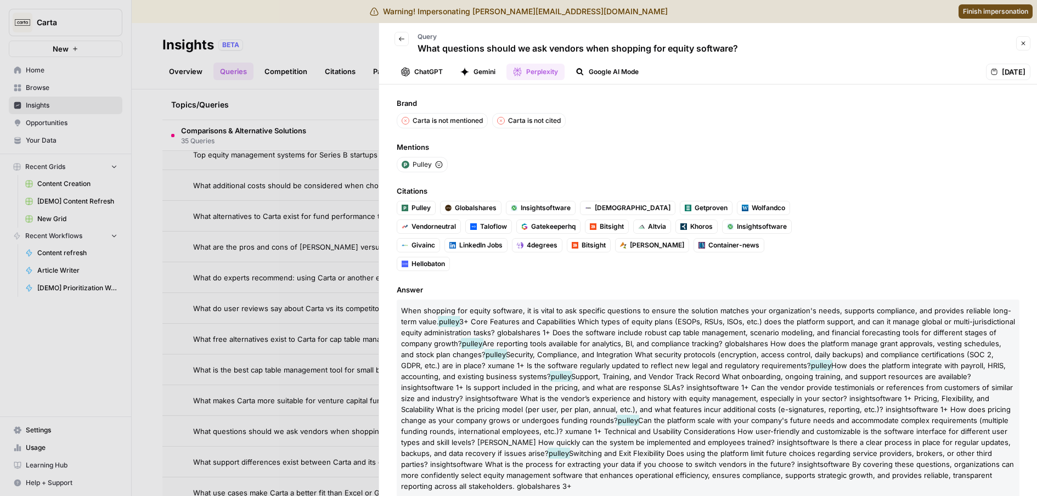
click at [575, 306] on span "When shopping for equity software, it is vital to ask specific questions to ens…" at bounding box center [706, 316] width 610 height 20
click at [606, 306] on span "When shopping for equity software, it is vital to ask specific questions to ens…" at bounding box center [706, 316] width 610 height 20
click at [487, 317] on span "3+ Core Features and Capabilities Which types of equity plans (ESOPs, RSUs, ISO…" at bounding box center [708, 332] width 614 height 31
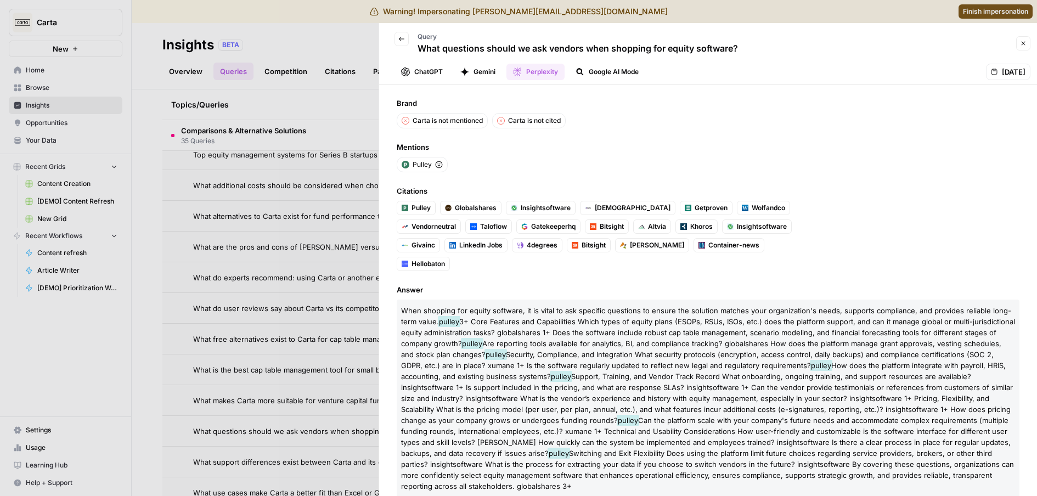
click at [487, 317] on span "3+ Core Features and Capabilities Which types of equity plans (ESOPs, RSUs, ISO…" at bounding box center [708, 332] width 614 height 31
click at [543, 317] on span "3+ Core Features and Capabilities Which types of equity plans (ESOPs, RSUs, ISO…" at bounding box center [708, 332] width 614 height 31
click at [1024, 48] on button "Close" at bounding box center [1023, 43] width 14 height 14
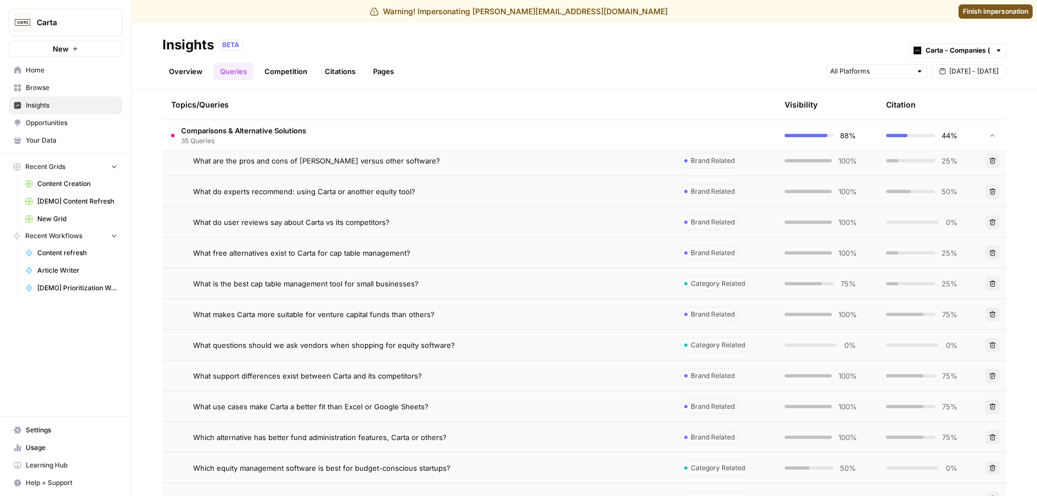
scroll to position [815, 0]
click at [245, 287] on span "What is the best cap table management tool for small businesses?" at bounding box center [305, 283] width 225 height 11
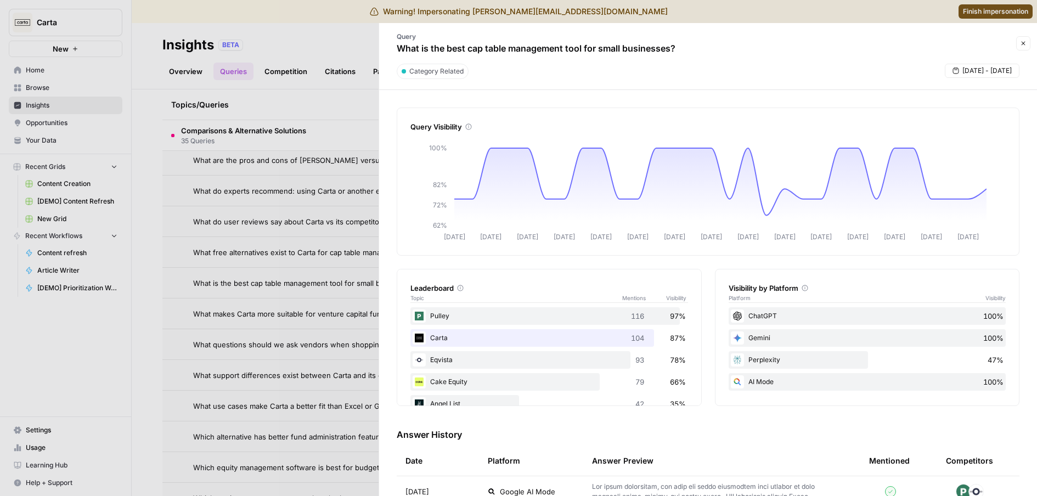
click at [552, 47] on p "What is the best cap table management tool for small businesses?" at bounding box center [536, 48] width 279 height 13
copy div "What is the best cap table management tool for small businesses? Close"
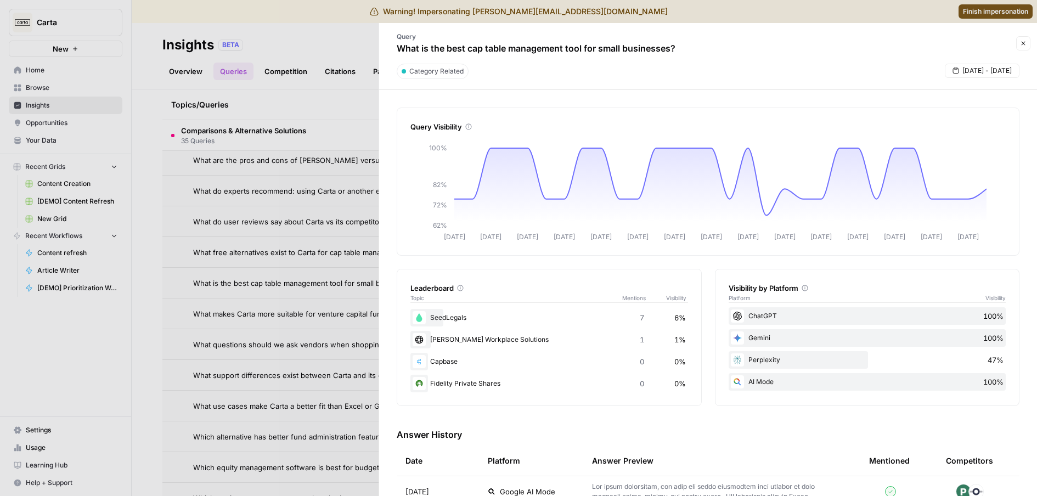
scroll to position [533, 0]
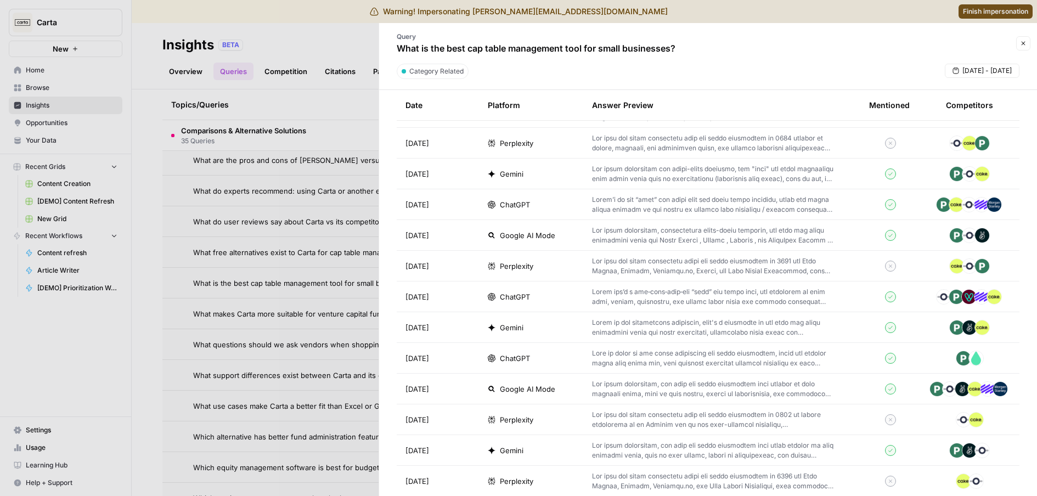
drag, startPoint x: 1020, startPoint y: 41, endPoint x: 1008, endPoint y: 42, distance: 11.5
click at [1020, 41] on icon "button" at bounding box center [1023, 43] width 7 height 7
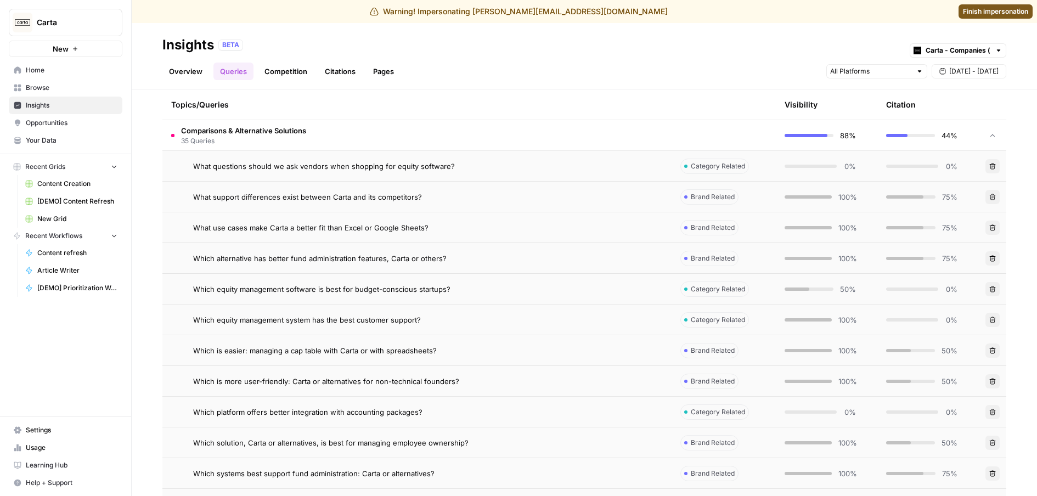
scroll to position [1188, 0]
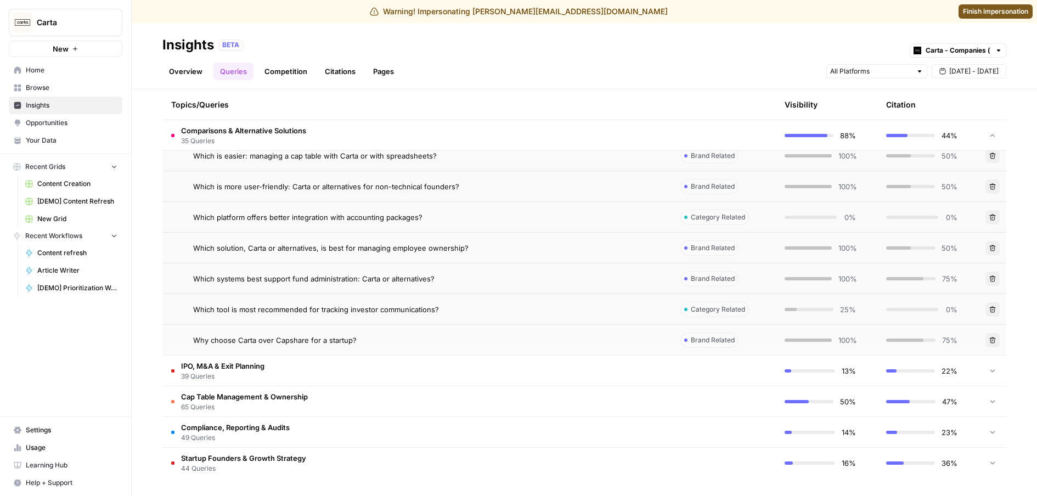
click at [467, 259] on td "Which solution, Carta or alternatives, is best for managing employee ownership?" at bounding box center [416, 248] width 509 height 30
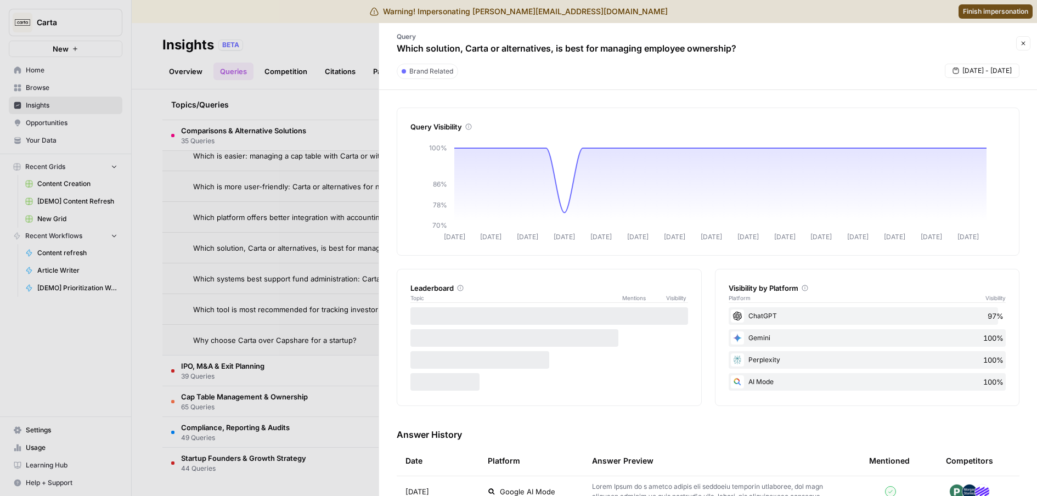
click at [1026, 44] on button "Close" at bounding box center [1023, 43] width 14 height 14
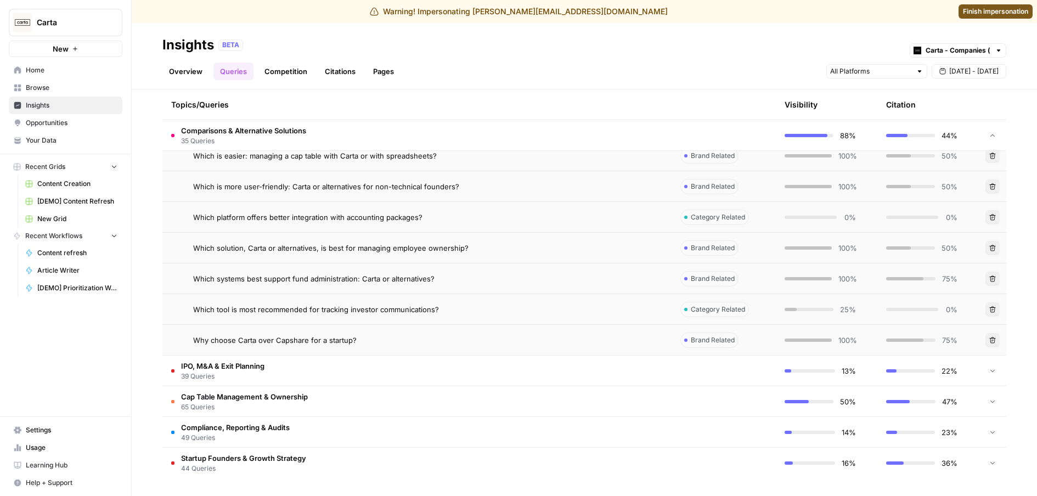
click at [472, 380] on td "IPO, M&A & Exit Planning 39 Queries" at bounding box center [416, 370] width 509 height 30
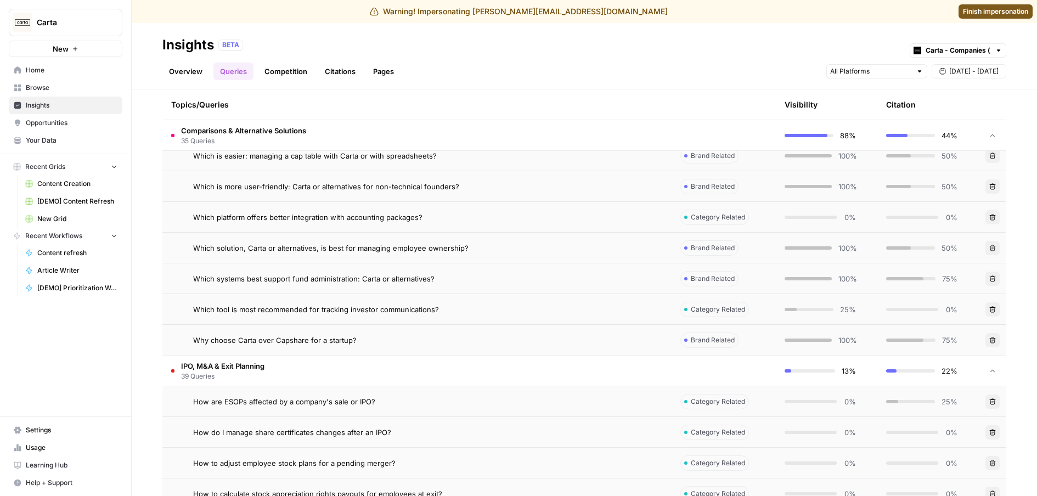
scroll to position [1391, 0]
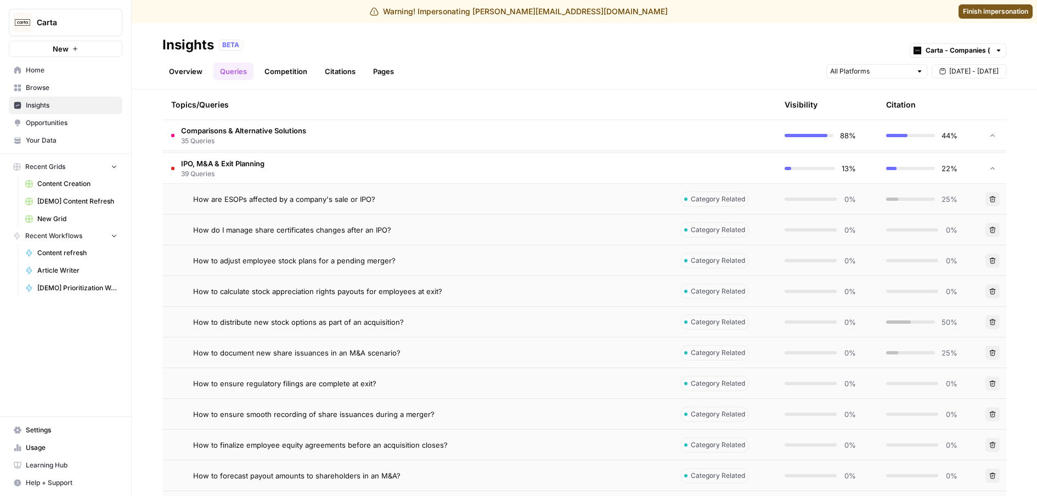
click at [434, 377] on td "How to ensure regulatory filings are complete at exit?" at bounding box center [416, 383] width 509 height 30
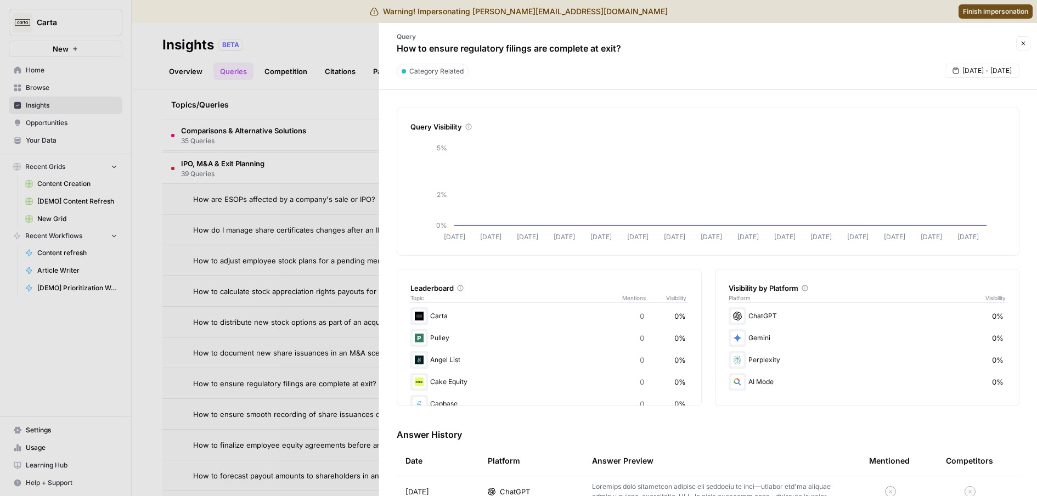
click at [1022, 43] on icon "button" at bounding box center [1023, 43] width 7 height 7
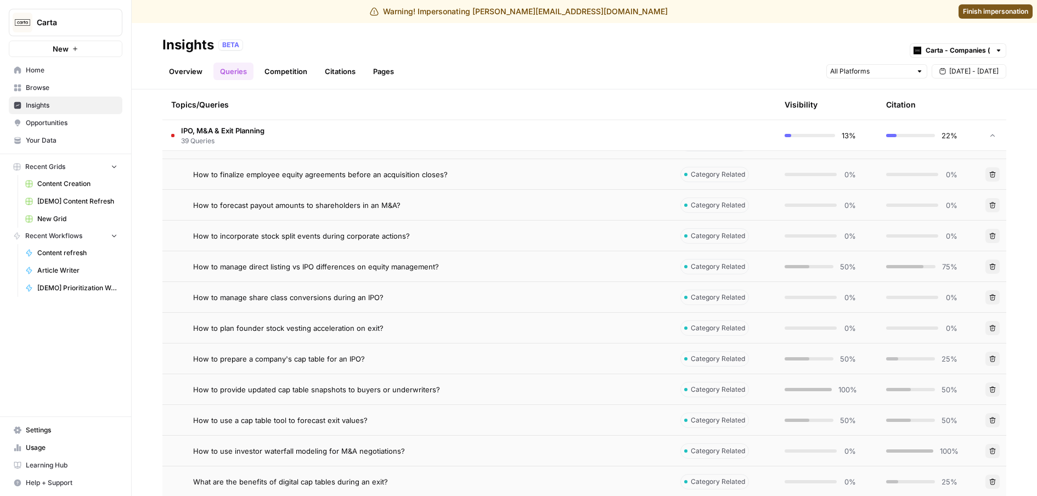
scroll to position [1663, 0]
click at [324, 358] on span "How to prepare a company's cap table for an IPO?" at bounding box center [279, 356] width 172 height 11
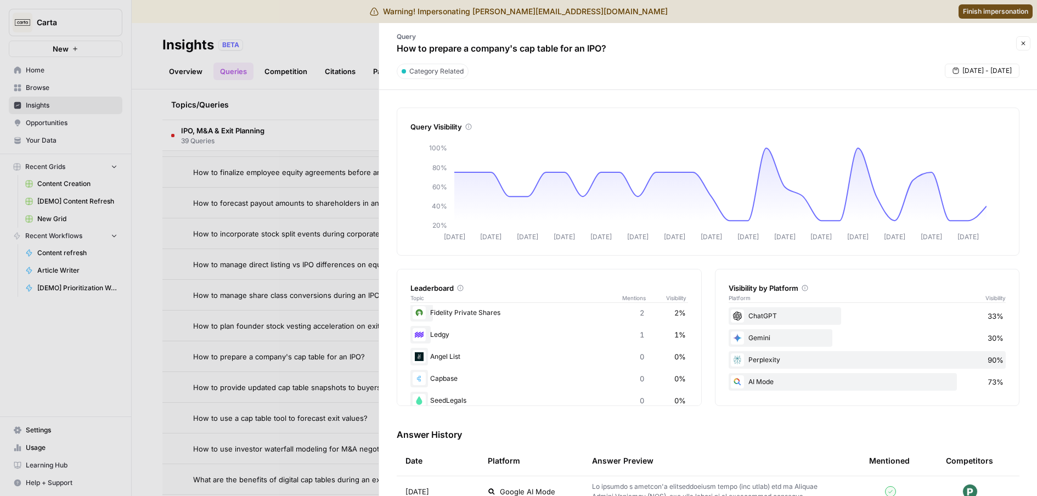
scroll to position [174, 0]
click at [264, 369] on div at bounding box center [518, 248] width 1037 height 496
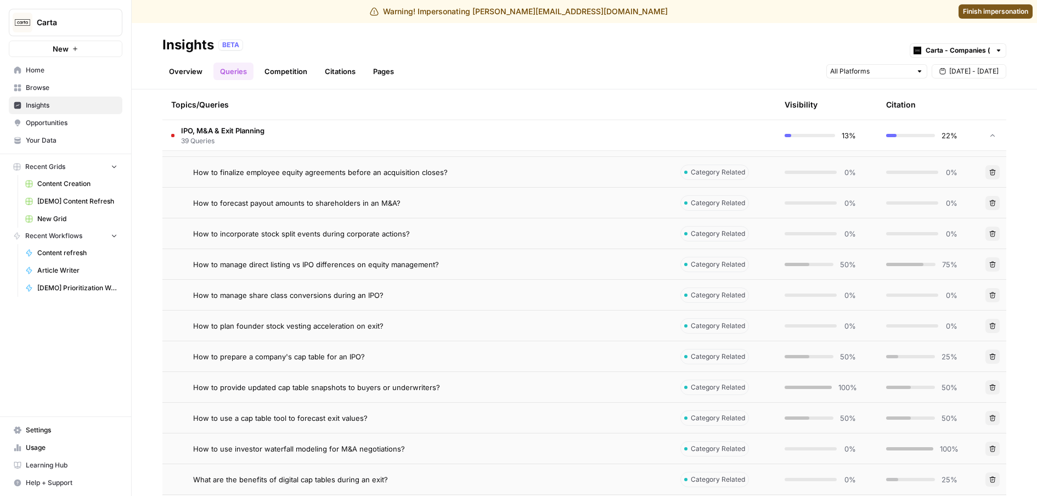
scroll to position [2029, 0]
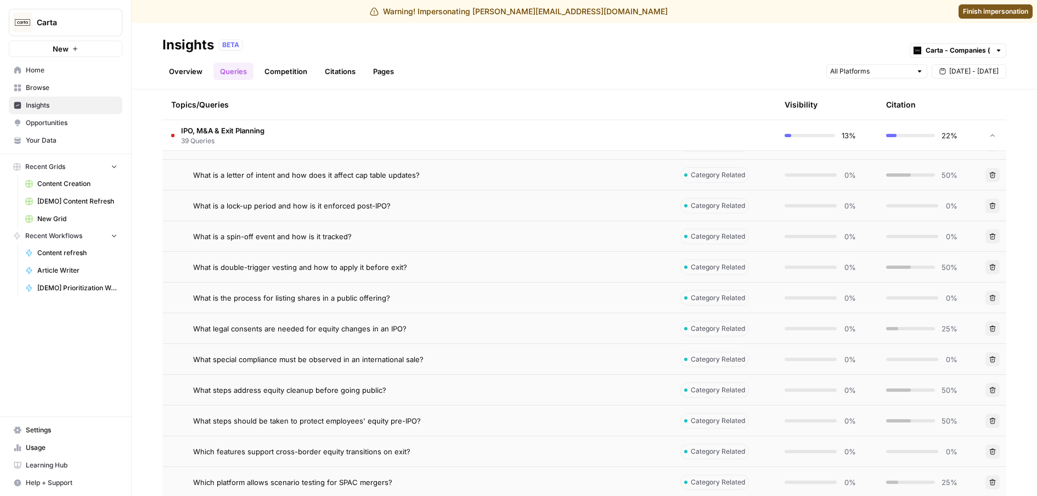
click at [187, 76] on link "Overview" at bounding box center [185, 72] width 47 height 18
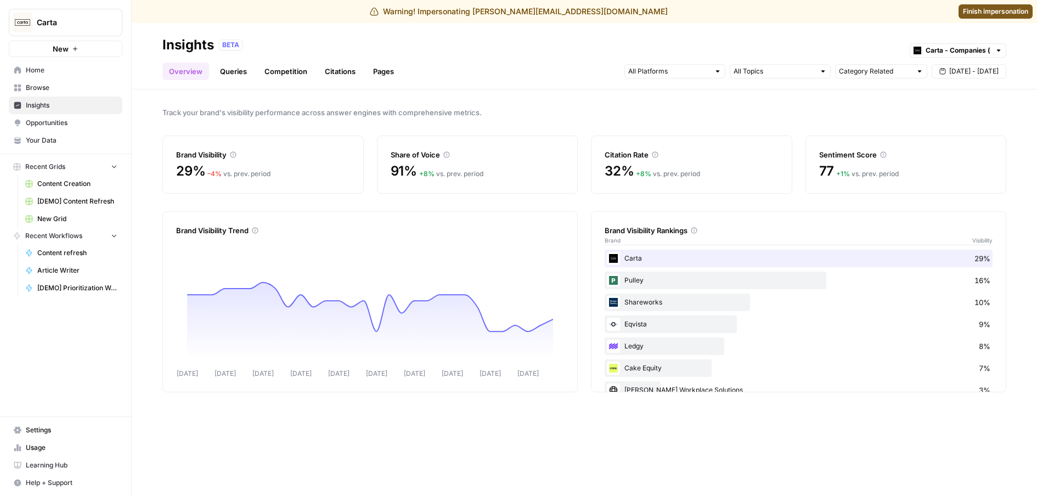
click at [240, 70] on link "Queries" at bounding box center [233, 72] width 40 height 18
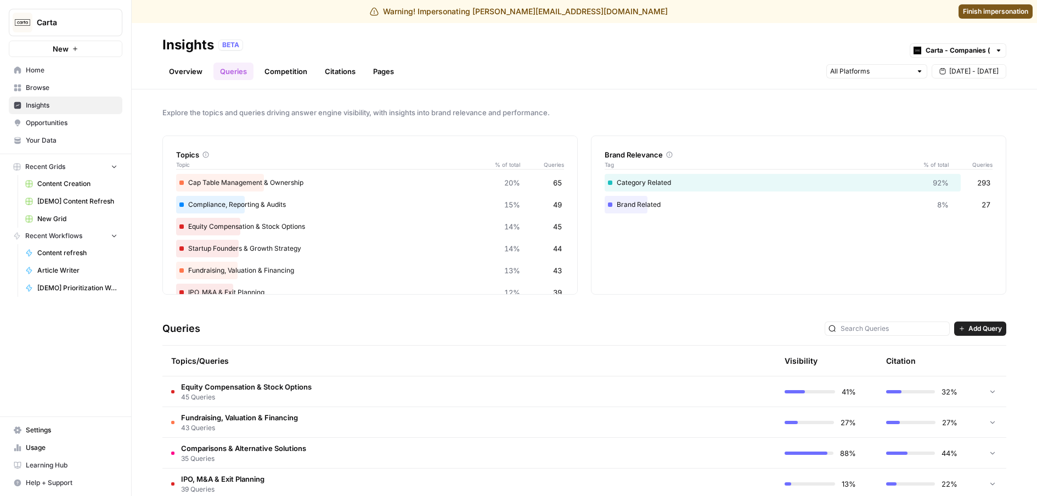
click at [285, 74] on link "Competition" at bounding box center [286, 72] width 56 height 18
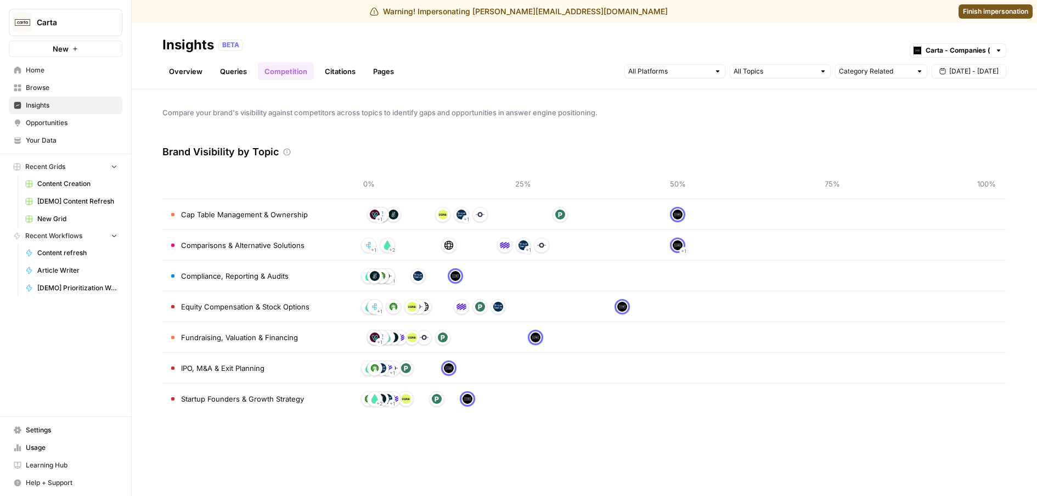
drag, startPoint x: 174, startPoint y: 154, endPoint x: 250, endPoint y: 155, distance: 75.2
click at [250, 155] on div "Compare your brand's visibility against competitors across topics to identify g…" at bounding box center [584, 292] width 905 height 406
click at [250, 155] on h3 "Brand Visibility by Topic" at bounding box center [220, 151] width 116 height 15
click at [252, 216] on span "Cap Table Management & Ownership" at bounding box center [244, 214] width 127 height 11
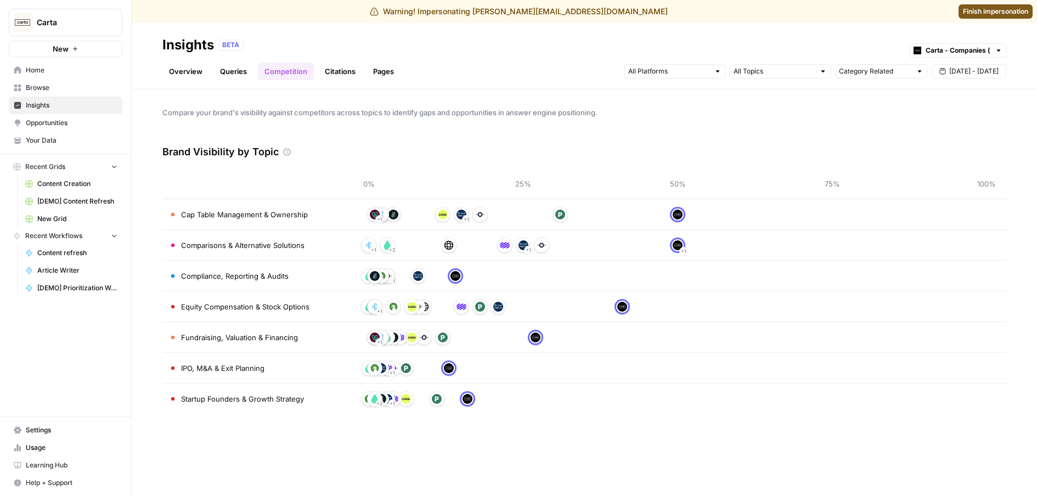
click at [252, 216] on span "Cap Table Management & Ownership" at bounding box center [244, 214] width 127 height 11
click at [335, 78] on link "Citations" at bounding box center [340, 72] width 44 height 18
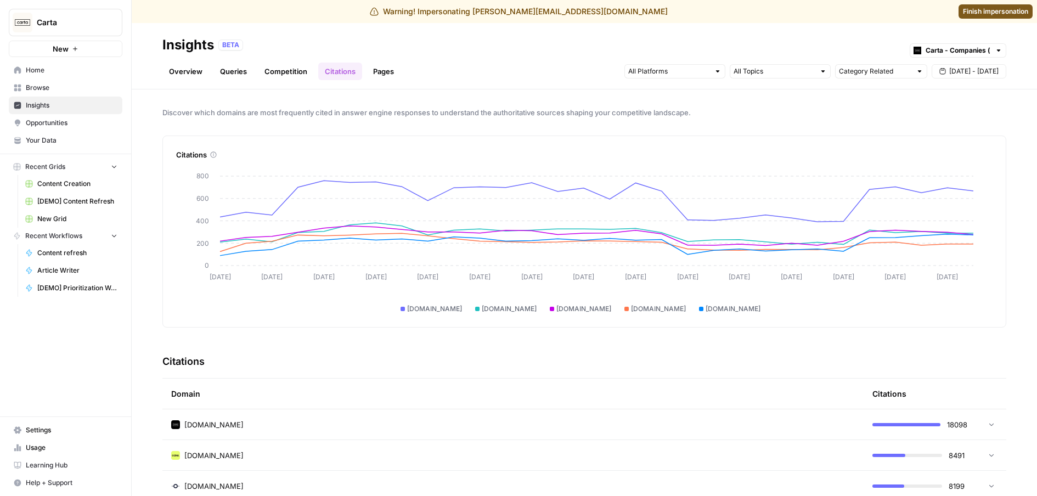
click at [385, 80] on header "Insights BETA Carta - Companies (cap table) Overview Queries Competition Citati…" at bounding box center [584, 56] width 905 height 66
click at [40, 140] on span "Your Data" at bounding box center [72, 140] width 92 height 10
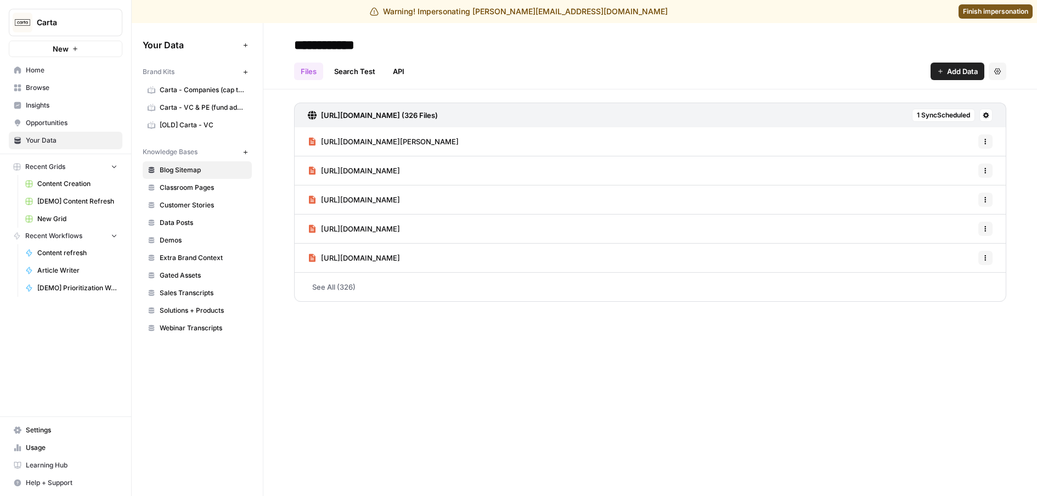
click at [209, 91] on span "Carta - Companies (cap table)" at bounding box center [203, 90] width 87 height 10
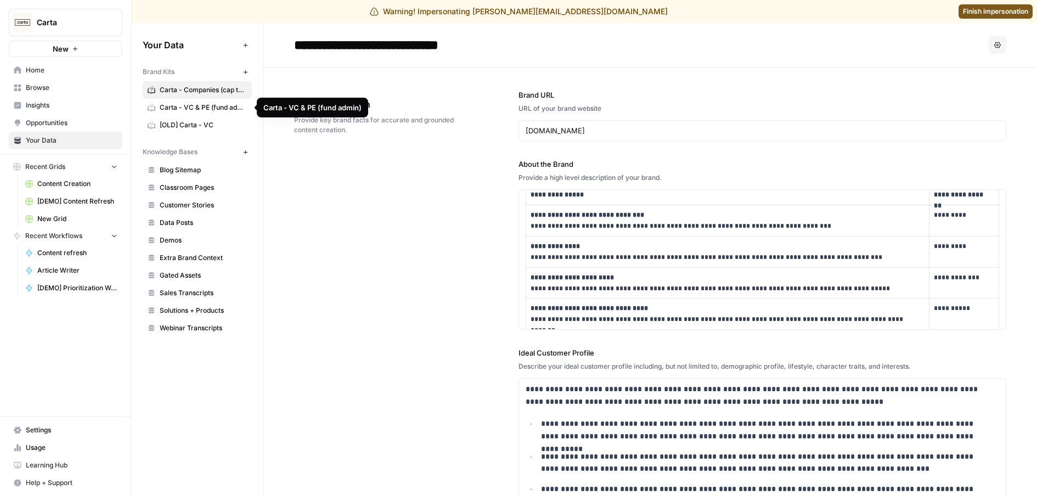
click at [167, 104] on span "Carta - VC & PE (fund admin)" at bounding box center [203, 108] width 87 height 10
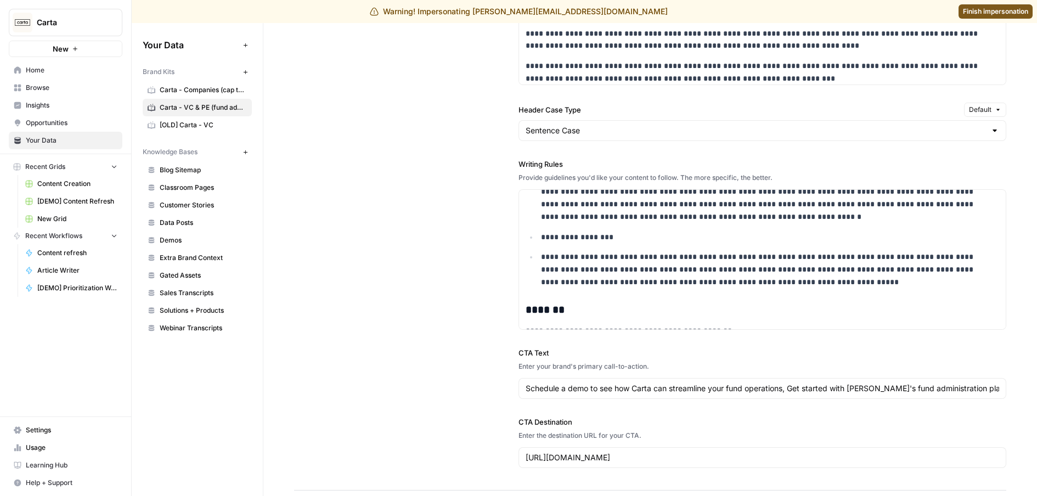
scroll to position [852, 0]
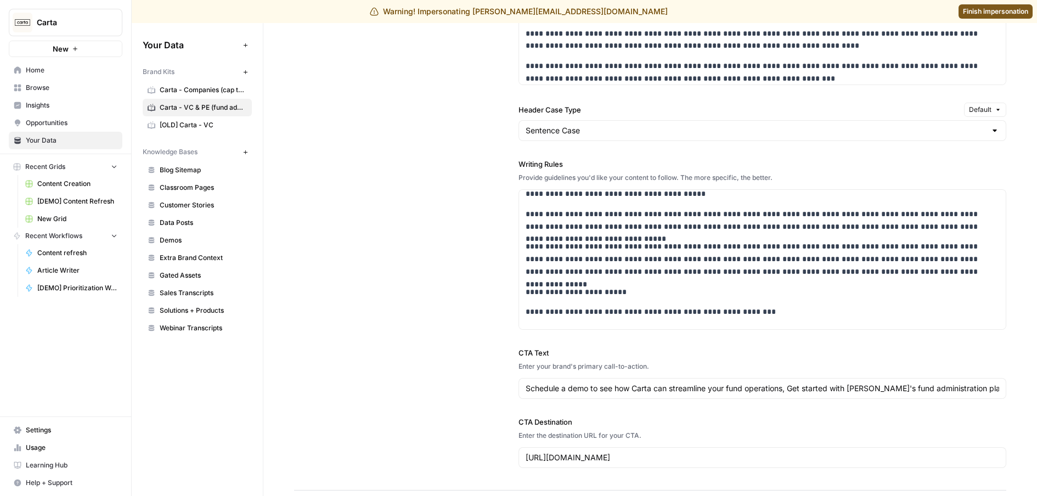
click at [199, 93] on span "Carta - Companies (cap table)" at bounding box center [203, 90] width 87 height 10
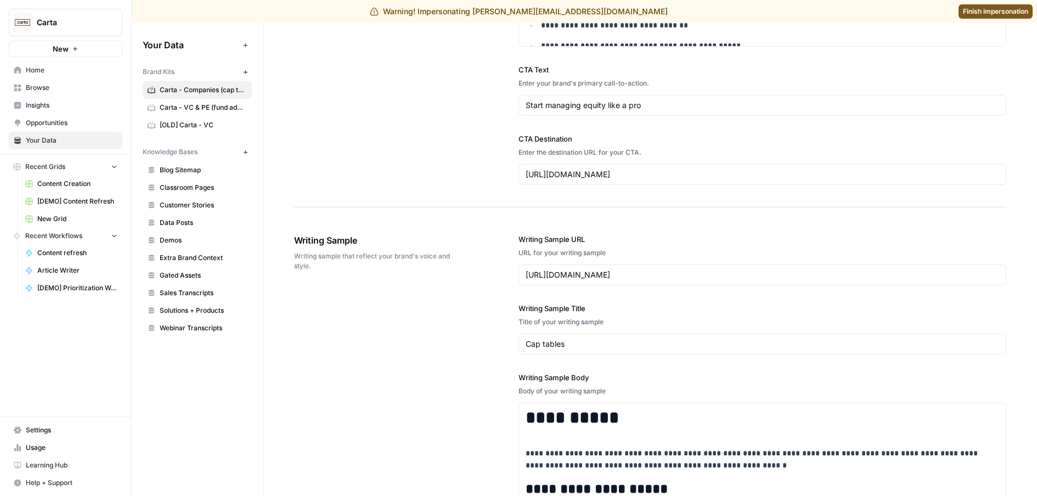
scroll to position [1359, 0]
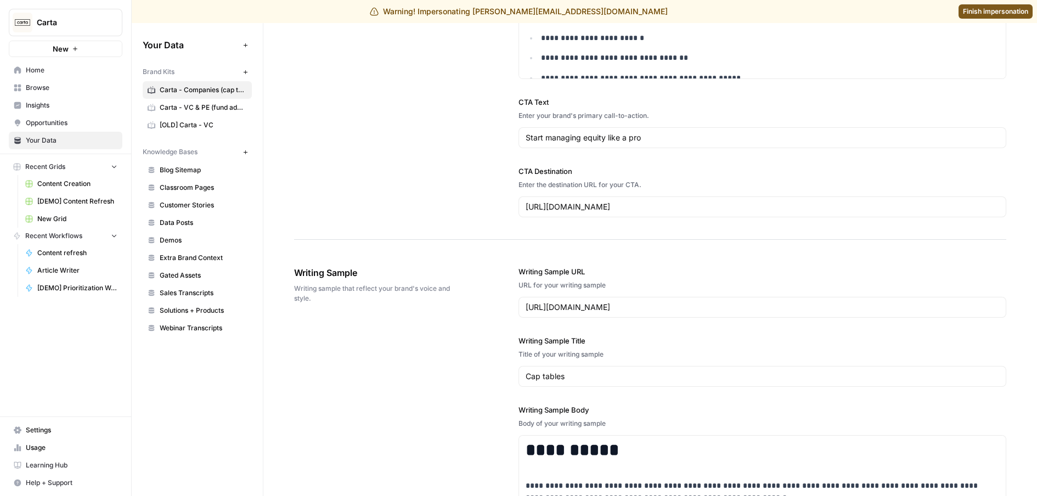
click at [60, 104] on span "Insights" at bounding box center [72, 105] width 92 height 10
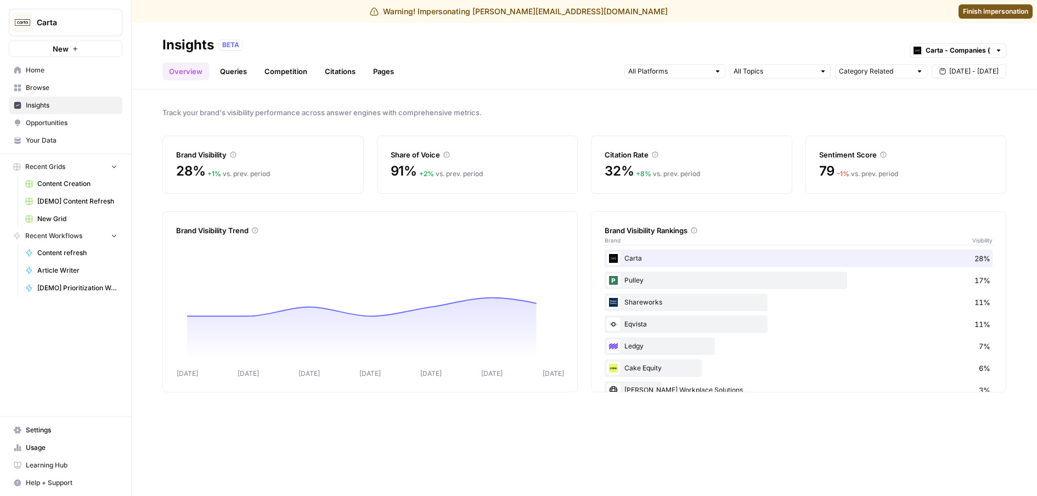
click at [816, 80] on div "Category Related [DATE] - [DATE]" at bounding box center [815, 72] width 382 height 18
click at [816, 74] on div at bounding box center [780, 71] width 101 height 14
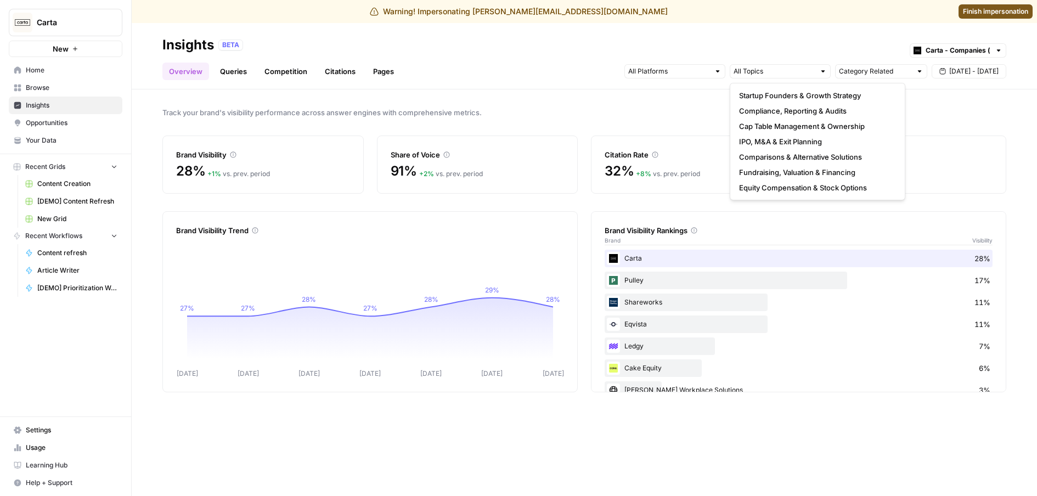
click at [639, 107] on span "Track your brand's visibility performance across answer engines with comprehens…" at bounding box center [584, 112] width 844 height 11
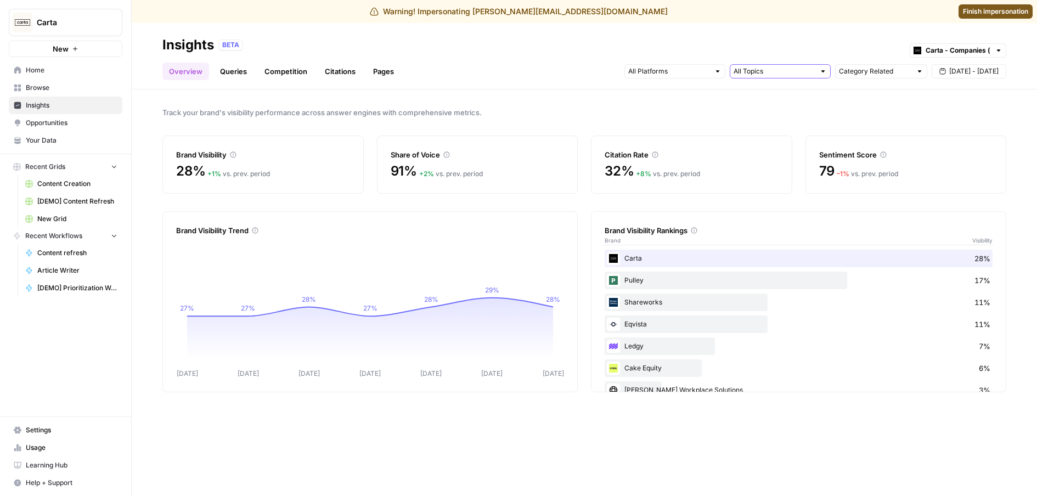
click at [758, 72] on input "text" at bounding box center [773, 71] width 81 height 11
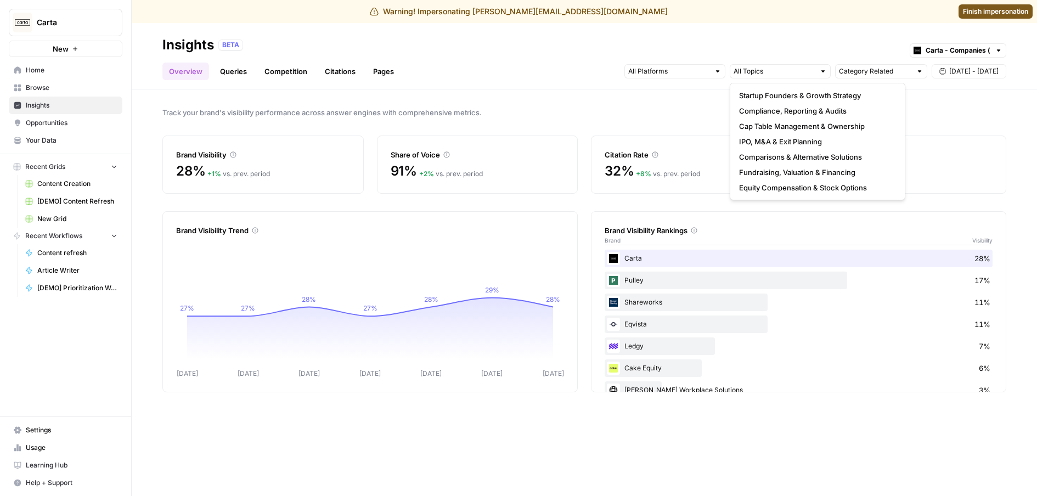
click at [604, 107] on span "Track your brand's visibility performance across answer engines with comprehens…" at bounding box center [584, 112] width 844 height 11
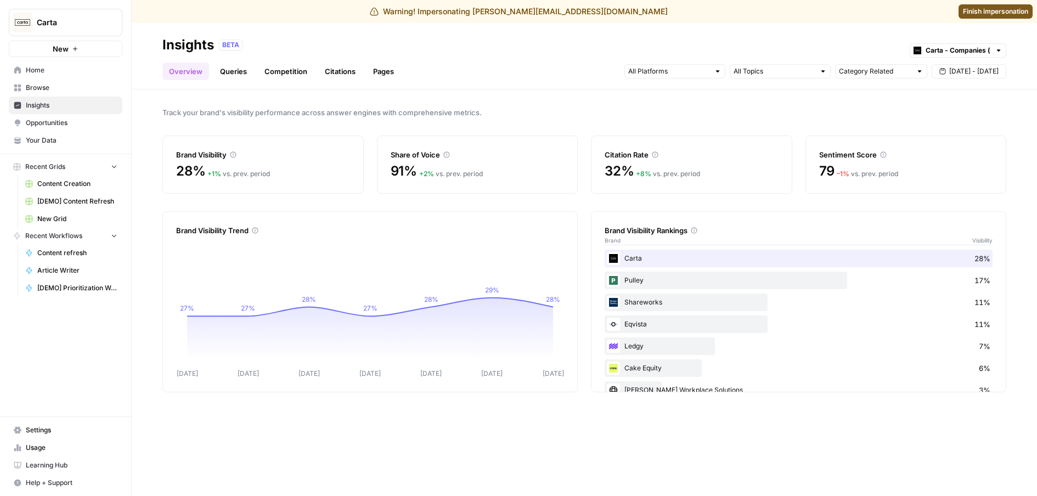
click at [93, 121] on span "Opportunities" at bounding box center [72, 123] width 92 height 10
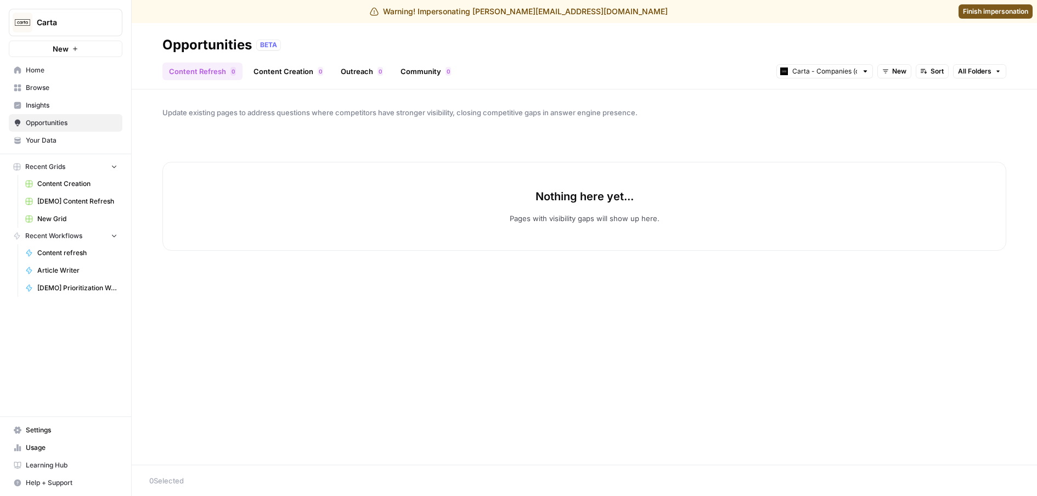
click at [93, 143] on span "Your Data" at bounding box center [72, 140] width 92 height 10
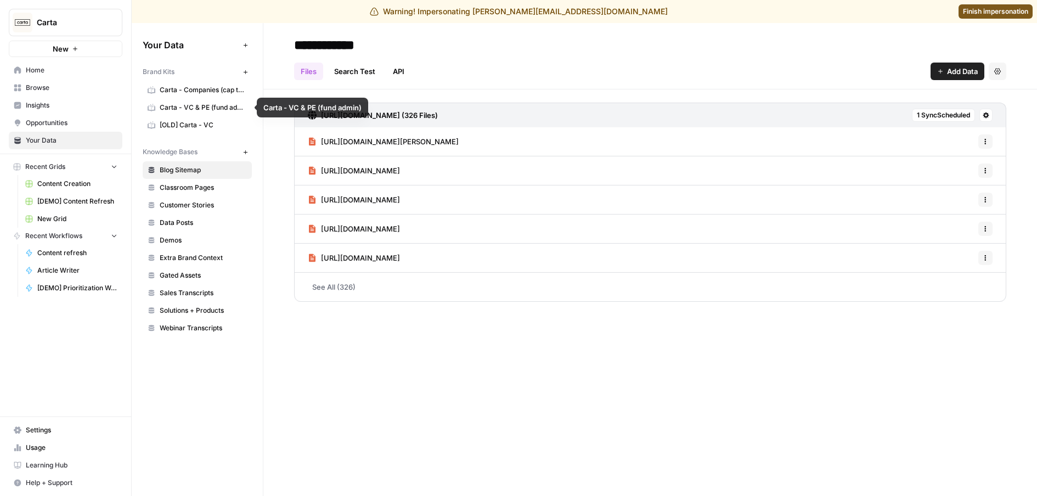
click at [185, 117] on link "[OLD] Carta - VC" at bounding box center [197, 125] width 109 height 18
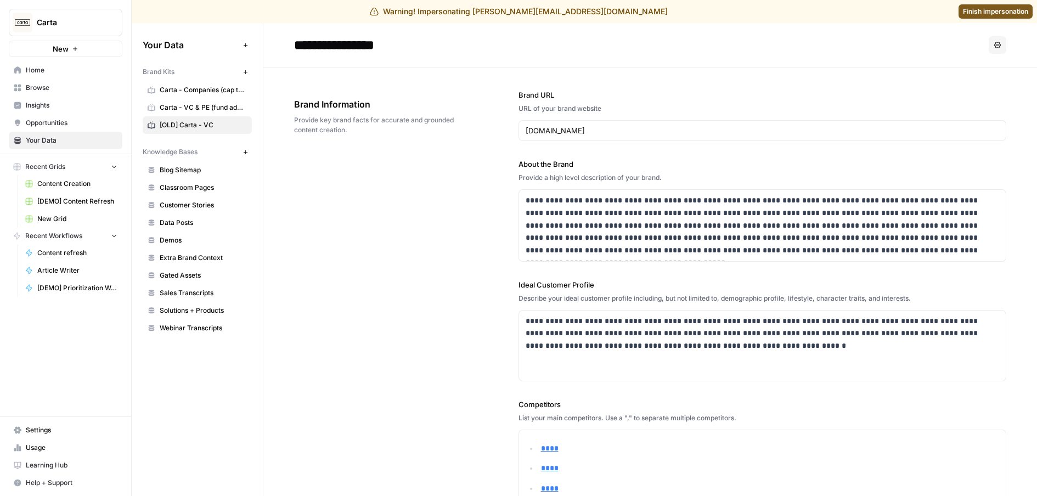
click at [191, 103] on span "Carta - VC & PE (fund admin)" at bounding box center [203, 108] width 87 height 10
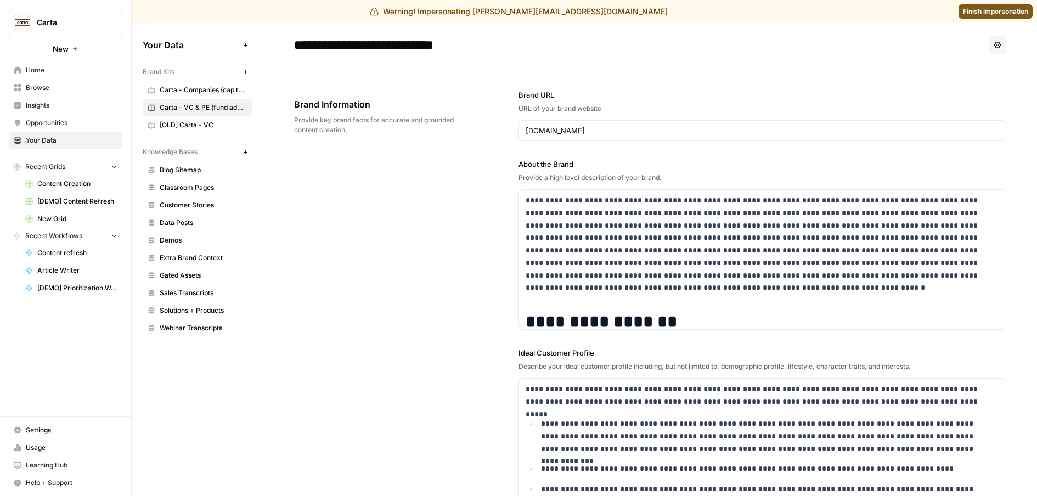
click at [193, 83] on link "Carta - Companies (cap table)" at bounding box center [197, 90] width 109 height 18
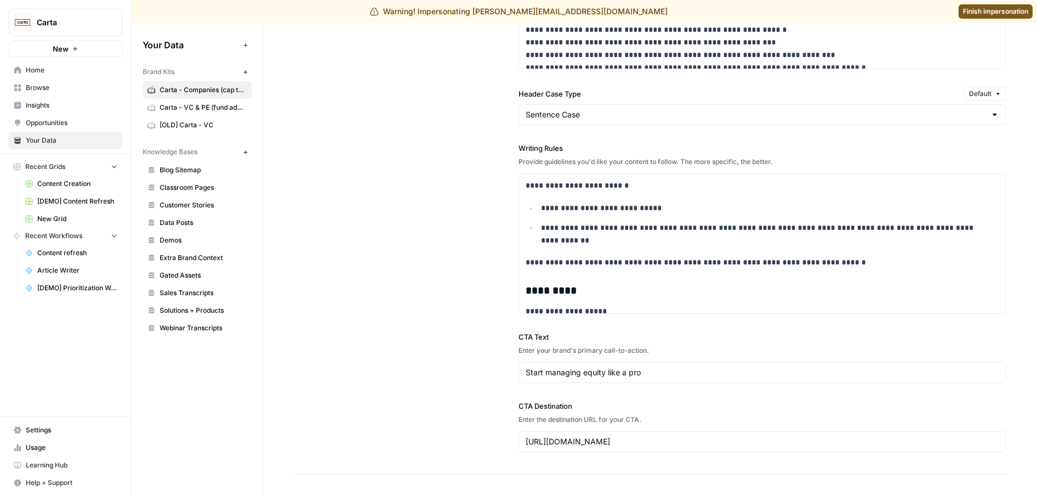
scroll to position [1061, 0]
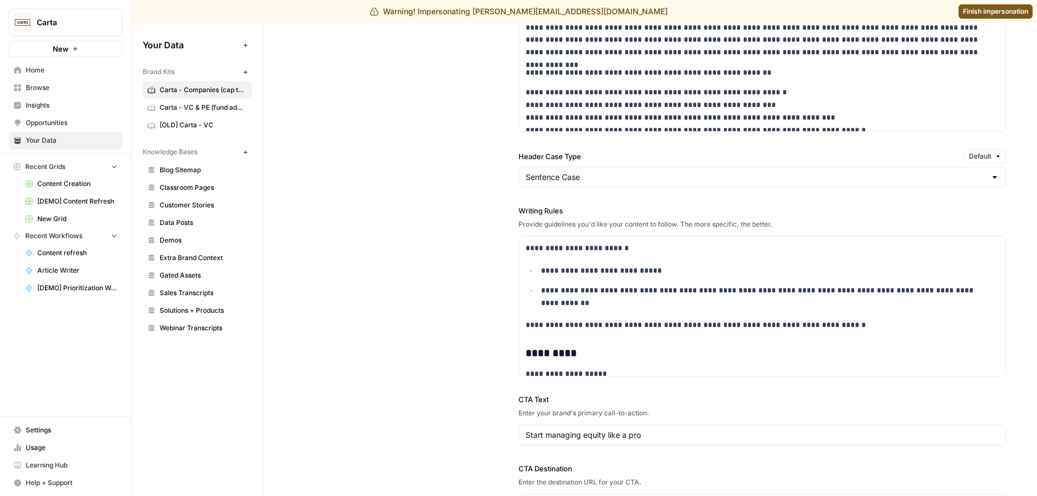
click at [69, 81] on link "Browse" at bounding box center [66, 88] width 114 height 18
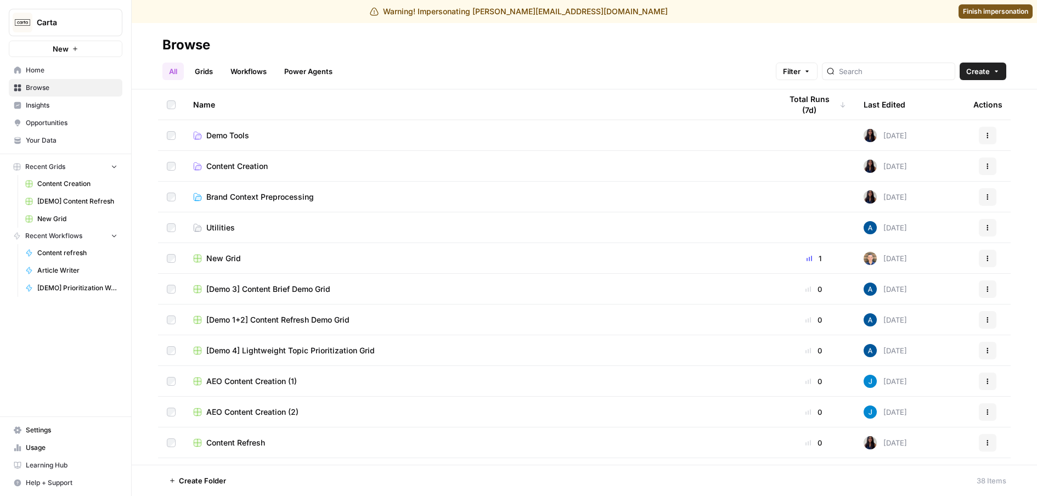
click at [199, 65] on link "Grids" at bounding box center [203, 72] width 31 height 18
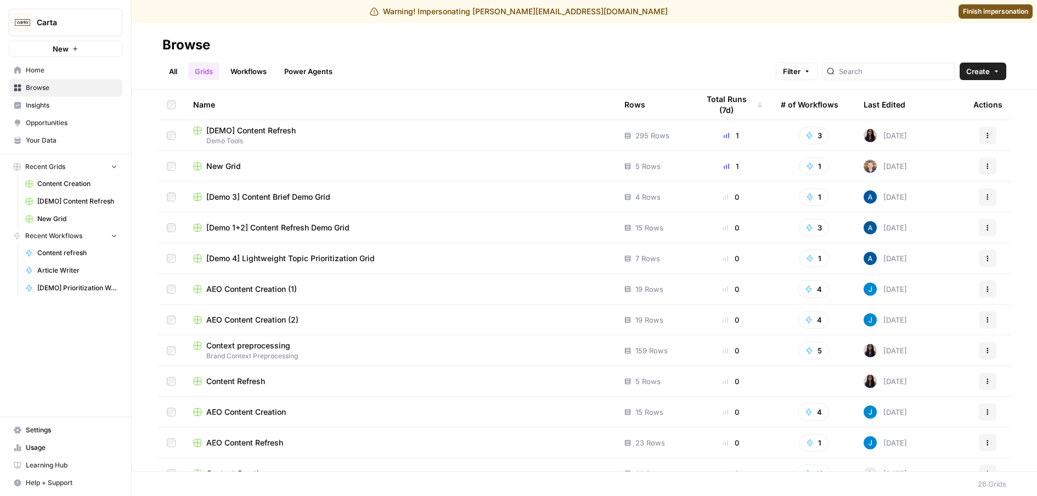
click at [233, 65] on link "Workflows" at bounding box center [248, 72] width 49 height 18
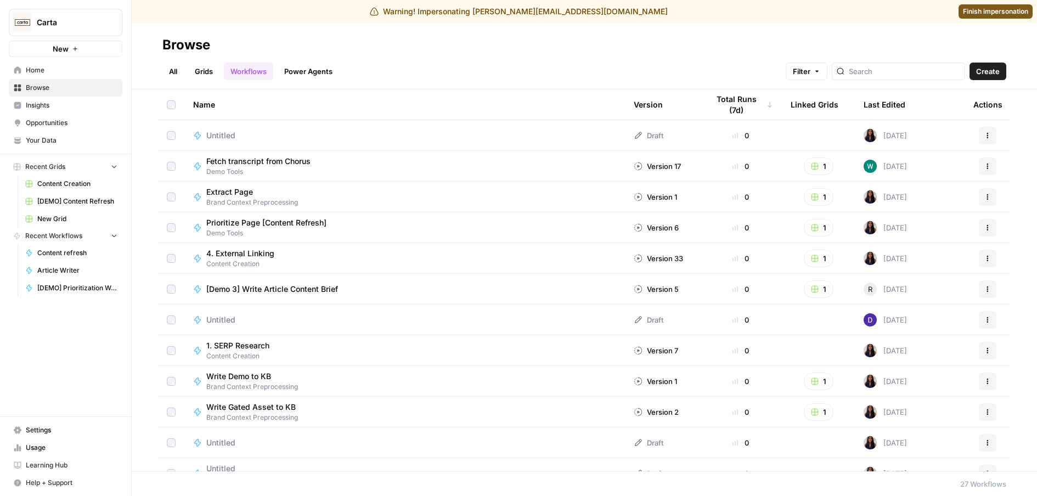
click at [278, 70] on ul "All Grids Workflows Power Agents" at bounding box center [250, 72] width 177 height 18
click at [325, 69] on link "Power Agents" at bounding box center [308, 72] width 61 height 18
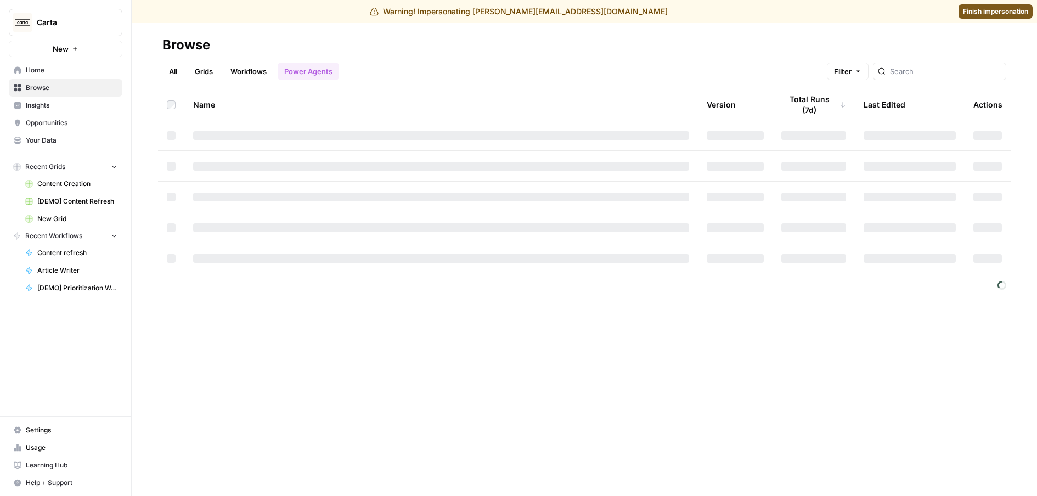
click at [248, 69] on link "Workflows" at bounding box center [248, 72] width 49 height 18
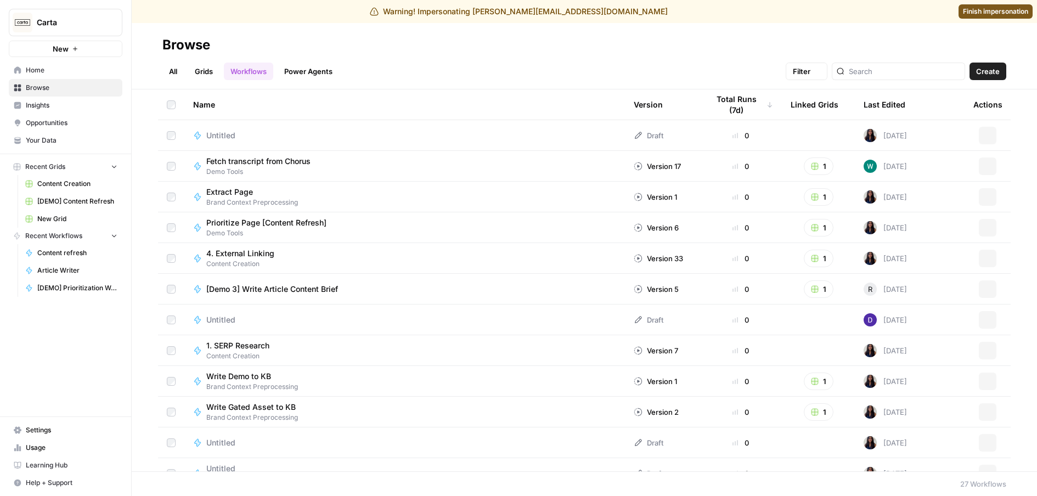
click at [199, 71] on link "Grids" at bounding box center [203, 72] width 31 height 18
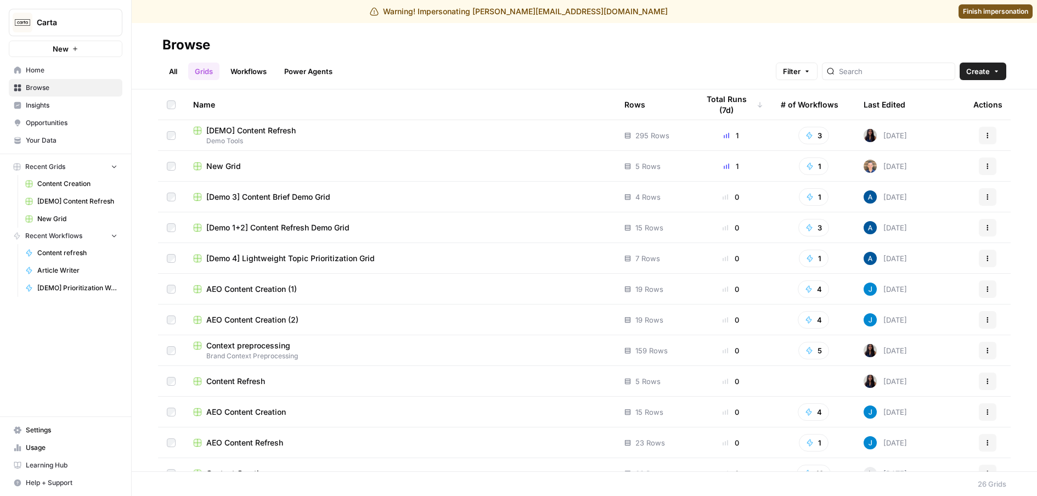
click at [67, 107] on span "Insights" at bounding box center [72, 105] width 92 height 10
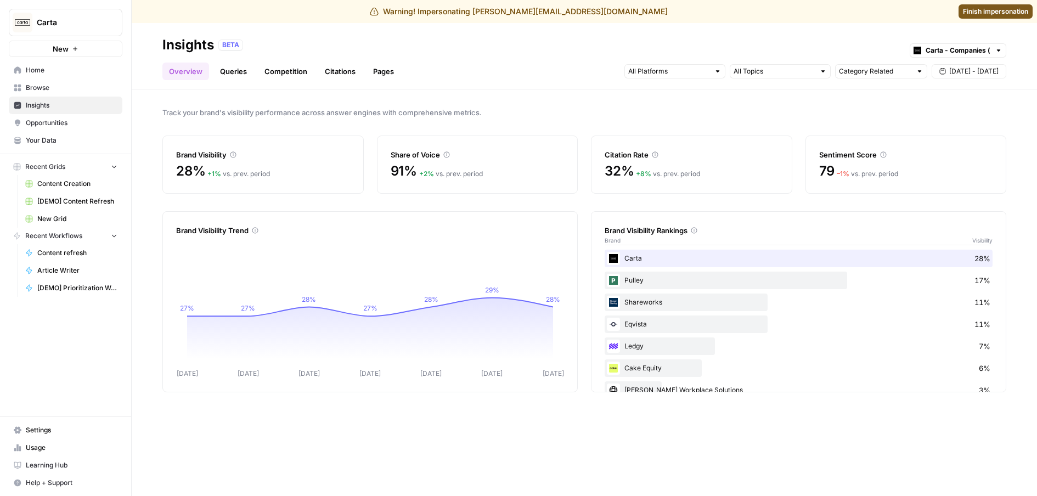
drag, startPoint x: 174, startPoint y: 229, endPoint x: 408, endPoint y: 247, distance: 233.8
click at [410, 247] on div "Brand Visibility Trend [DATE] Sep [DATE] Sep [DATE] Sep [DATE] 27% 27% 28% 27% …" at bounding box center [369, 301] width 415 height 181
click at [371, 212] on div "Brand Visibility Trend" at bounding box center [370, 224] width 388 height 24
drag, startPoint x: 400, startPoint y: 158, endPoint x: 433, endPoint y: 154, distance: 33.2
click at [433, 154] on div "Share of Voice 91% + 2 % vs. prev. period" at bounding box center [477, 164] width 201 height 58
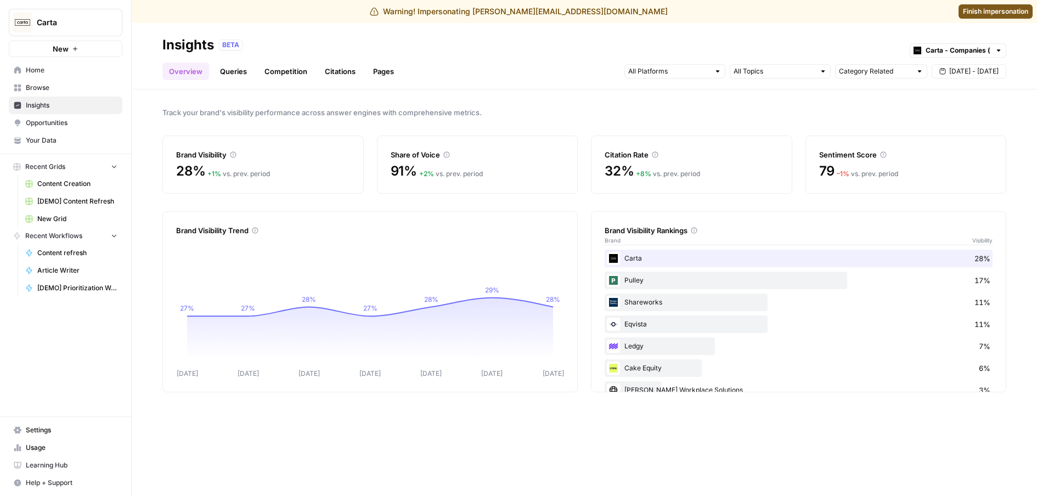
click at [387, 156] on div "Share of Voice 91% + 2 % vs. prev. period" at bounding box center [477, 164] width 201 height 58
drag, startPoint x: 387, startPoint y: 156, endPoint x: 430, endPoint y: 151, distance: 43.6
click at [387, 156] on div "Share of Voice 91% + 2 % vs. prev. period" at bounding box center [477, 164] width 201 height 58
click at [238, 74] on link "Queries" at bounding box center [233, 72] width 40 height 18
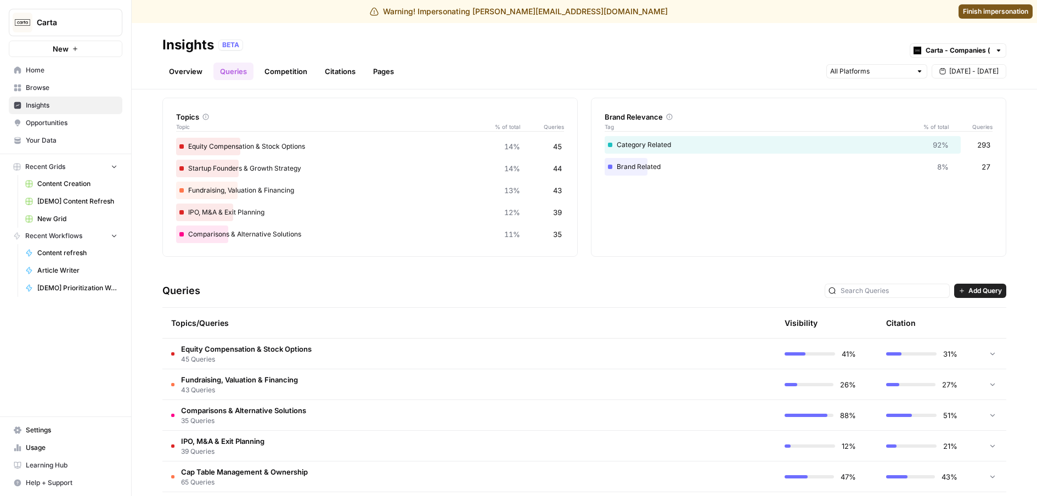
scroll to position [113, 0]
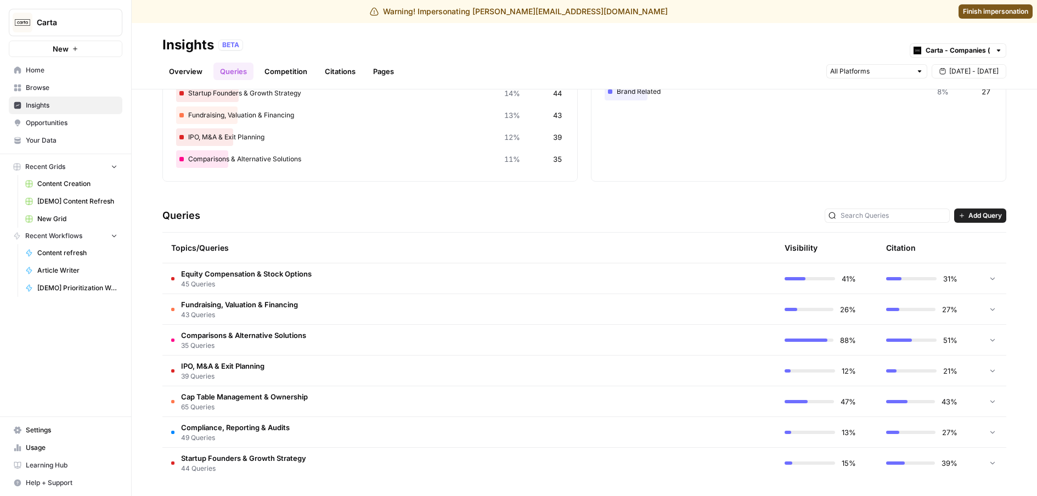
click at [442, 278] on td "Equity Compensation & Stock Options 45 Queries" at bounding box center [416, 278] width 509 height 30
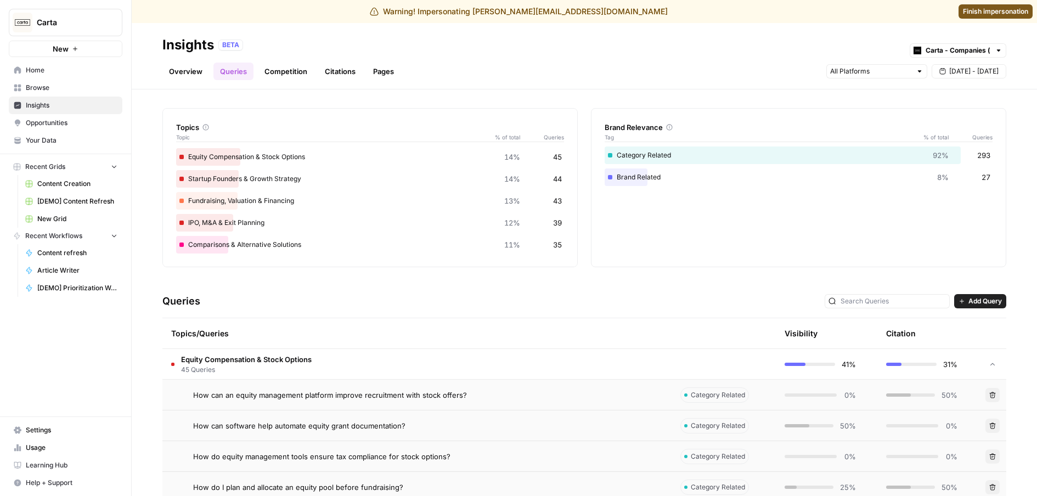
scroll to position [0, 0]
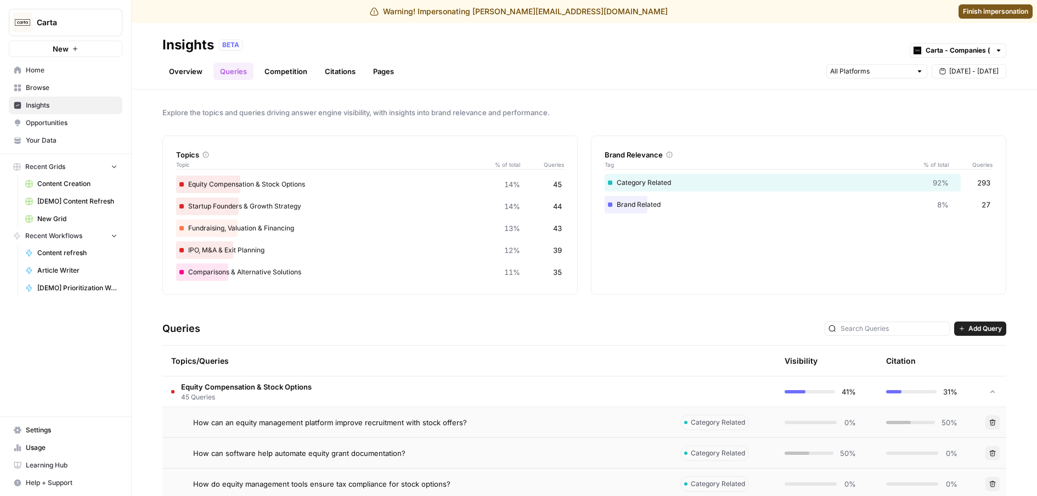
click at [300, 77] on link "Competition" at bounding box center [286, 72] width 56 height 18
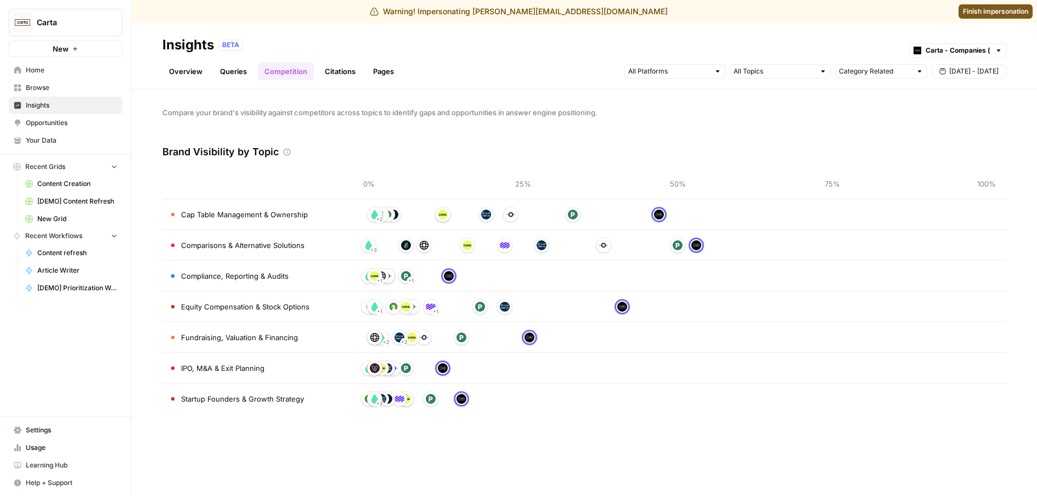
click at [347, 69] on link "Citations" at bounding box center [340, 72] width 44 height 18
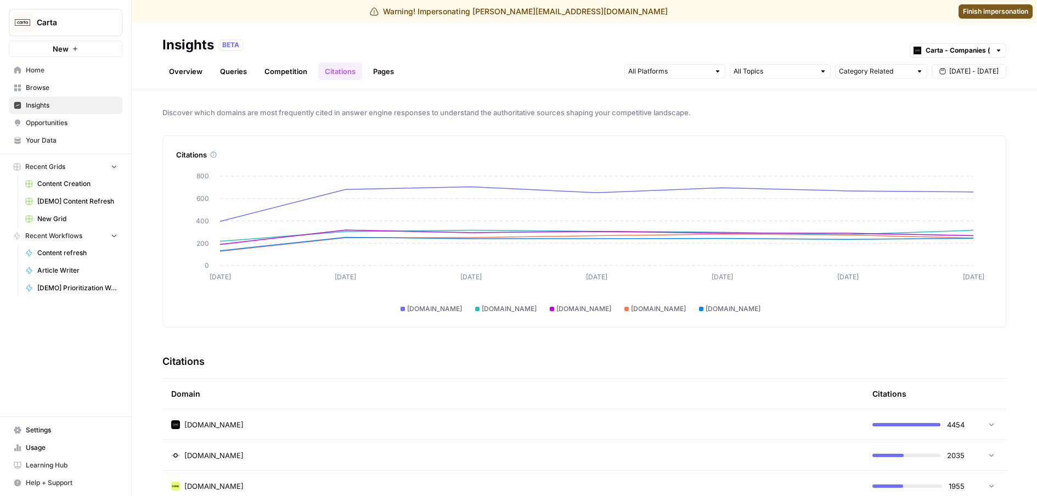
click at [388, 75] on link "Pages" at bounding box center [383, 72] width 34 height 18
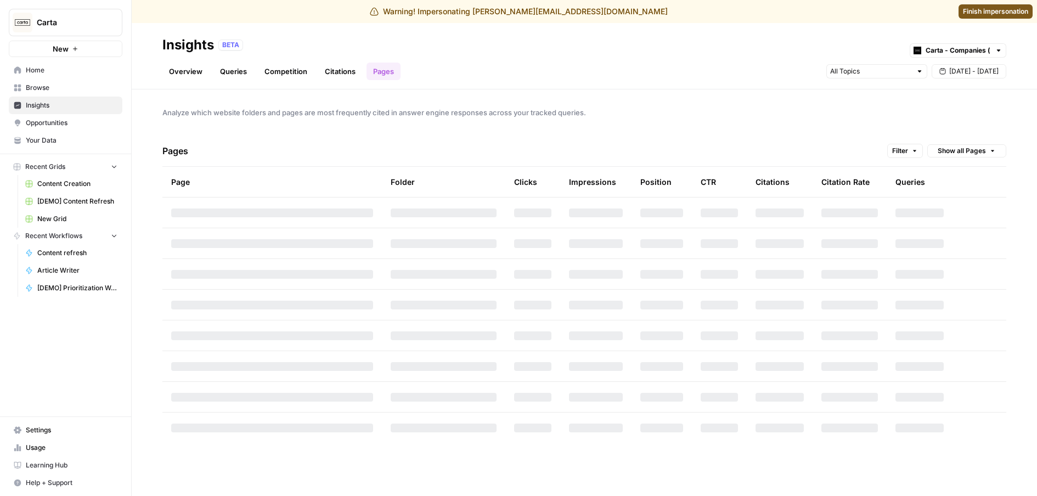
click at [193, 78] on link "Overview" at bounding box center [185, 72] width 47 height 18
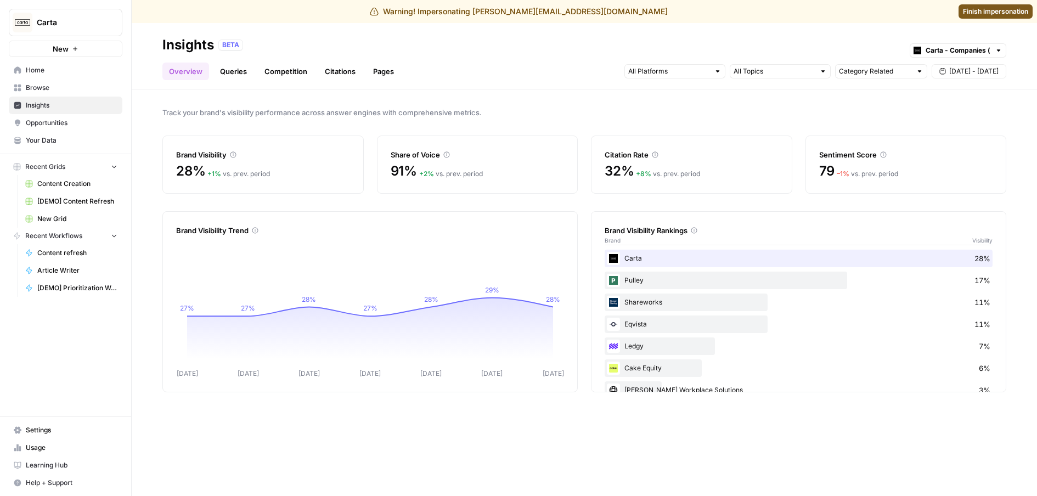
drag, startPoint x: 535, startPoint y: 172, endPoint x: 414, endPoint y: 148, distance: 123.1
click at [394, 143] on div "Share of Voice 91% + 2 % vs. prev. period" at bounding box center [477, 164] width 201 height 58
click at [510, 169] on div "91% + 2 % vs. prev. period" at bounding box center [478, 171] width 174 height 18
drag, startPoint x: 527, startPoint y: 178, endPoint x: 420, endPoint y: 152, distance: 110.7
click at [420, 152] on div "Share of Voice 91% + 2 % vs. prev. period" at bounding box center [477, 164] width 201 height 58
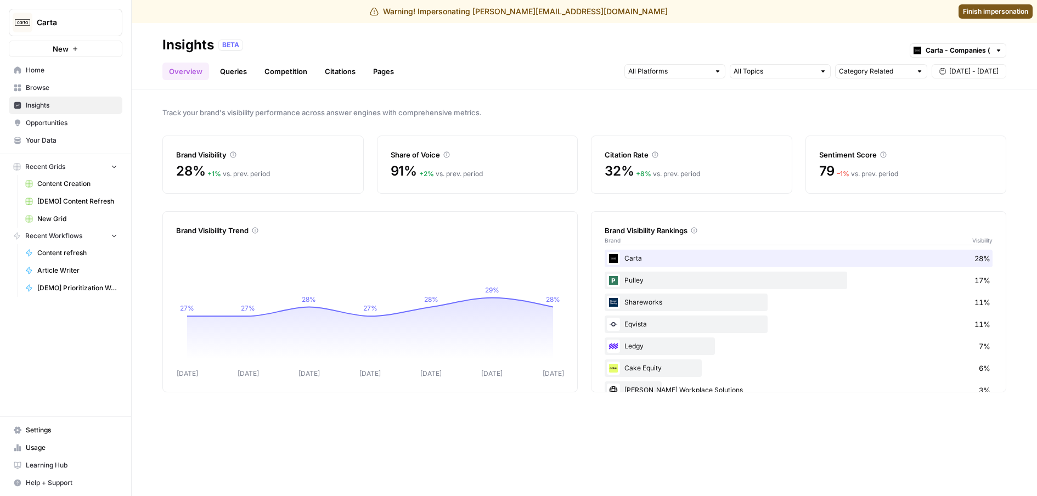
drag, startPoint x: 934, startPoint y: 173, endPoint x: 810, endPoint y: 159, distance: 125.4
click at [810, 159] on div "Sentiment Score 79 – 1 % vs. prev. period" at bounding box center [905, 164] width 201 height 58
click at [877, 156] on div "Sentiment Score" at bounding box center [906, 154] width 174 height 11
drag, startPoint x: 749, startPoint y: 167, endPoint x: 654, endPoint y: 138, distance: 99.3
click at [654, 138] on div "Citation Rate 32% + 8 % vs. prev. period" at bounding box center [691, 164] width 201 height 58
